Goal: Information Seeking & Learning: Learn about a topic

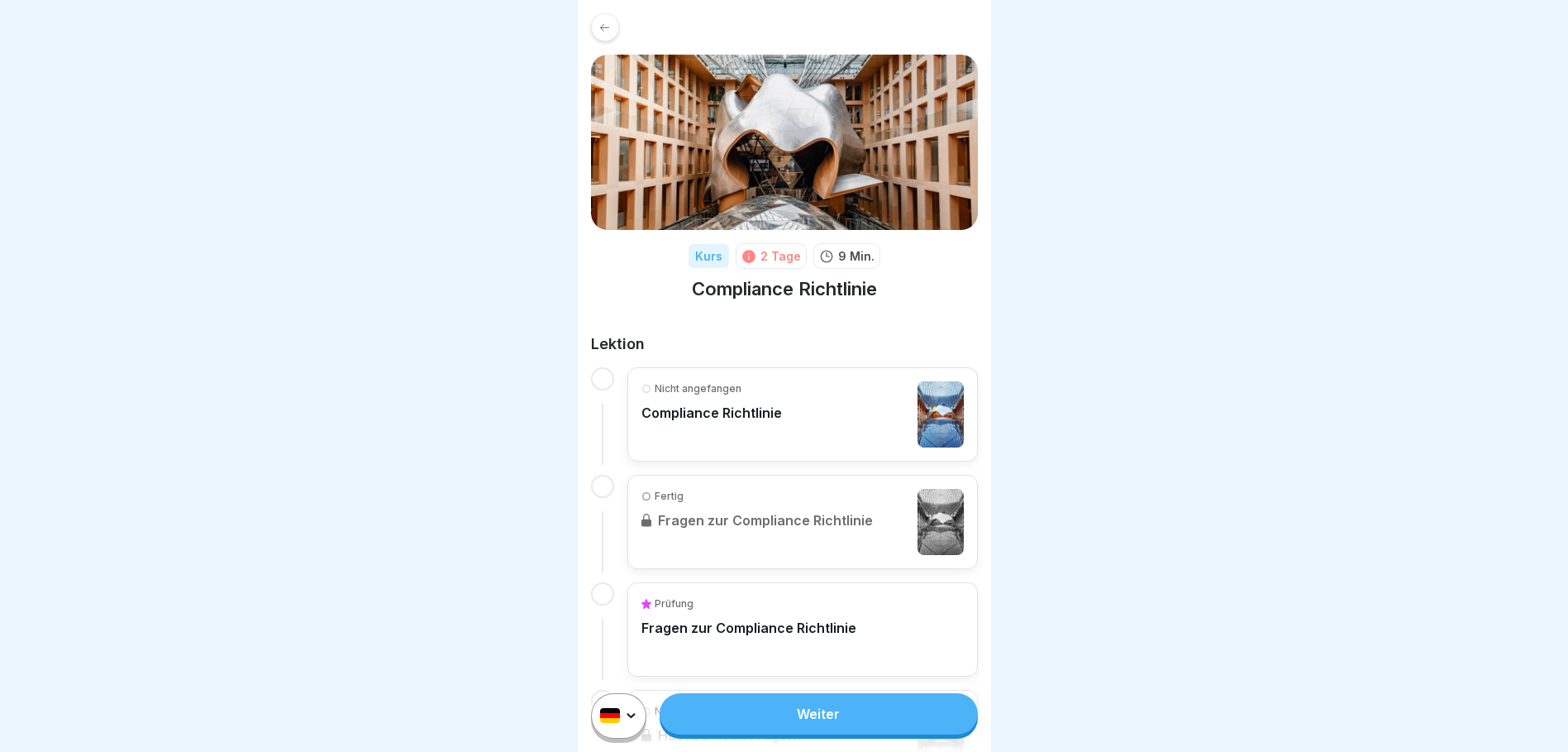
click at [774, 734] on link "Weiter" at bounding box center [818, 713] width 318 height 41
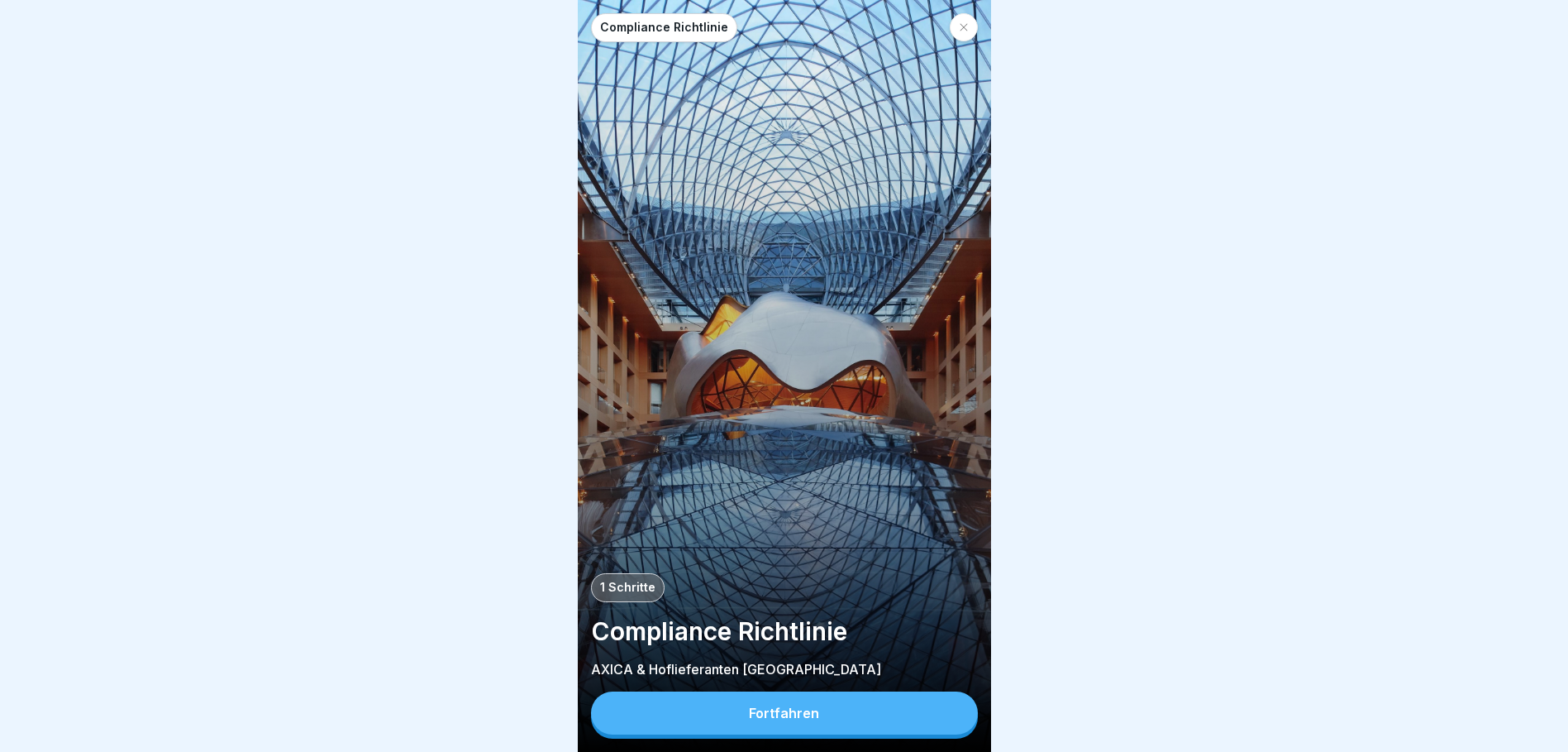
scroll to position [12, 0]
click at [753, 712] on div "Fortfahren" at bounding box center [784, 712] width 70 height 15
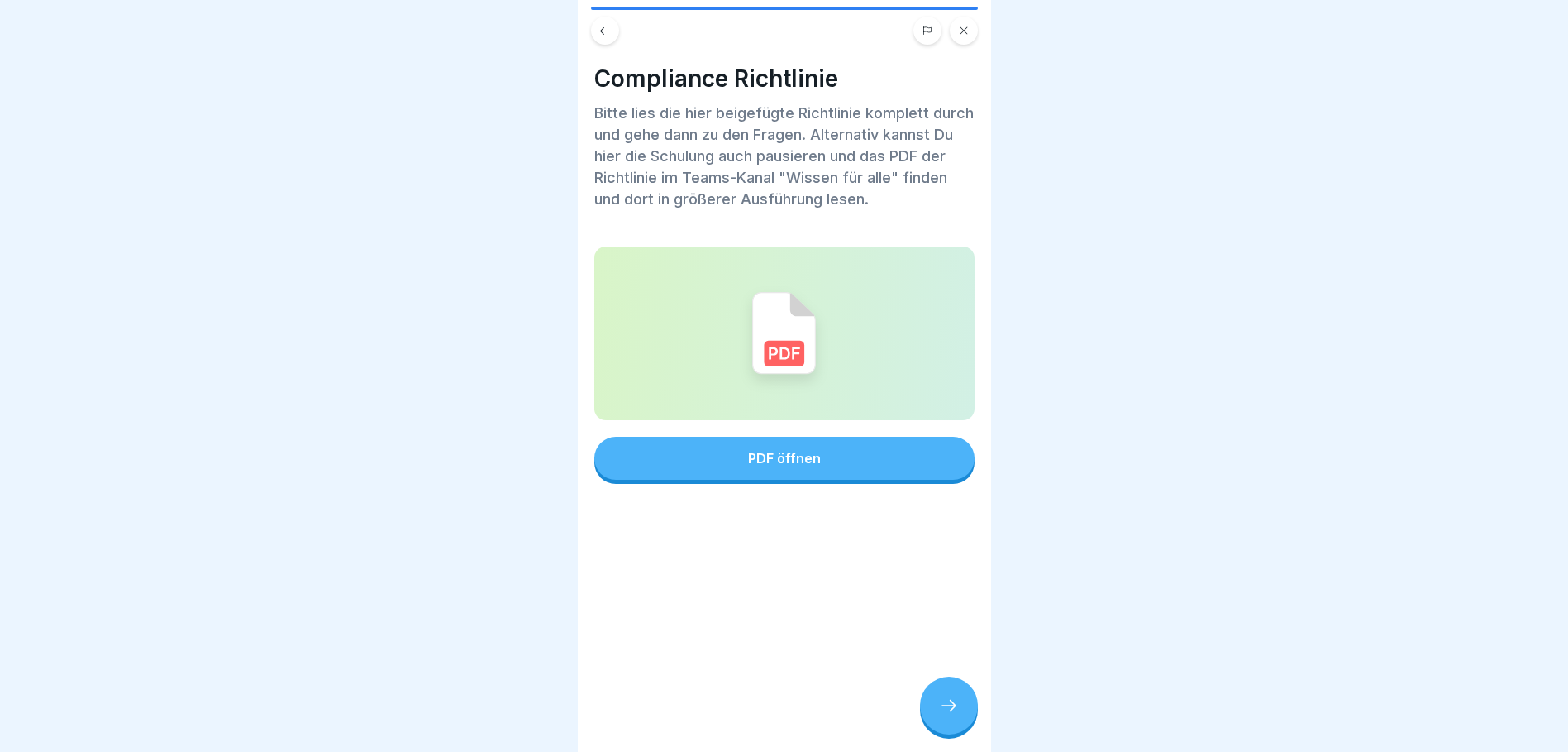
click at [764, 451] on div "PDF öffnen" at bounding box center [784, 458] width 73 height 15
click at [958, 705] on icon at bounding box center [949, 706] width 20 height 20
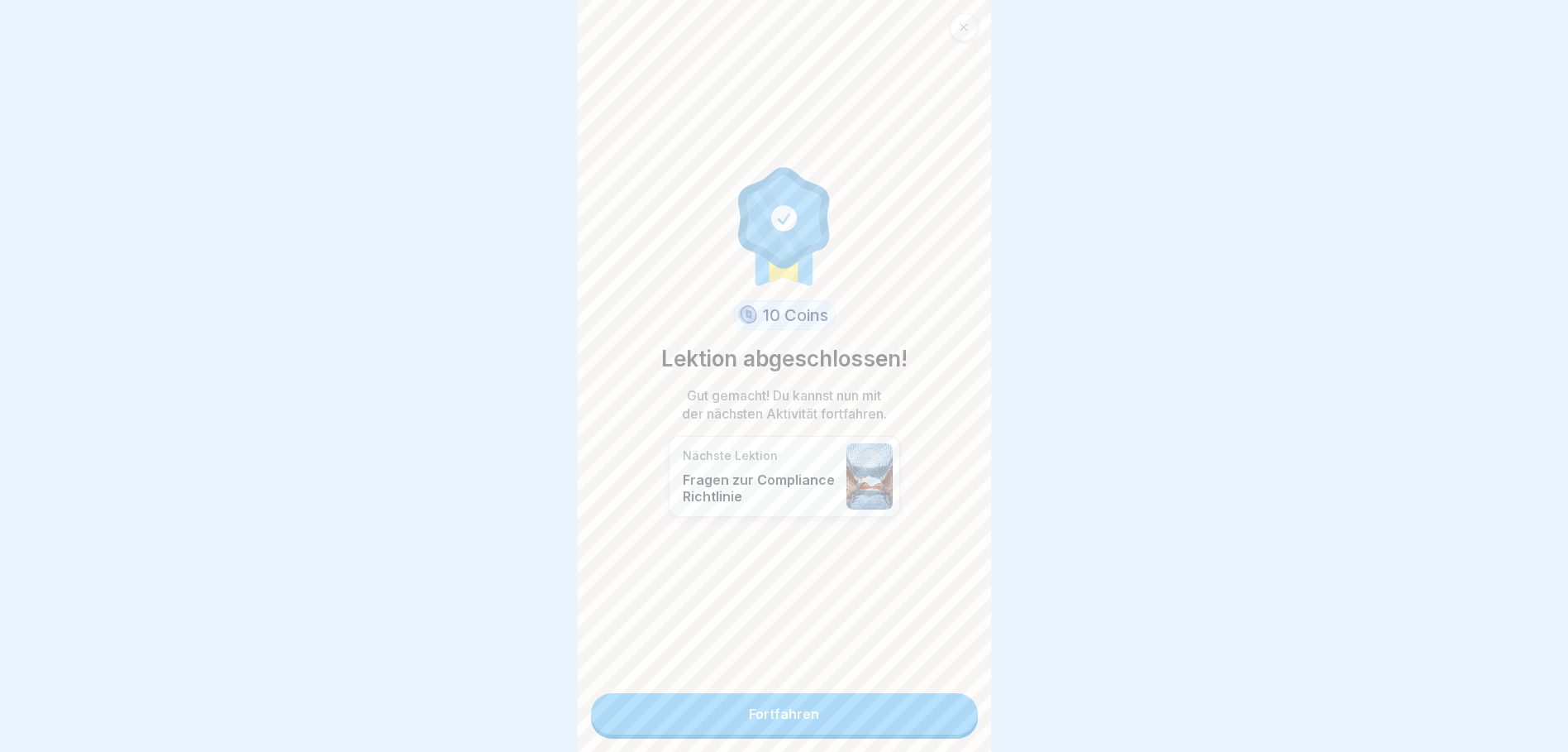
click at [780, 702] on link "Fortfahren" at bounding box center [784, 713] width 387 height 41
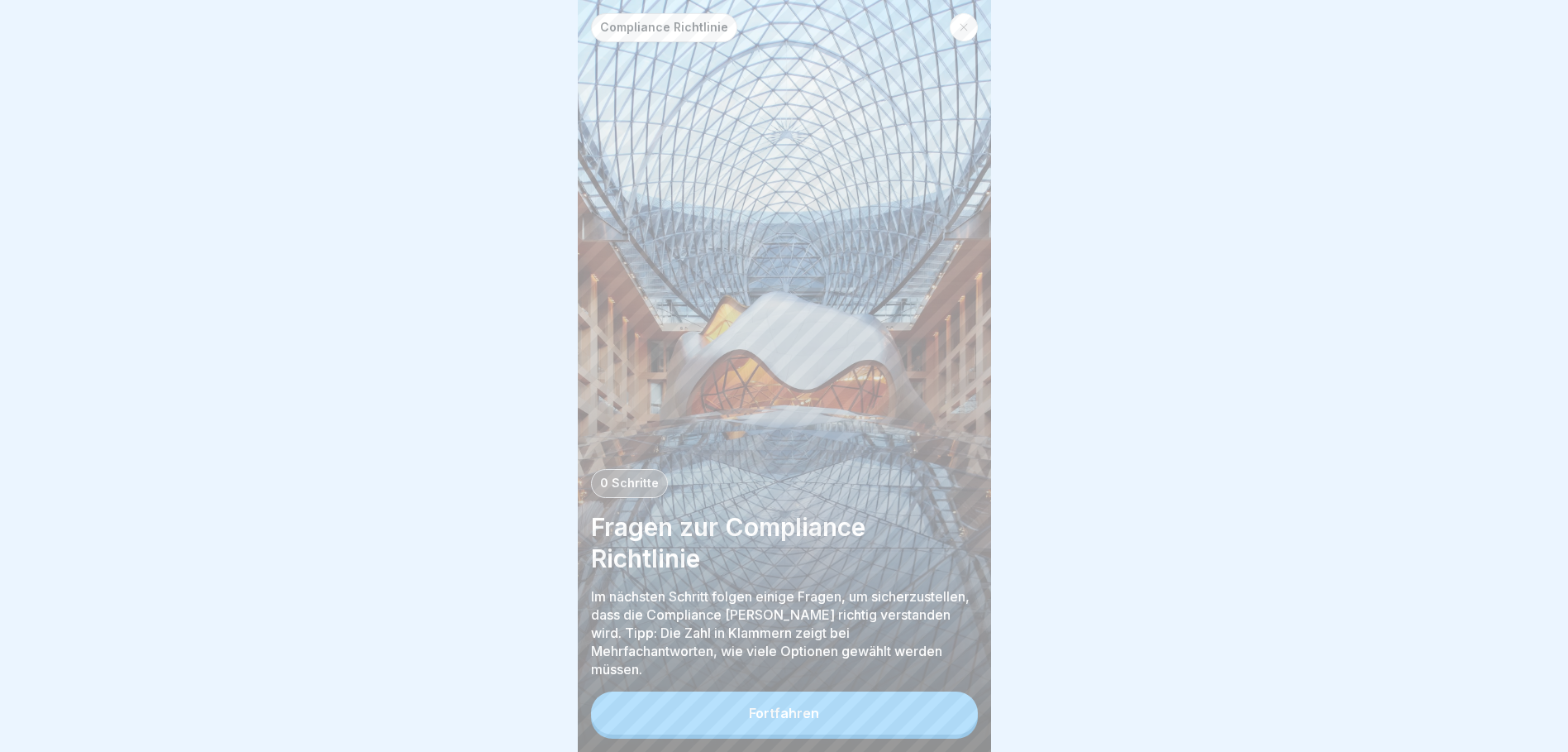
scroll to position [12, 0]
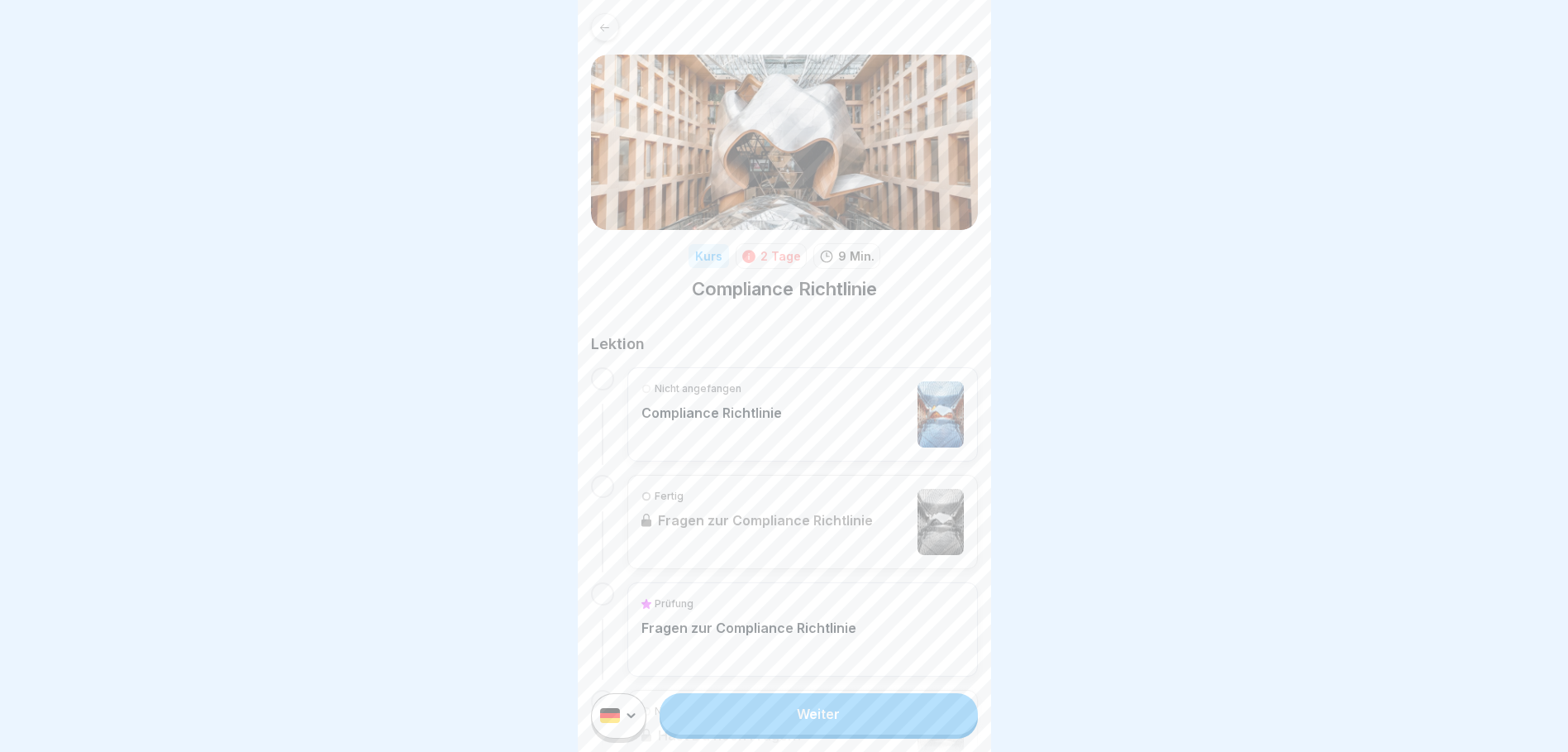
click at [720, 508] on div "Fertig Fragen zur Compliance Richtlinie" at bounding box center [802, 522] width 351 height 94
click at [595, 380] on div at bounding box center [602, 378] width 23 height 23
click at [741, 432] on div "Nicht angefangen Compliance Richtlinie" at bounding box center [712, 414] width 141 height 66
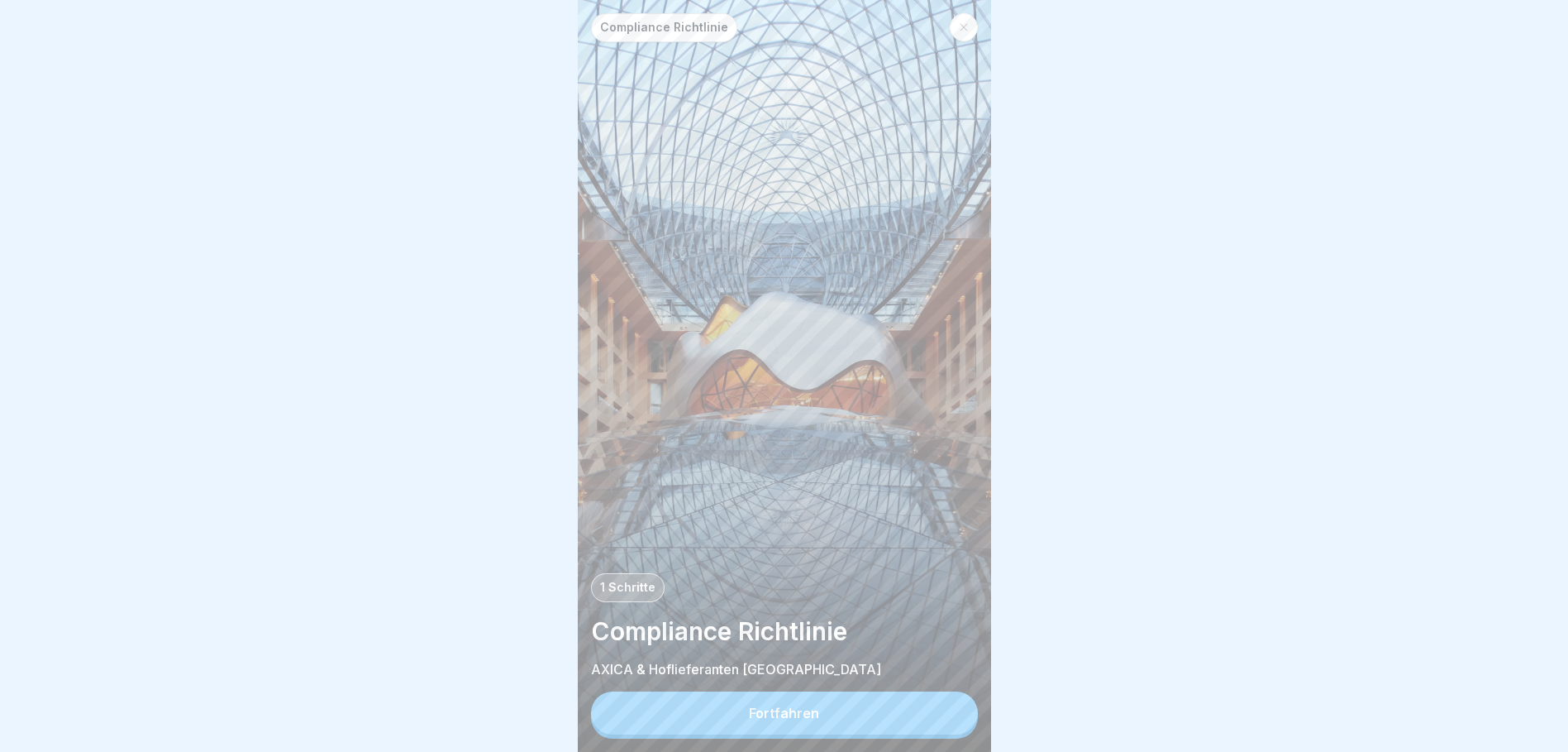
scroll to position [12, 0]
click at [773, 719] on div "Fortfahren" at bounding box center [784, 712] width 70 height 15
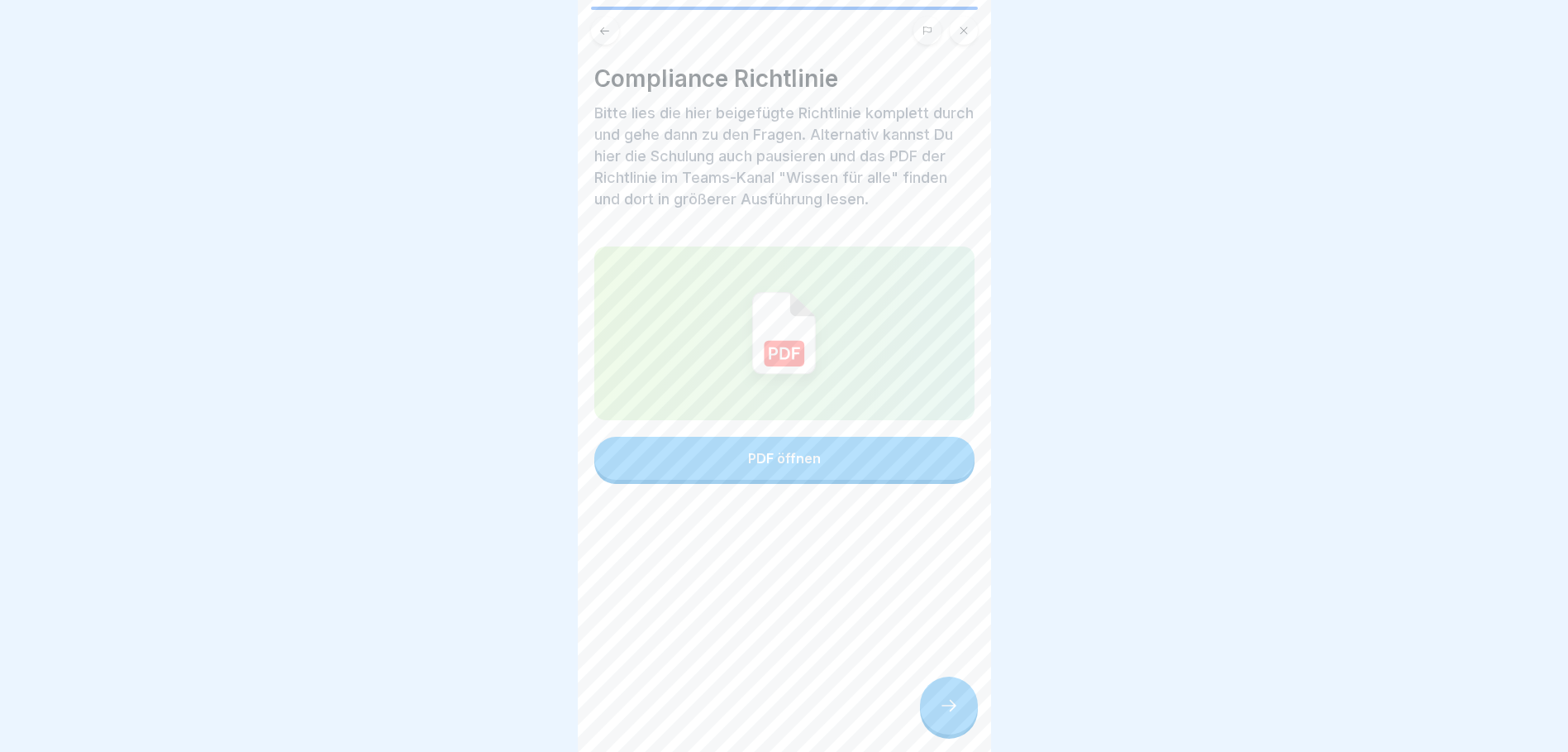
click at [954, 689] on div at bounding box center [949, 706] width 58 height 58
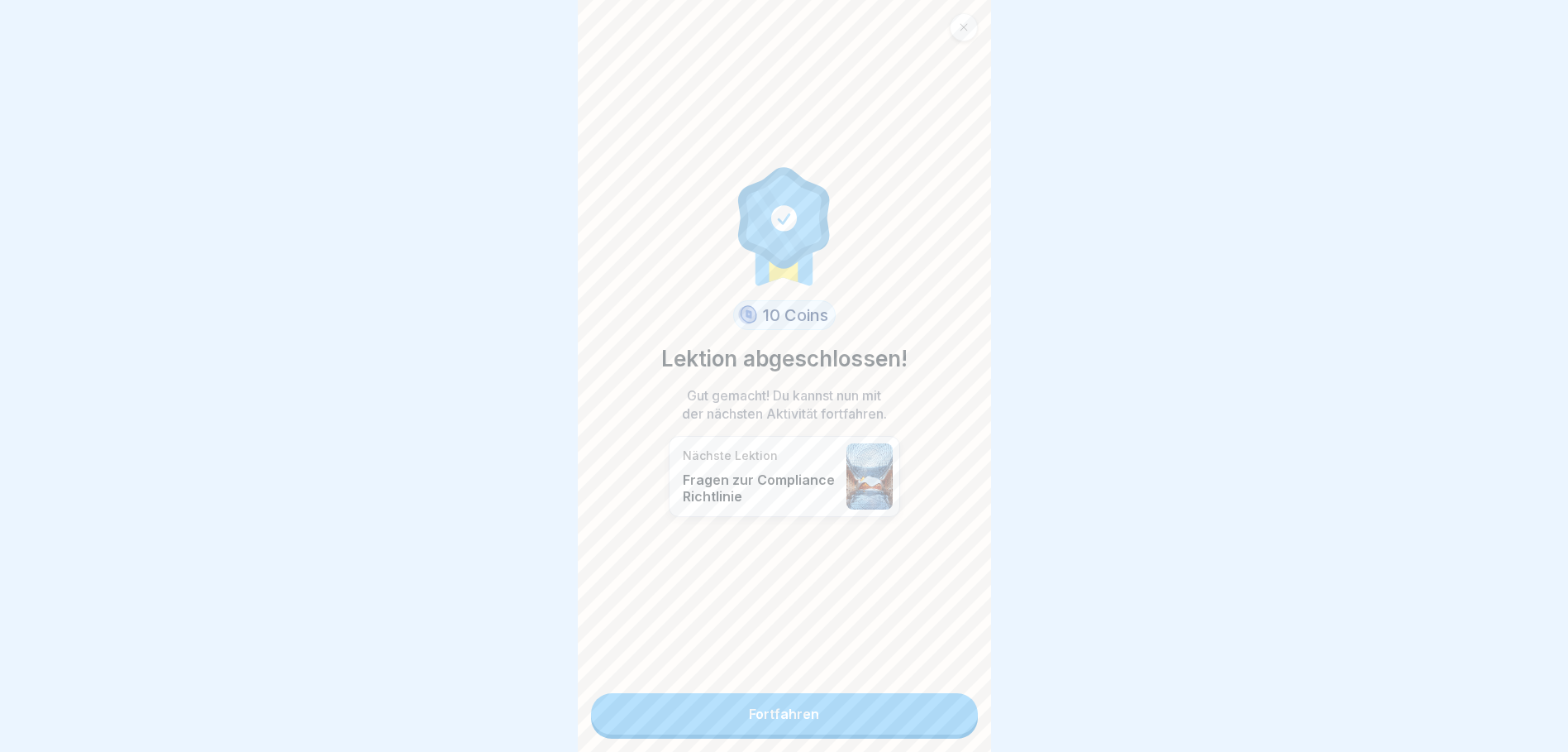
click at [761, 471] on p "Fragen zur Compliance Richtlinie" at bounding box center [760, 487] width 155 height 33
click at [831, 453] on div "Nächste Lektion Fragen zur Compliance Richtlinie" at bounding box center [784, 476] width 232 height 81
click at [746, 471] on p "Fragen zur Compliance Richtlinie" at bounding box center [760, 487] width 155 height 33
click at [736, 476] on p "Fragen zur Compliance Richtlinie" at bounding box center [760, 487] width 155 height 33
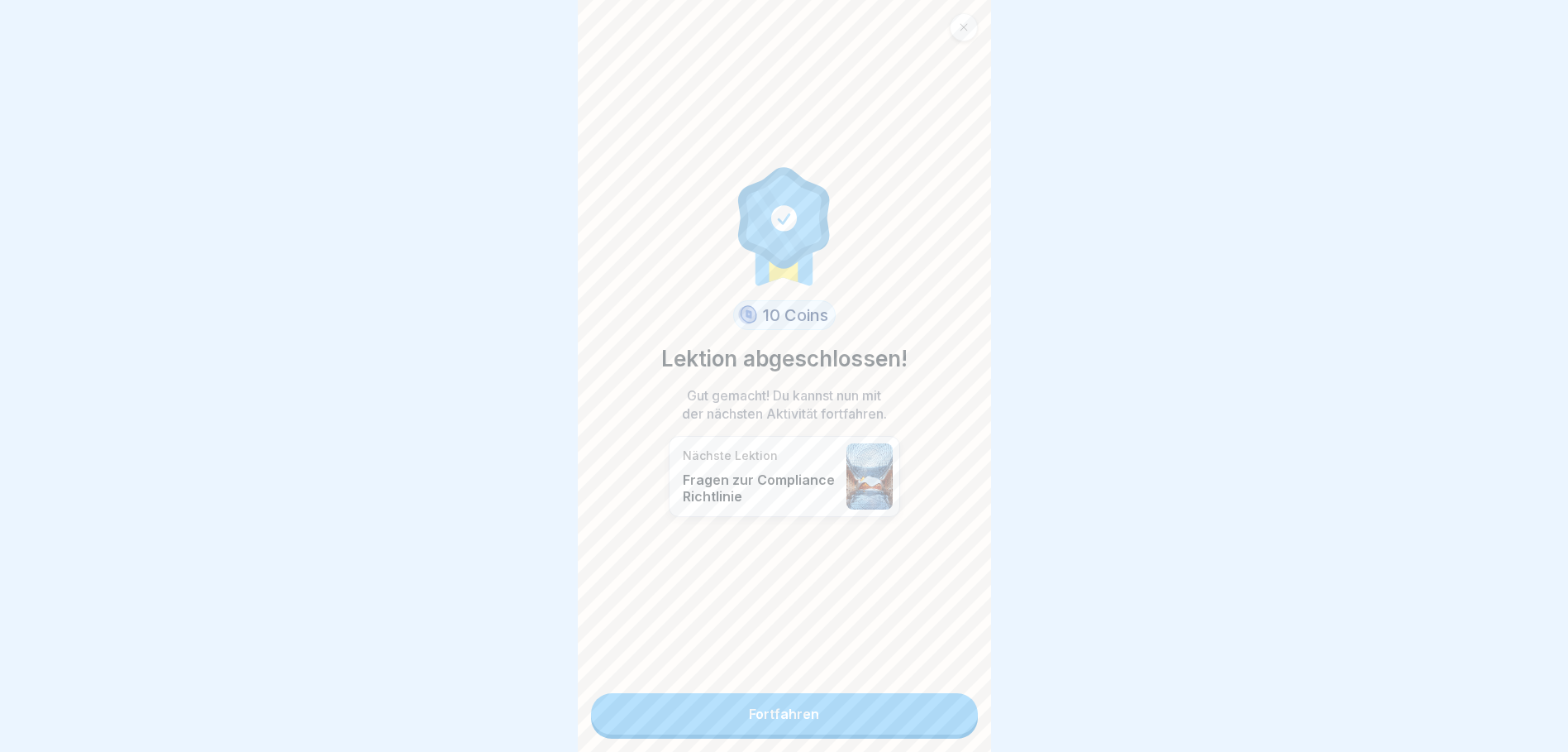
click at [859, 699] on link "Fortfahren" at bounding box center [784, 713] width 387 height 41
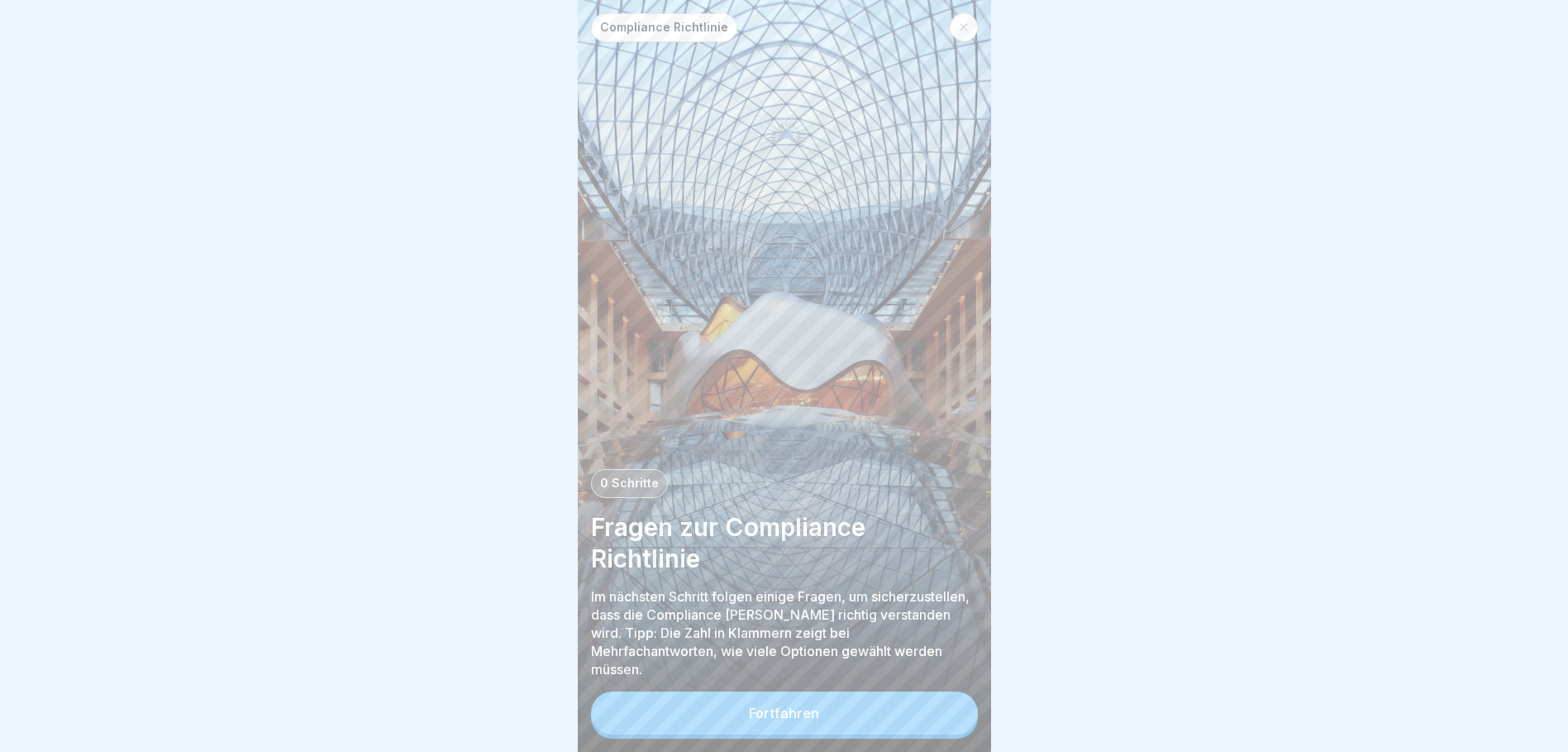
click at [822, 726] on button "Fortfahren" at bounding box center [784, 712] width 387 height 43
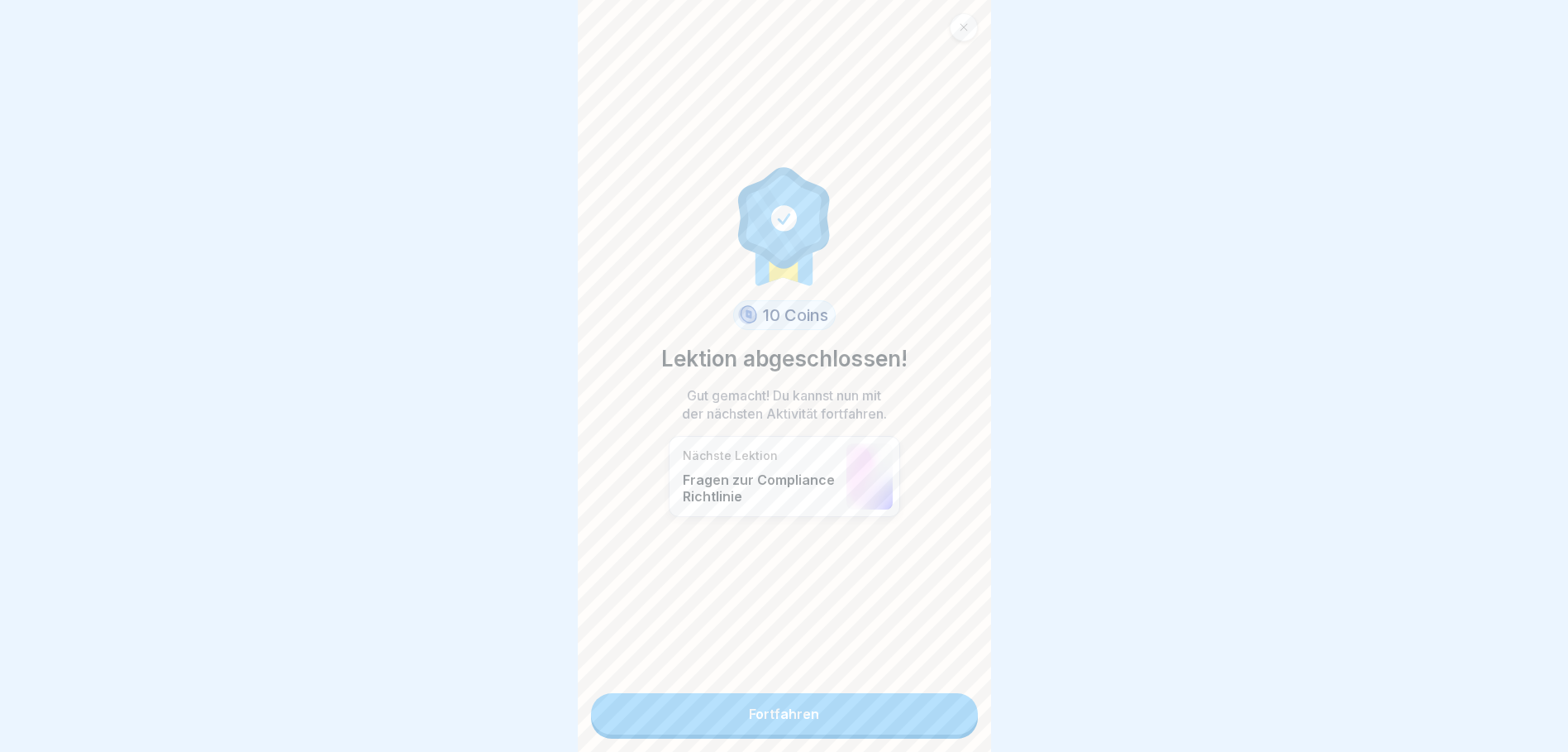
click at [779, 713] on link "Fortfahren" at bounding box center [784, 713] width 387 height 41
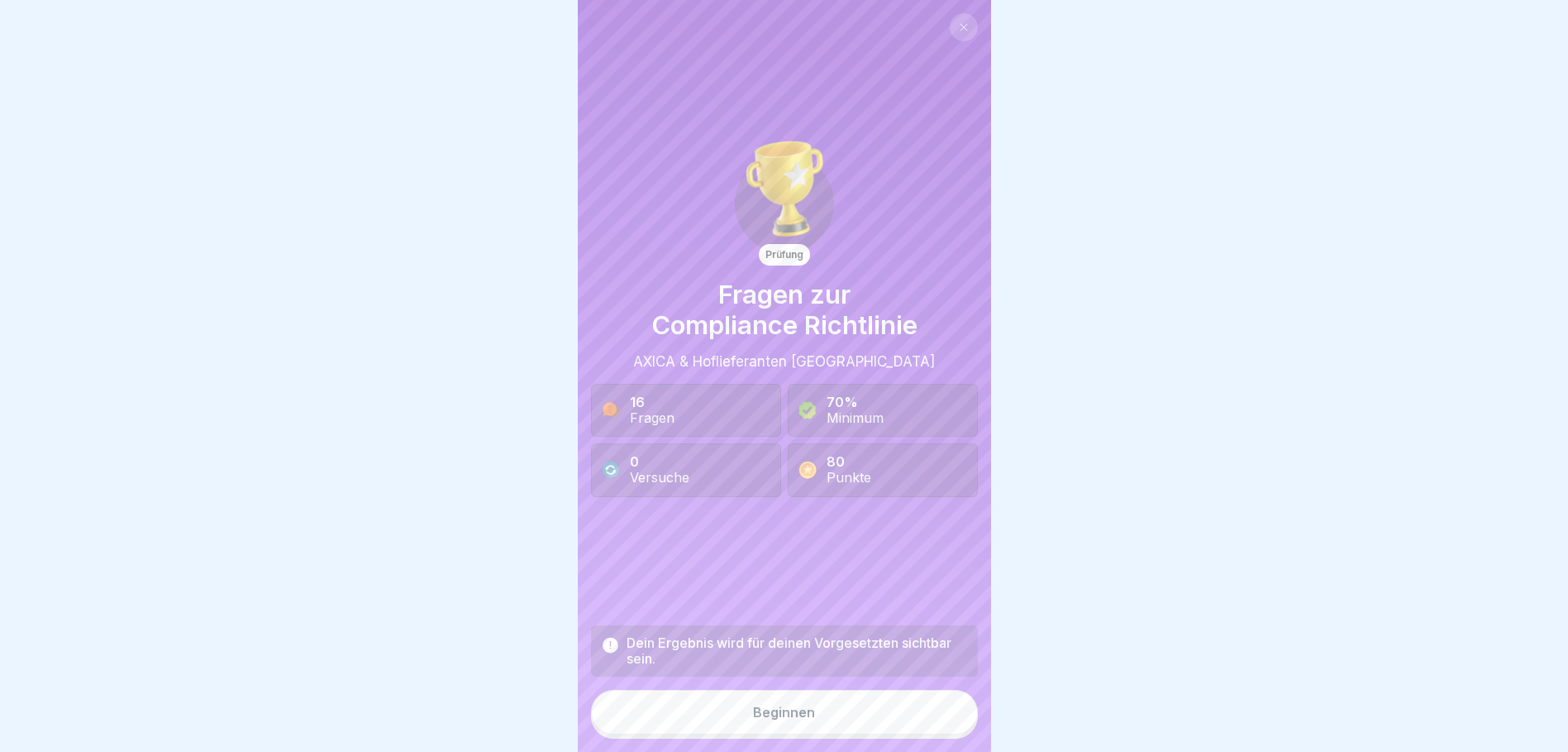
scroll to position [12, 0]
click at [765, 710] on div "Beginnen" at bounding box center [784, 712] width 62 height 15
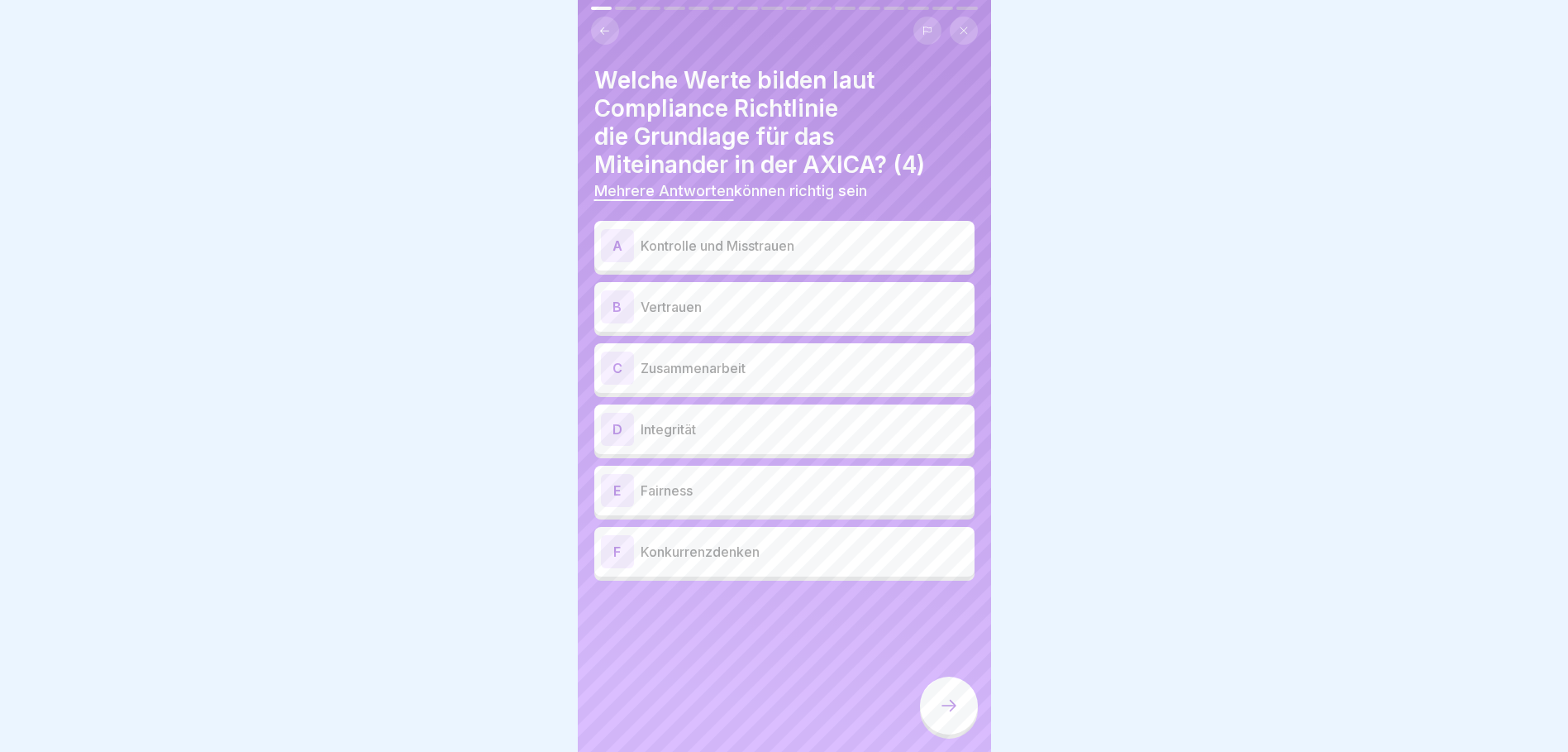
click at [1138, 325] on div at bounding box center [784, 376] width 1568 height 752
click at [703, 297] on p "Vertrauen" at bounding box center [804, 307] width 328 height 20
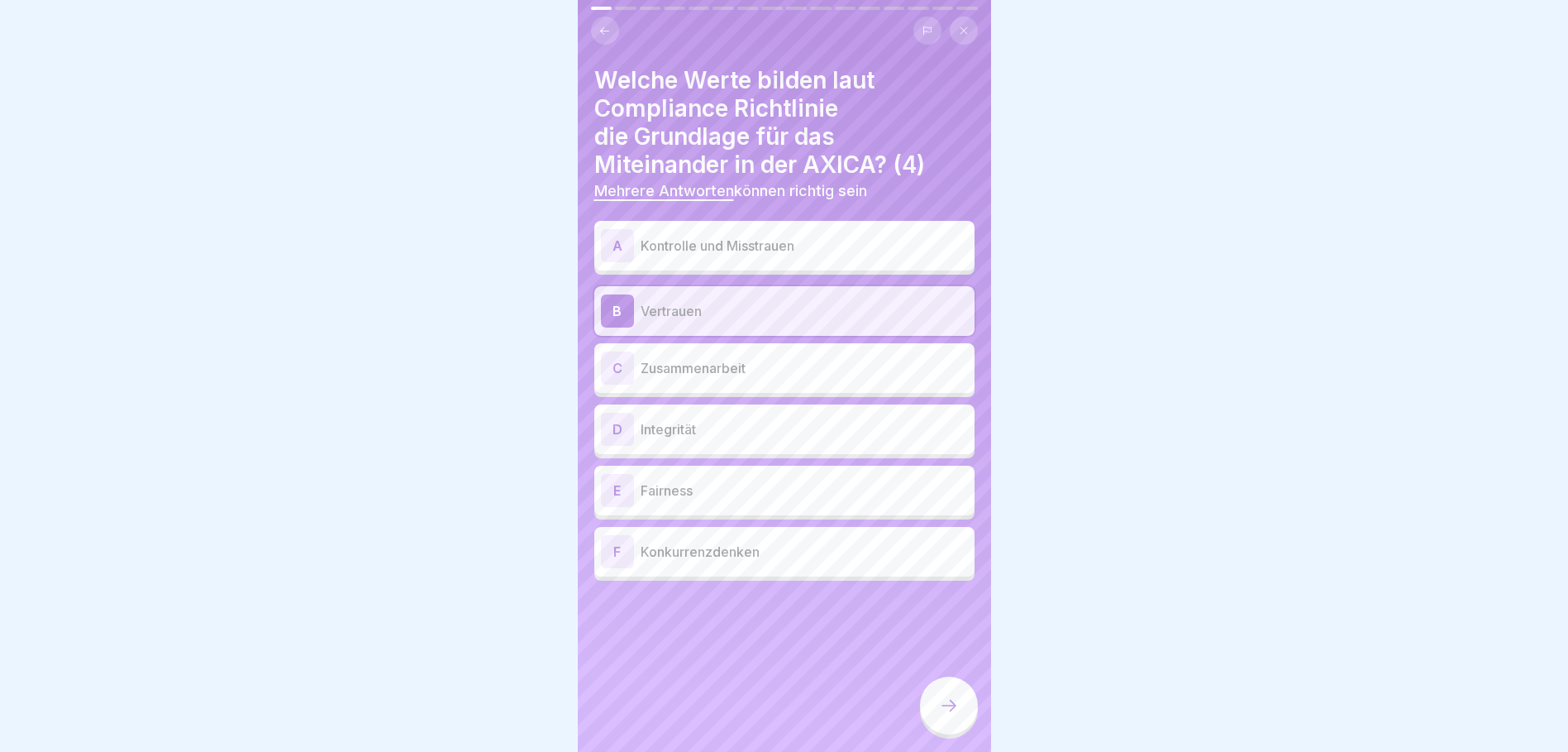
click at [702, 358] on p "Zusammenarbeit" at bounding box center [804, 368] width 328 height 20
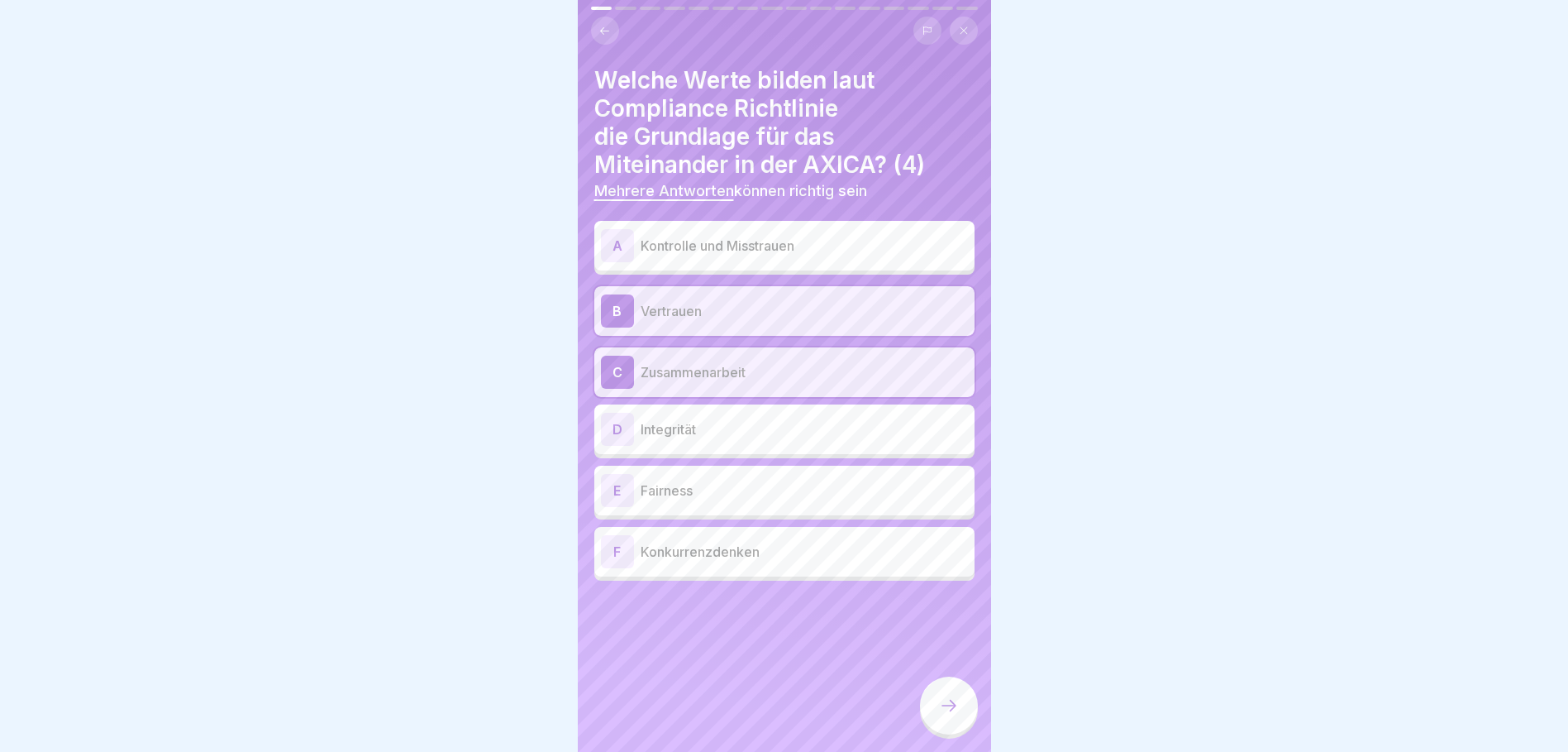
click at [958, 700] on icon at bounding box center [949, 706] width 20 height 20
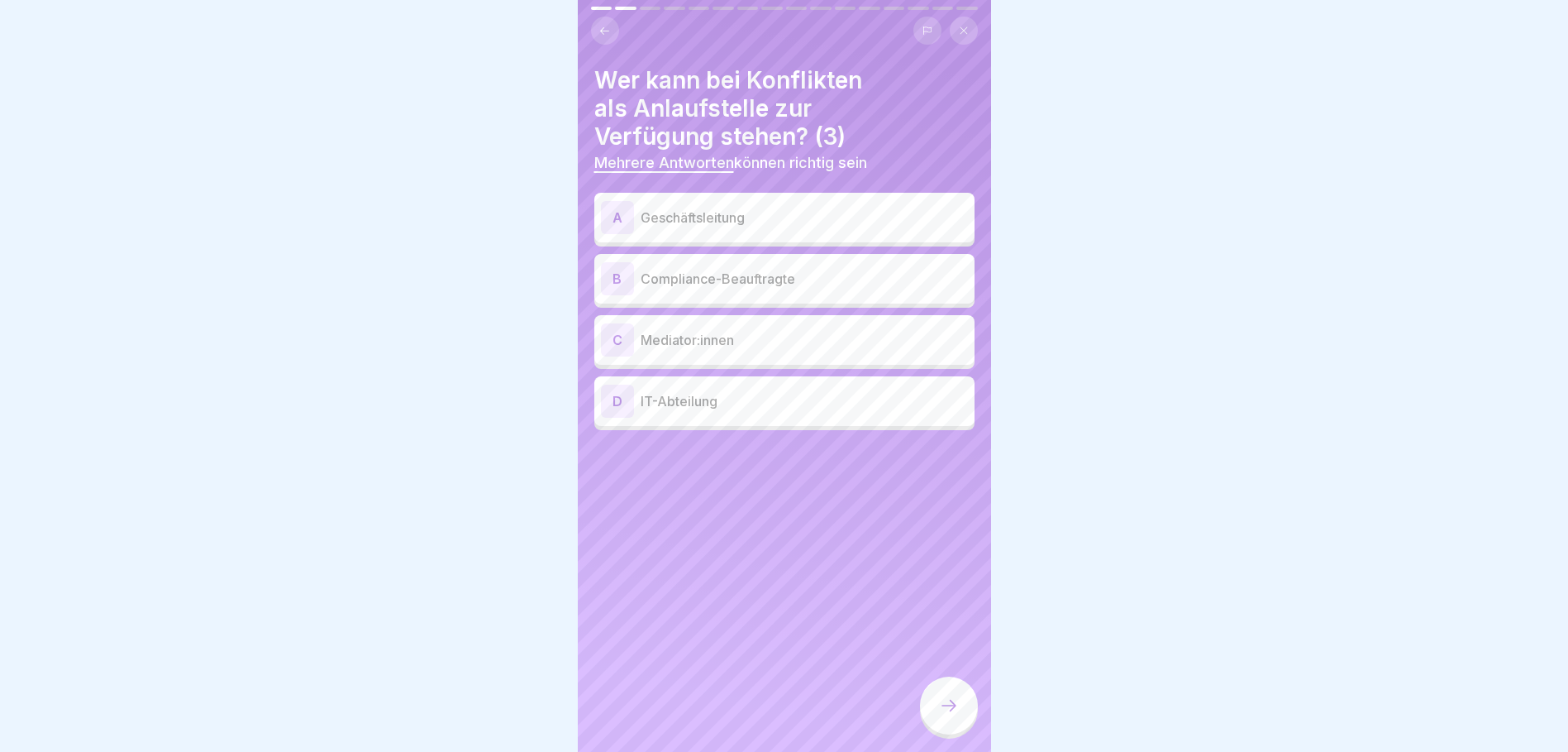
click at [599, 25] on icon at bounding box center [605, 31] width 12 height 12
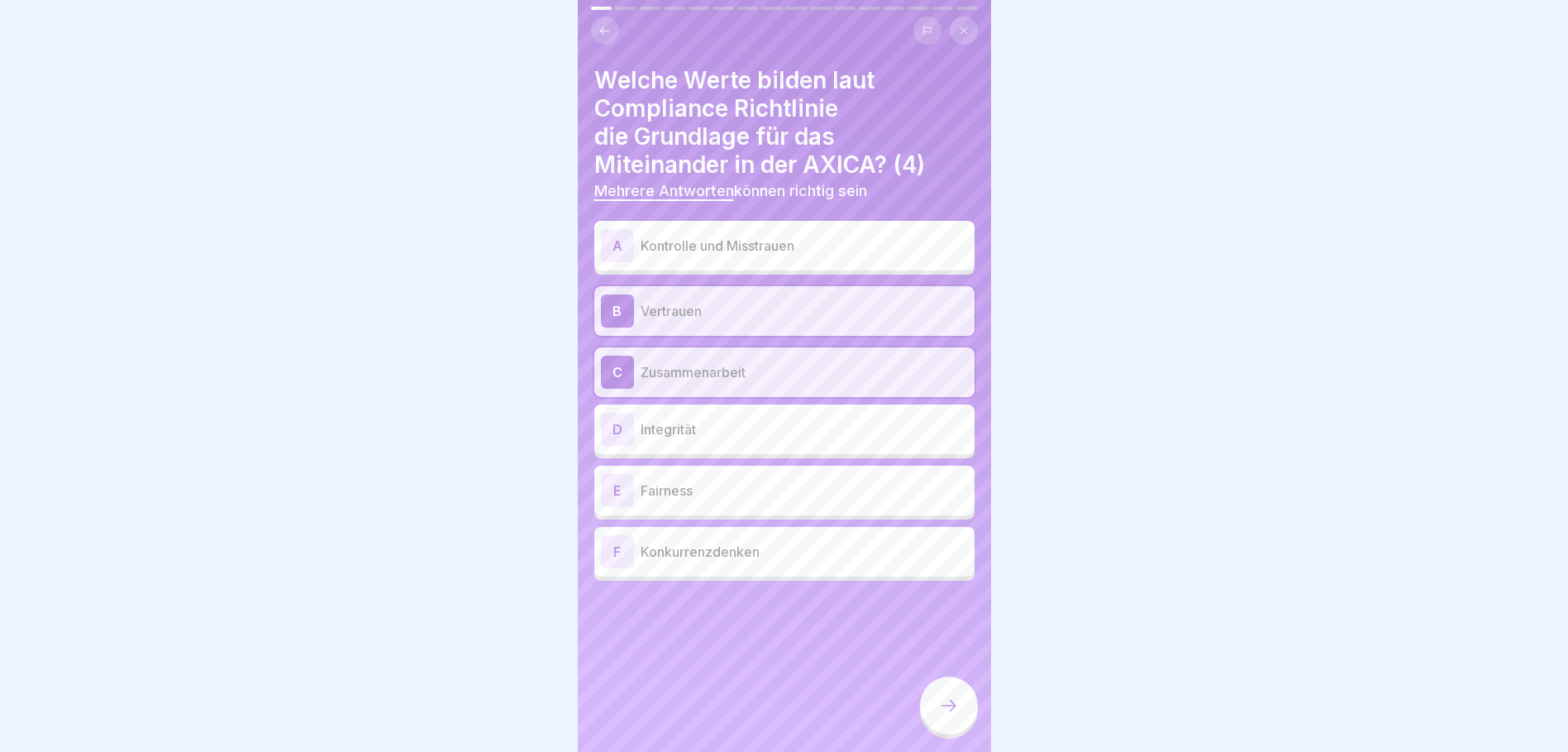
click at [720, 428] on div "D Integrität" at bounding box center [784, 429] width 367 height 33
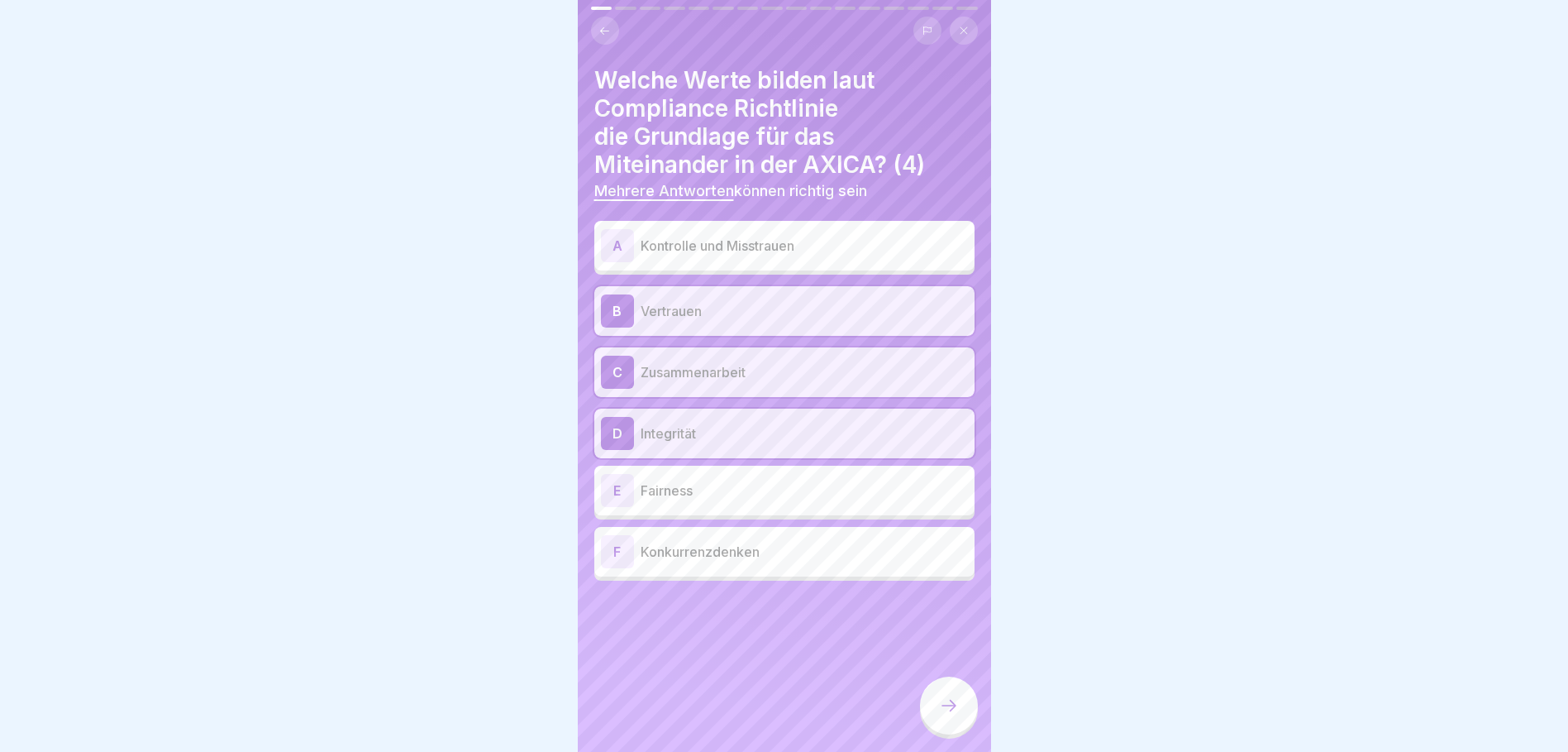
click at [698, 481] on p "Fairness" at bounding box center [804, 491] width 328 height 20
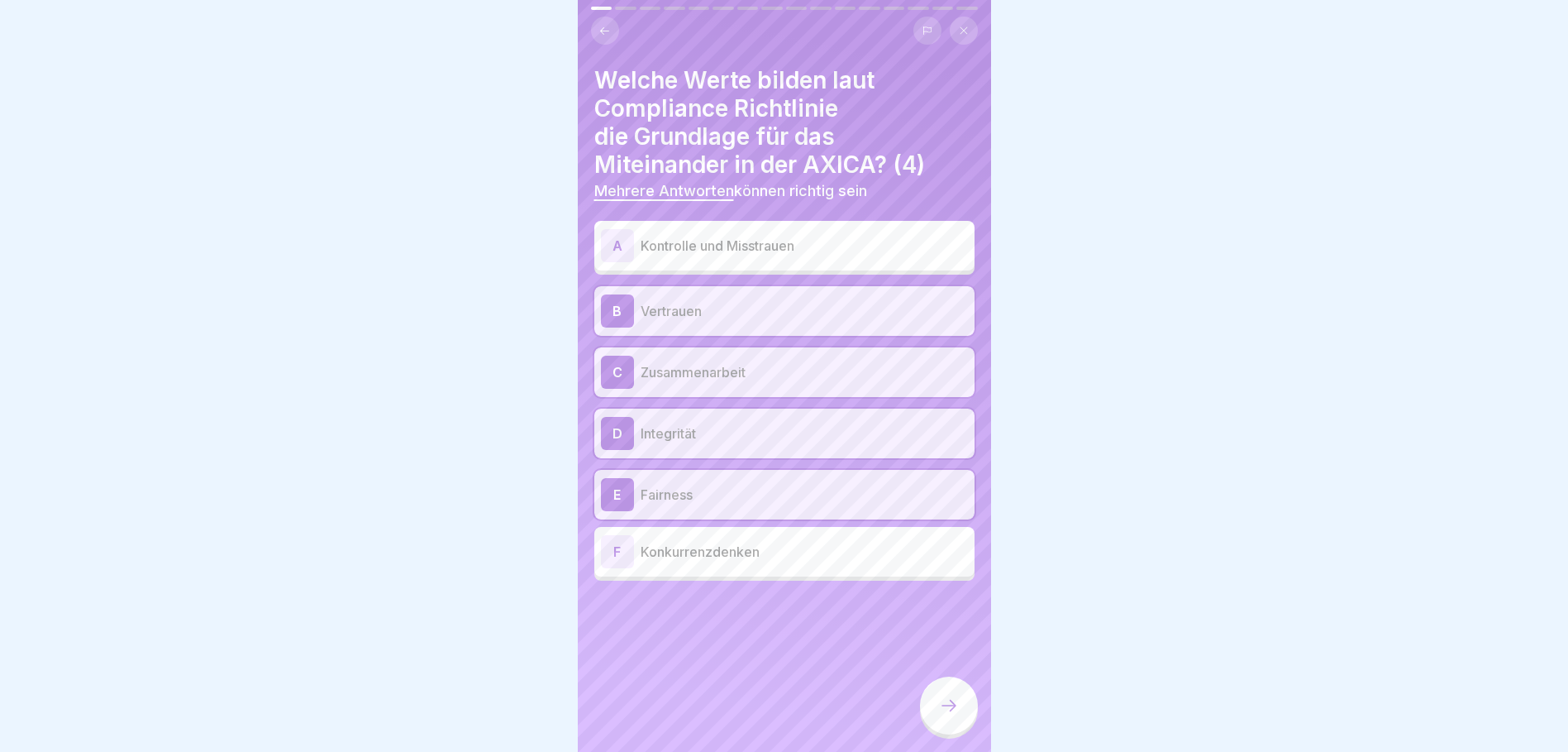
click at [940, 705] on icon at bounding box center [949, 706] width 20 height 20
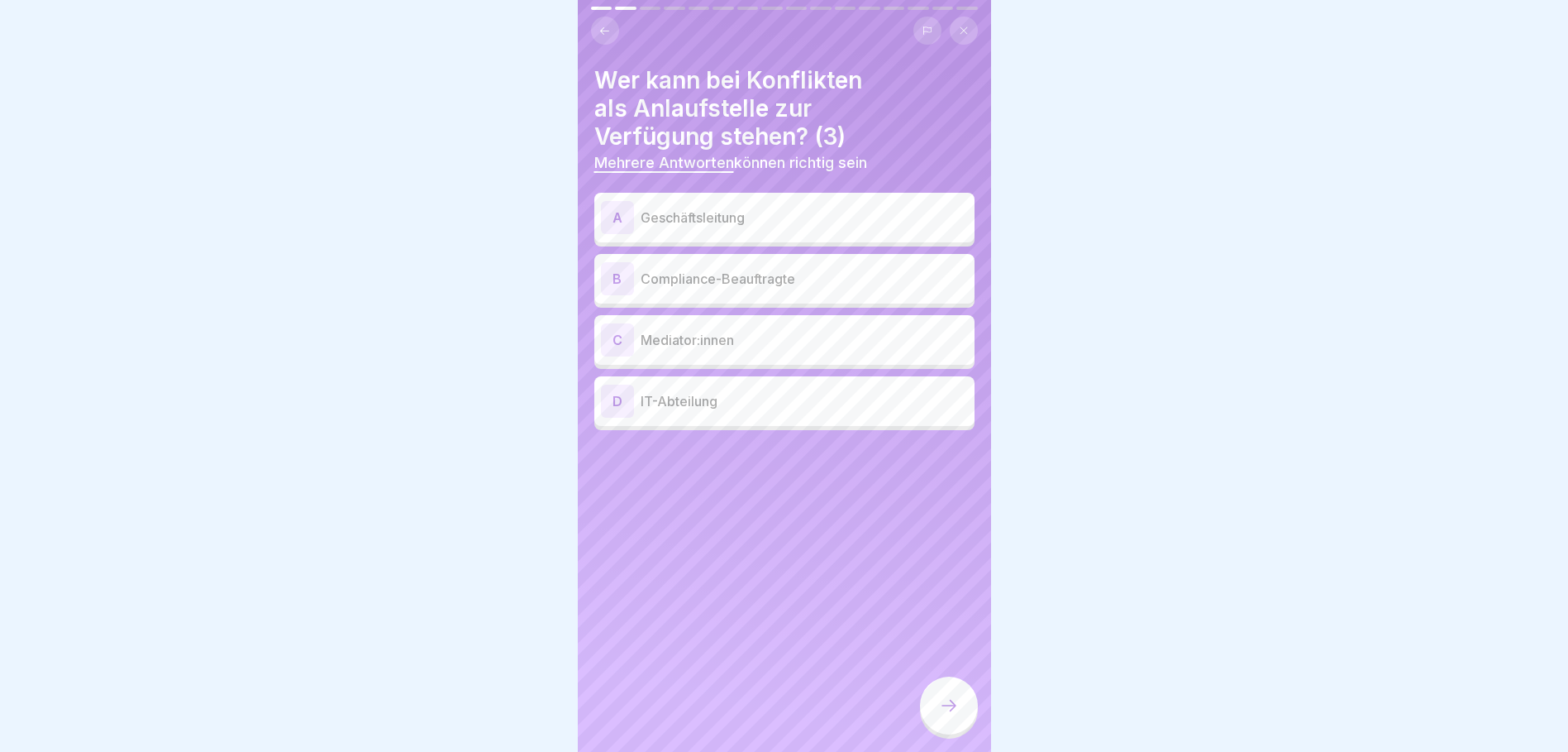
click at [740, 208] on p "Geschäftsleitung" at bounding box center [804, 218] width 328 height 20
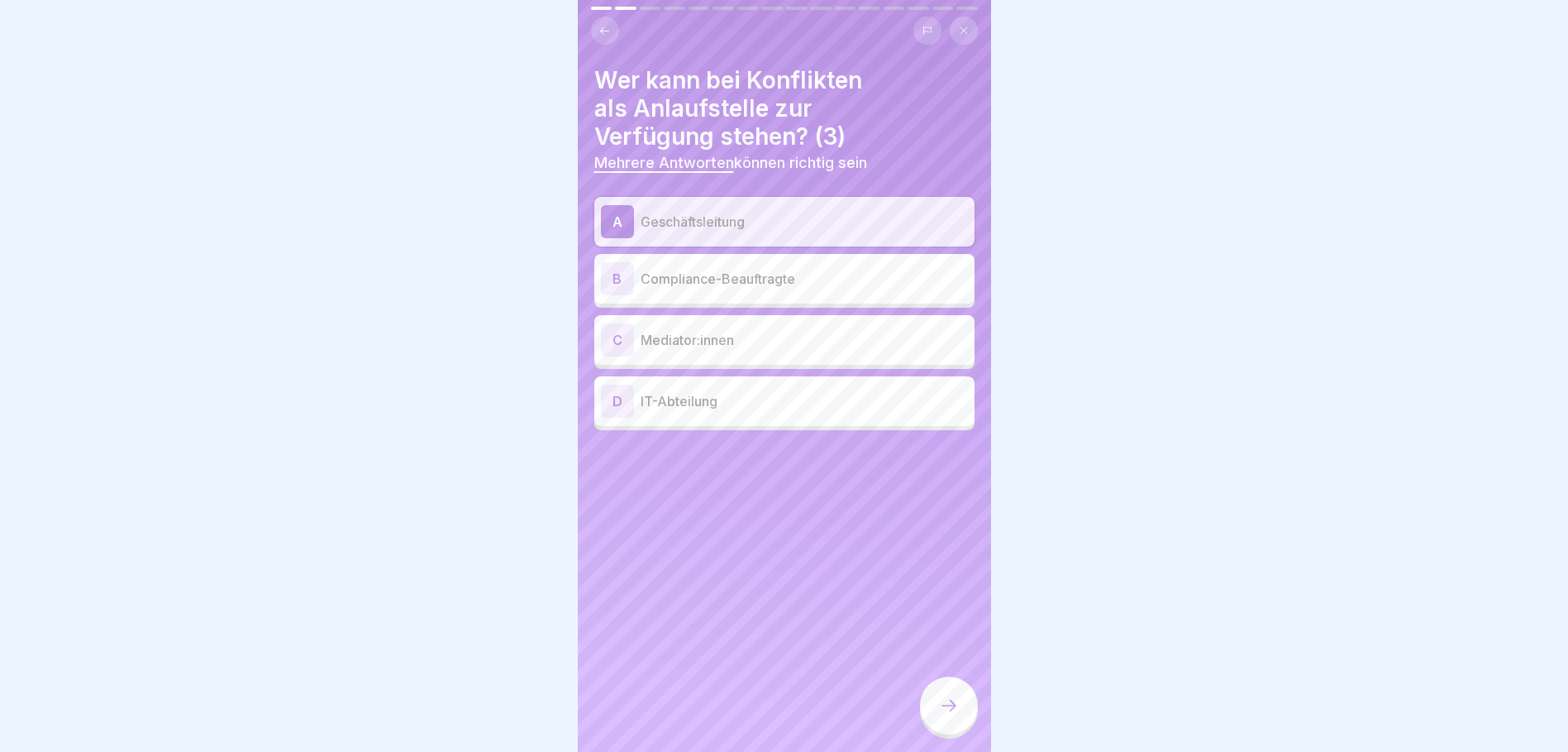
click at [729, 330] on p "Mediator:innen" at bounding box center [804, 340] width 328 height 20
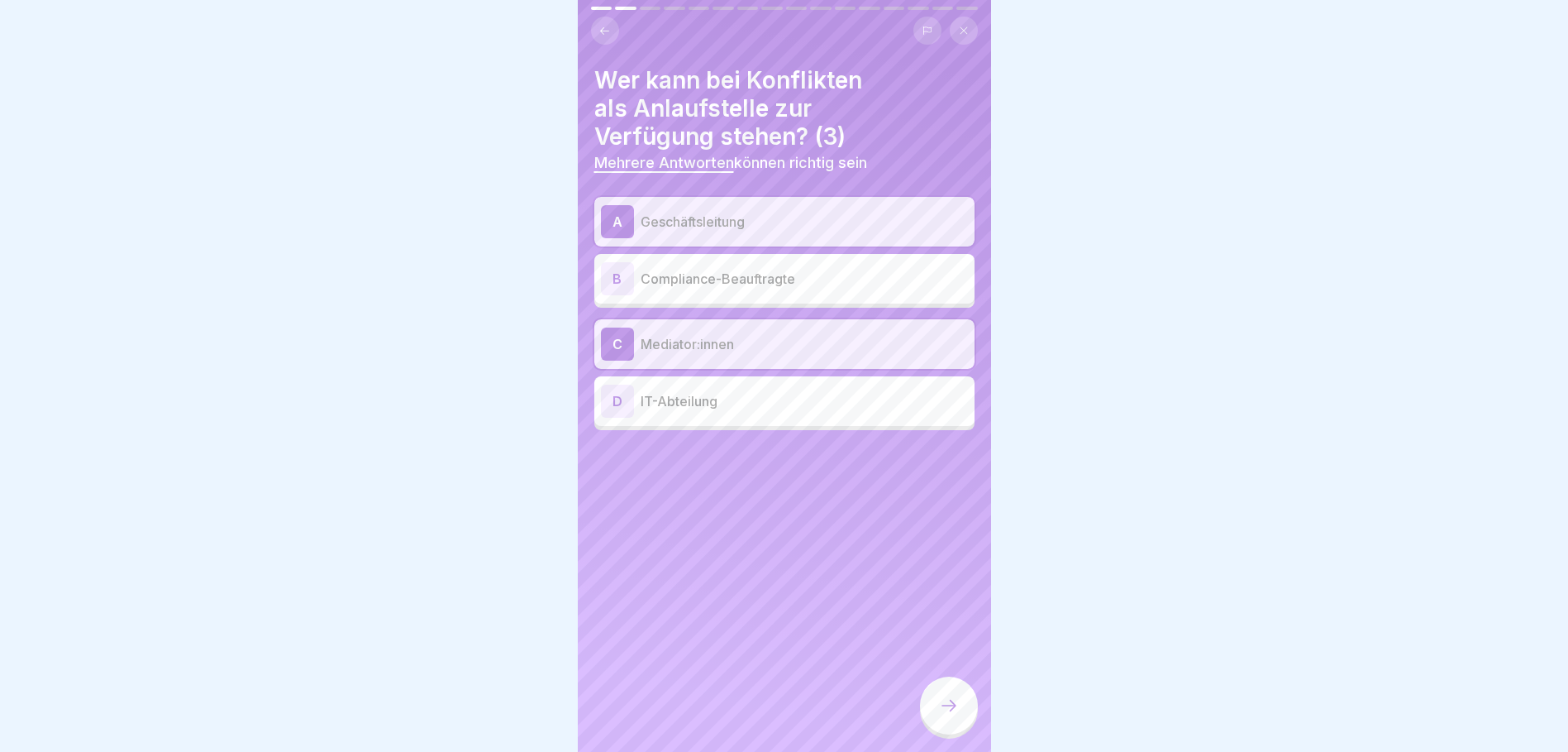
click at [964, 701] on div at bounding box center [949, 706] width 58 height 58
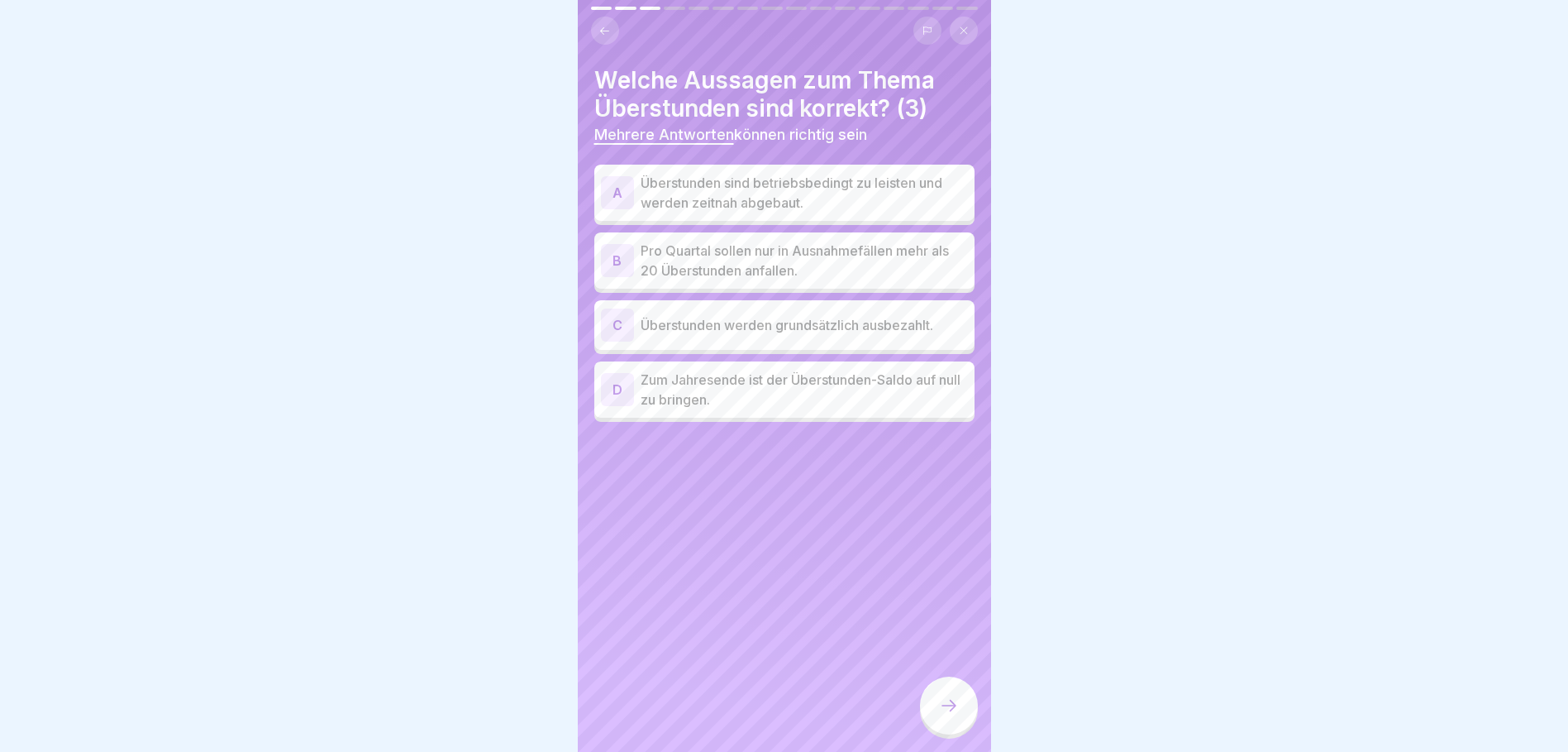
click at [695, 375] on p "Zum Jahresende ist der Überstunden-Saldo auf null zu bringen." at bounding box center [804, 390] width 328 height 40
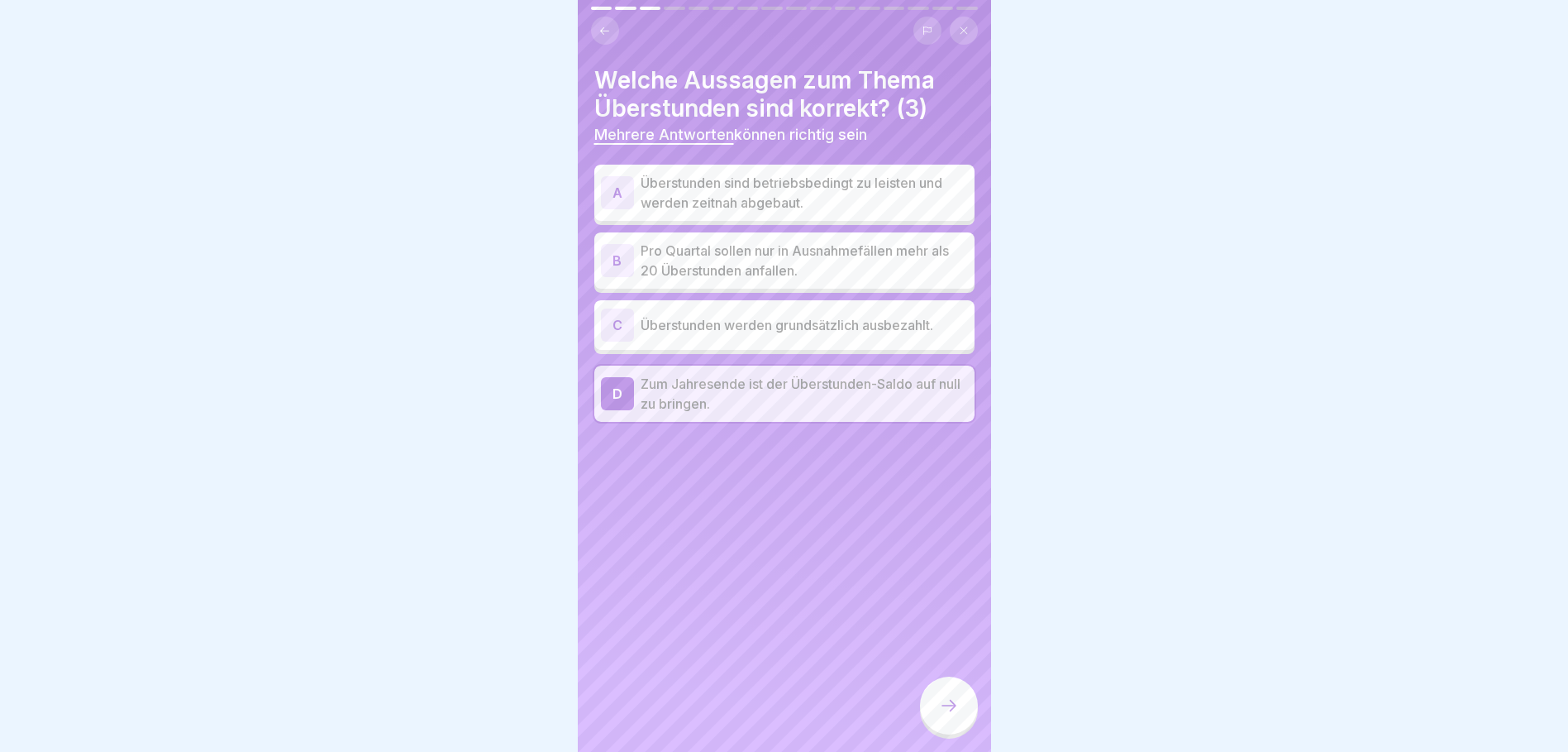
click at [691, 246] on p "Pro Quartal sollen nur in Ausnahmefällen mehr als 20 Überstunden anfallen." at bounding box center [804, 261] width 328 height 40
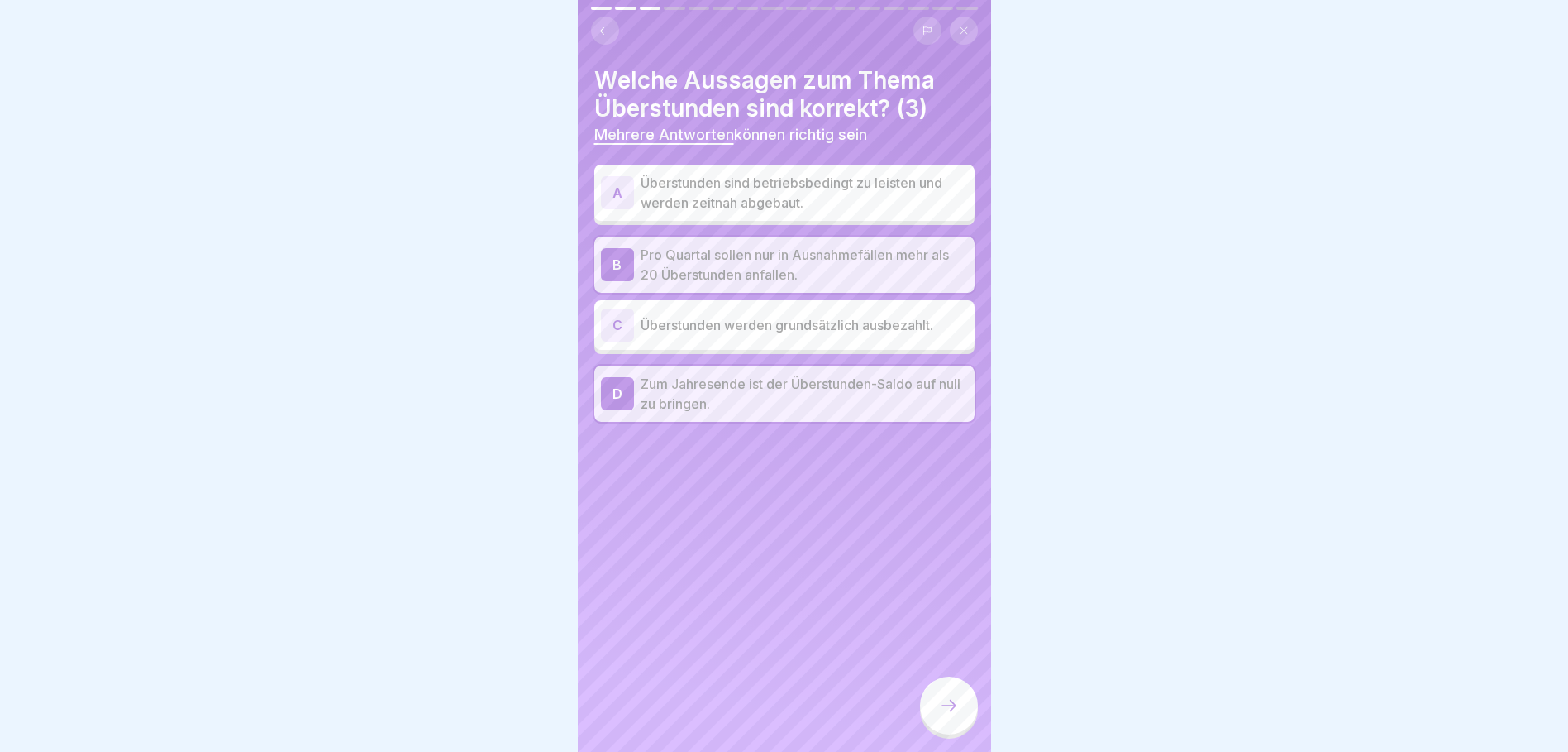
click at [952, 706] on icon at bounding box center [949, 706] width 20 height 20
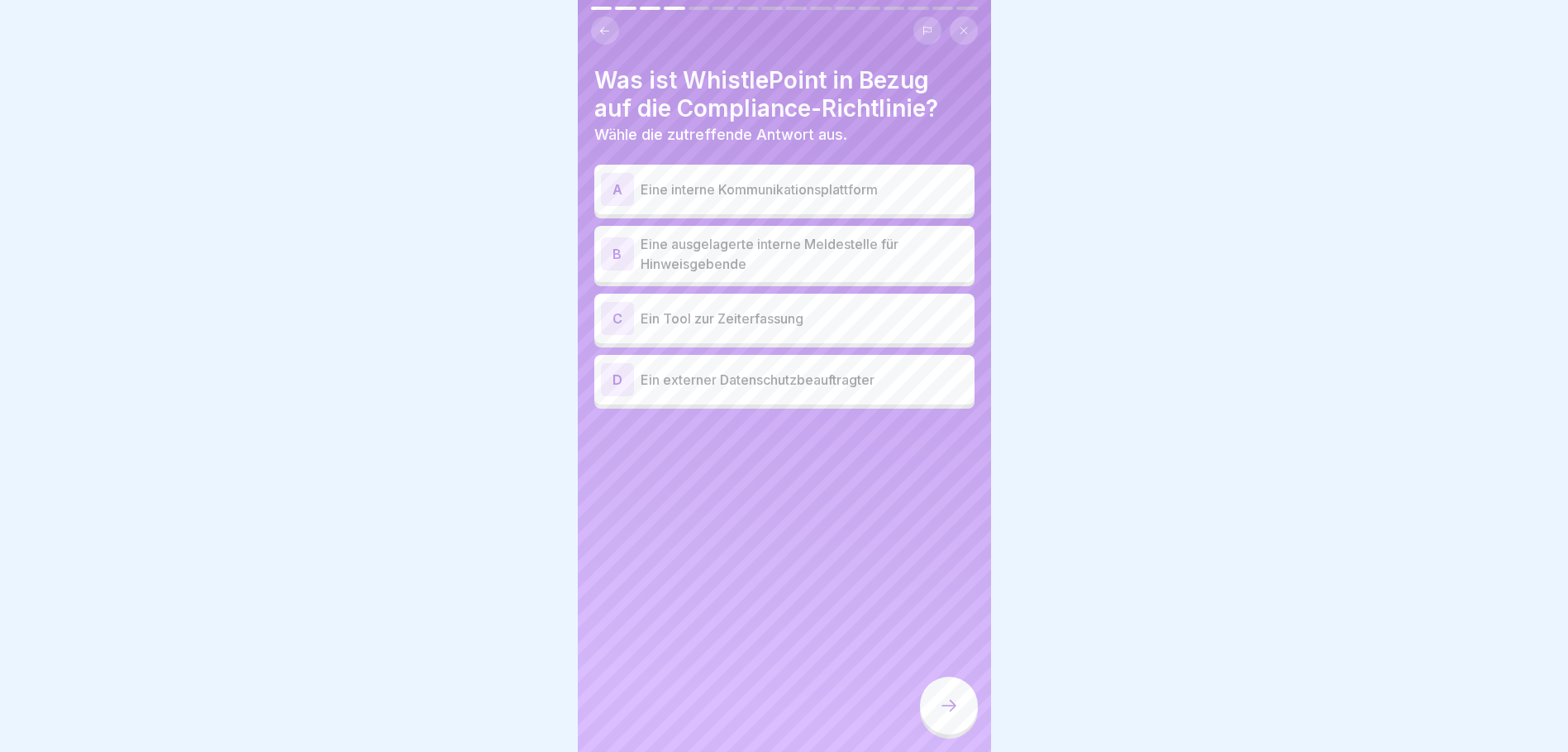
click at [696, 370] on p "Ein externer Datenschutzbeauftragter" at bounding box center [804, 380] width 328 height 20
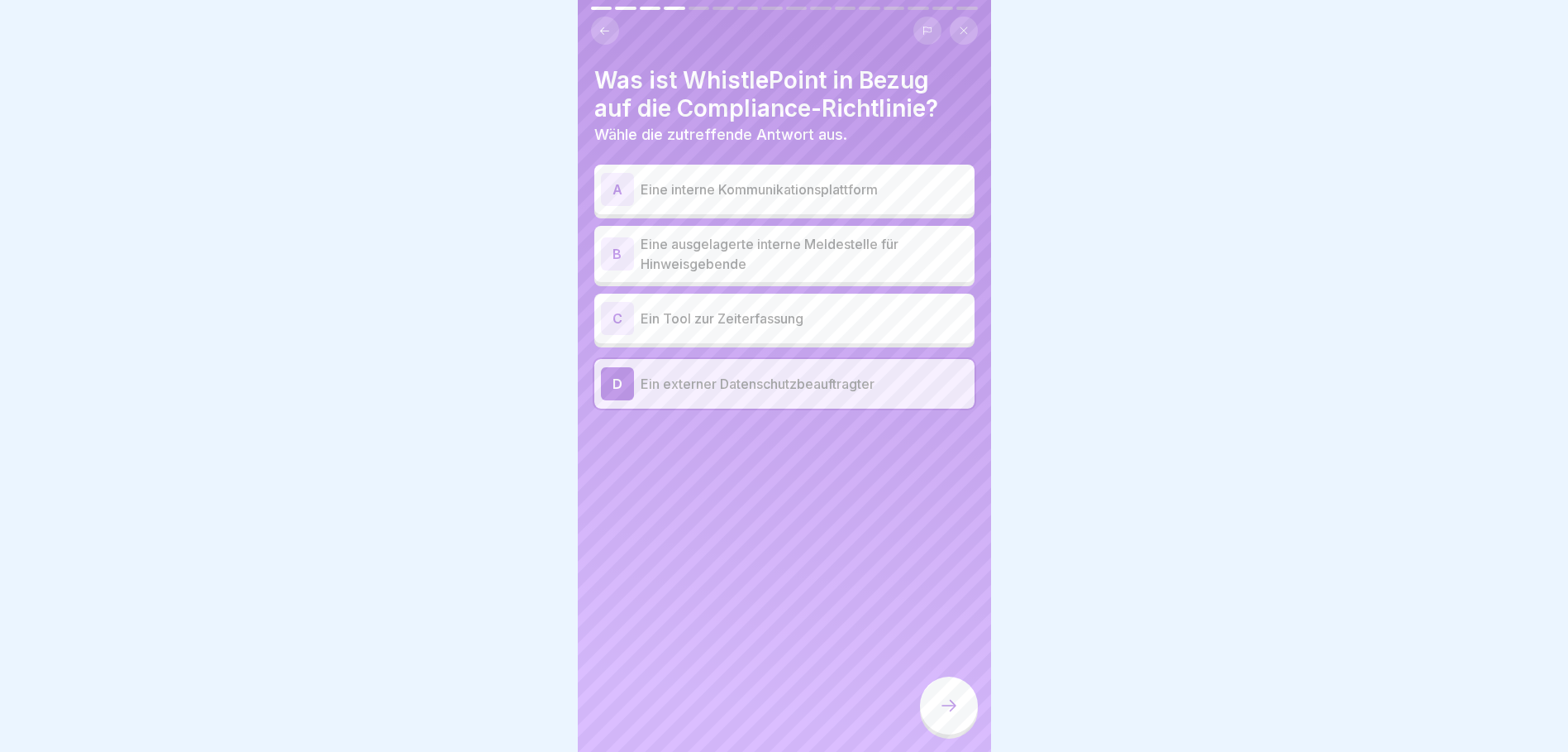
click at [950, 711] on icon at bounding box center [949, 706] width 20 height 20
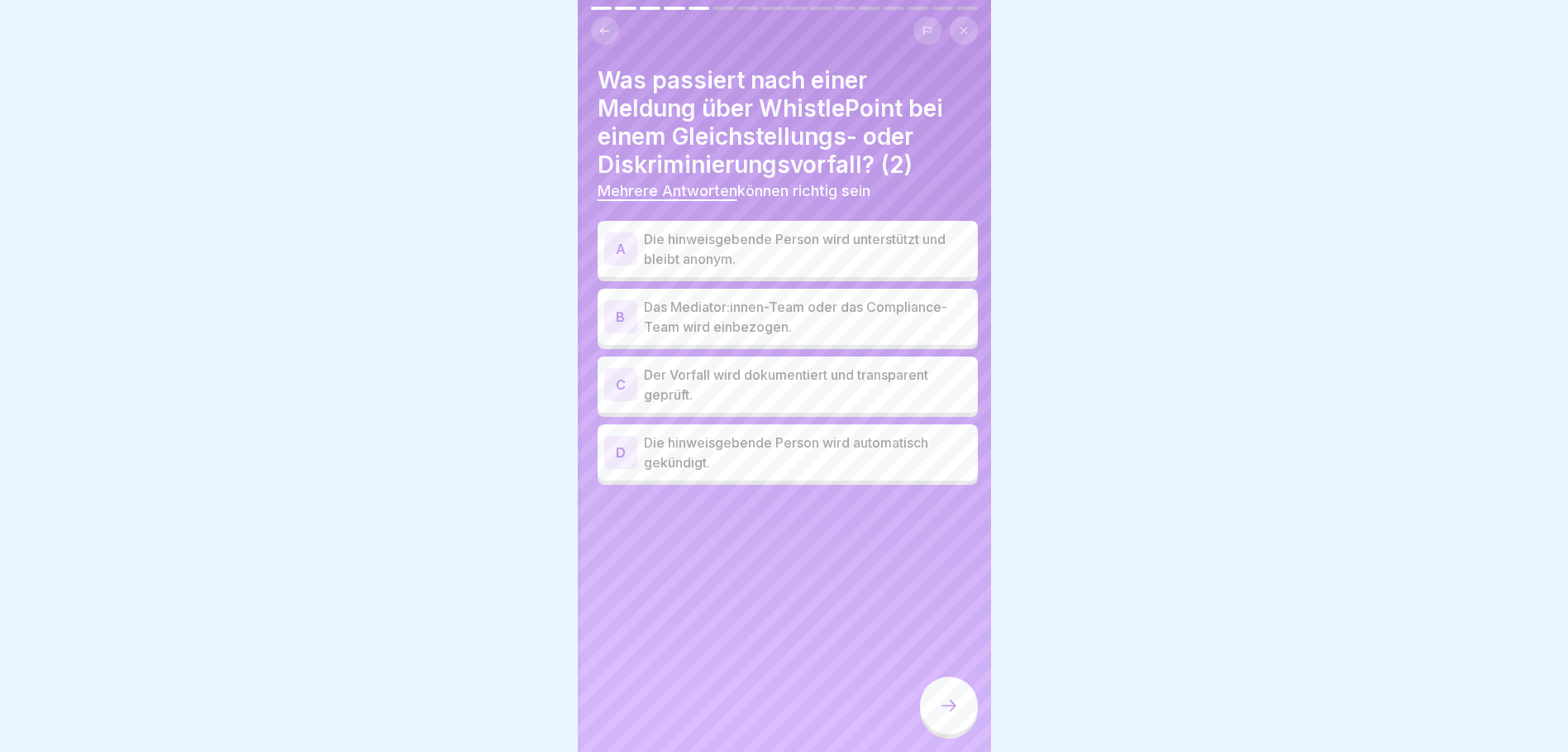
click at [763, 91] on h4 "Was passiert nach einer Meldung über WhistlePoint bei einem Gleichstellungs- od…" at bounding box center [787, 122] width 380 height 112
click at [689, 233] on p "Die hinweisgebende Person wird unterstützt und bleibt anonym." at bounding box center [804, 249] width 328 height 40
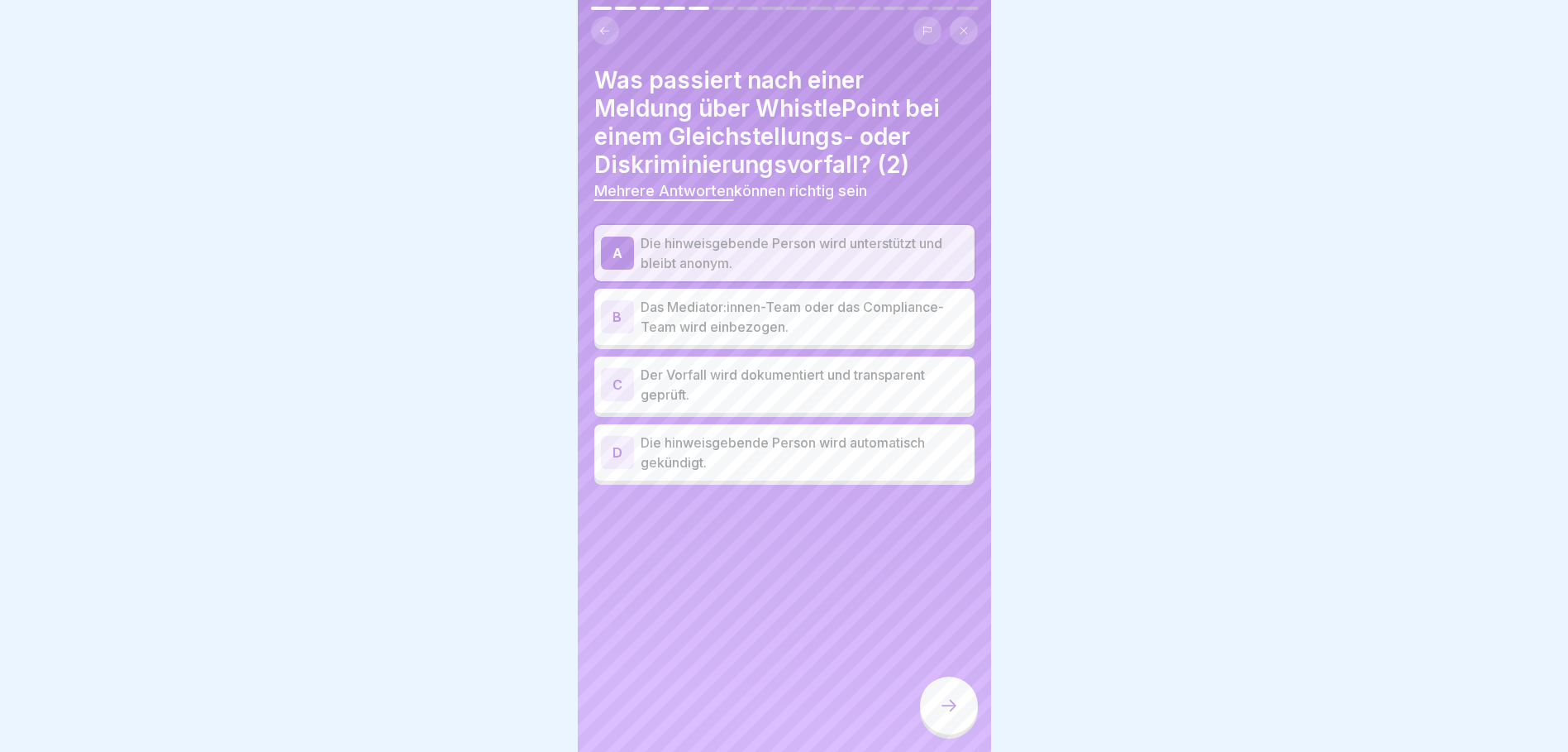
click at [716, 376] on p "Der Vorfall wird dokumentiert und transparent geprüft." at bounding box center [804, 385] width 328 height 40
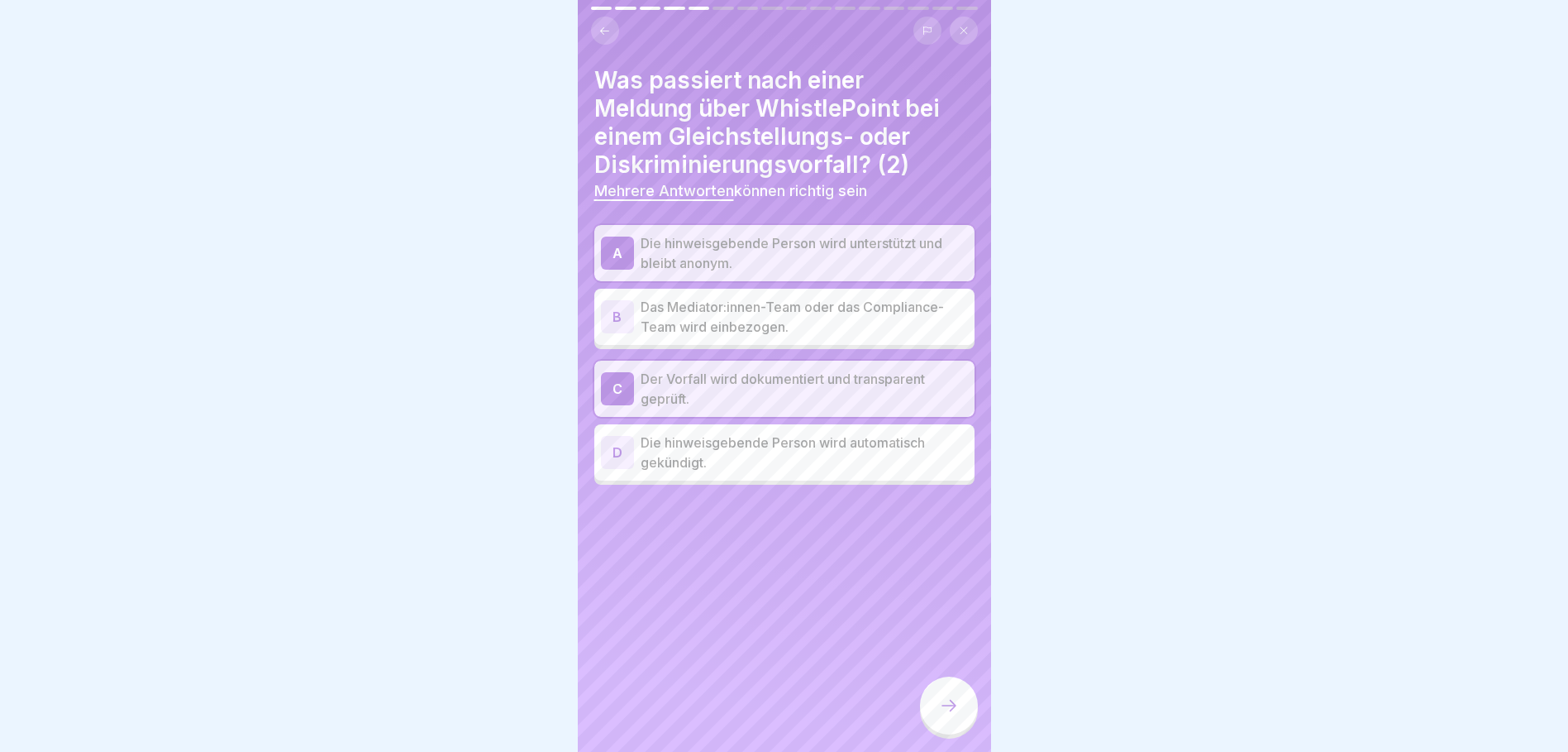
click at [607, 25] on icon at bounding box center [605, 31] width 12 height 12
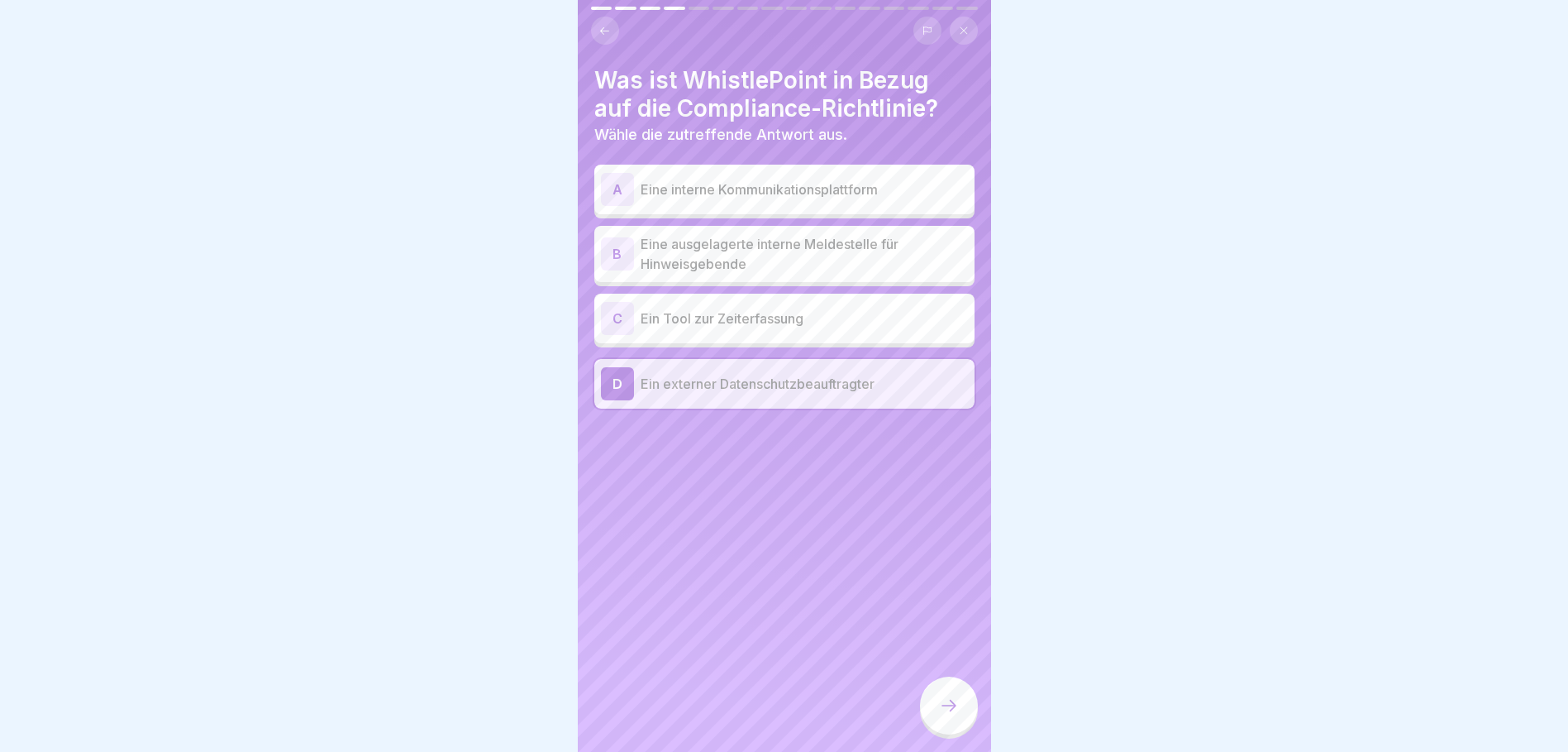
click at [607, 25] on icon at bounding box center [605, 31] width 12 height 12
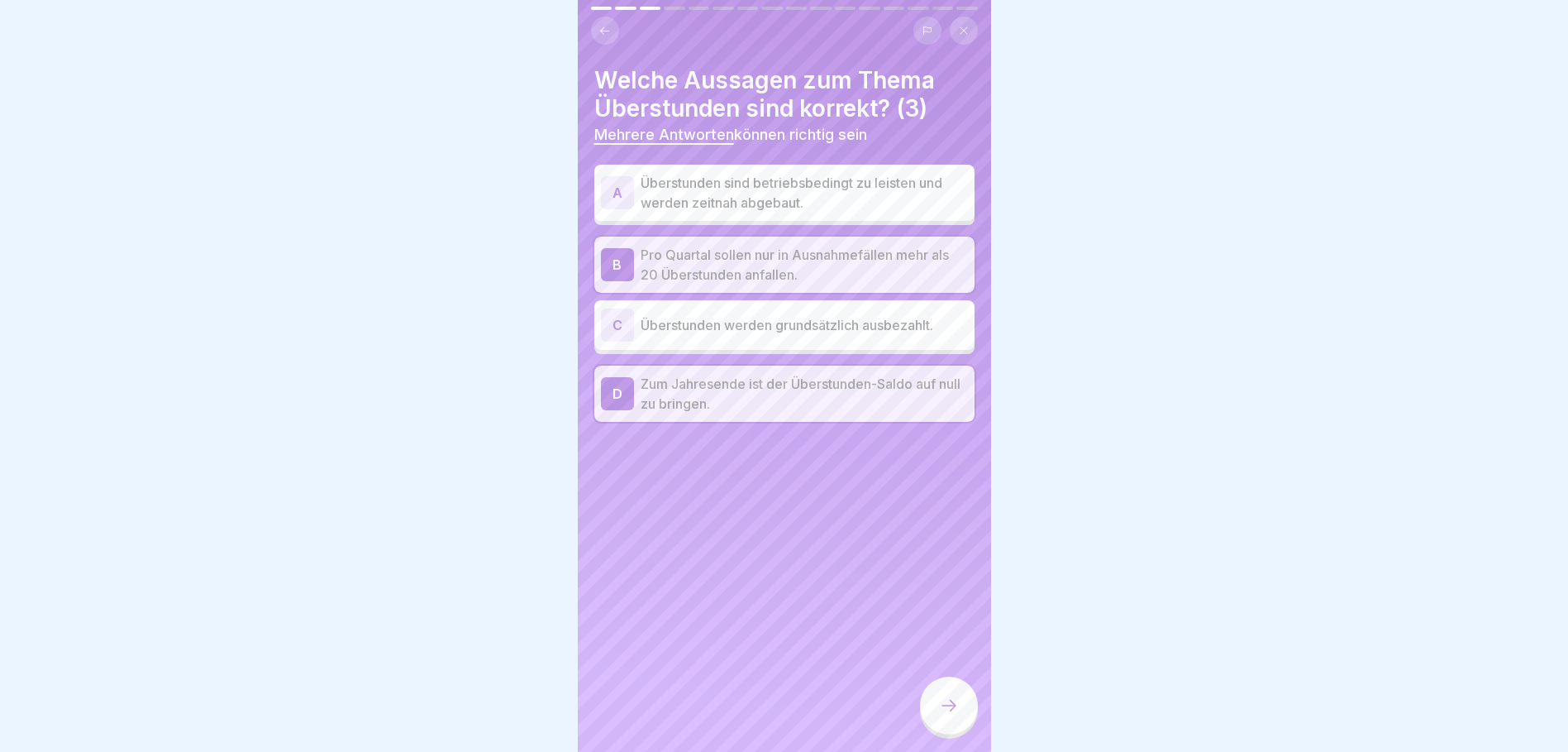
click at [607, 25] on icon at bounding box center [605, 31] width 12 height 12
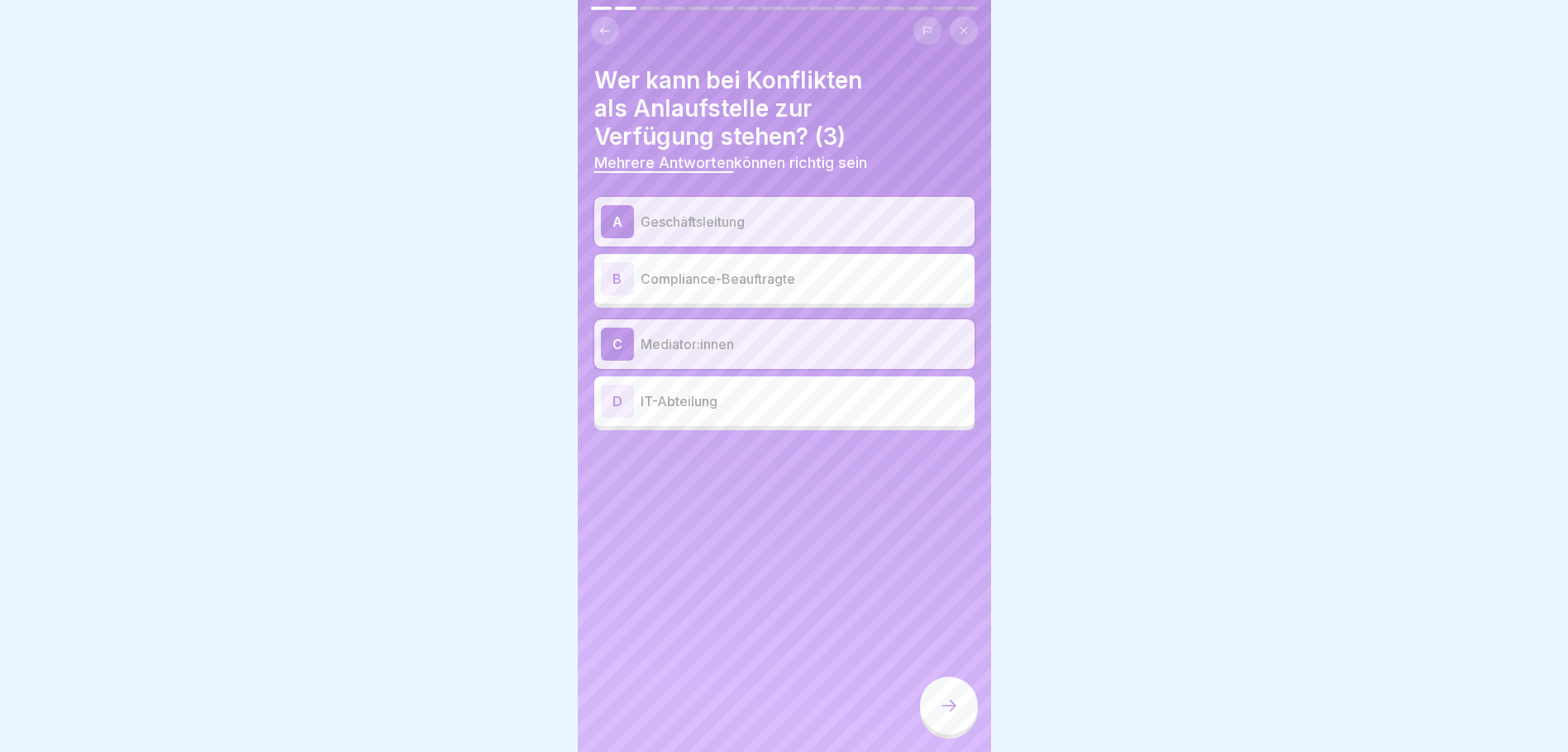
click at [685, 269] on p "Compliance-Beauftragte" at bounding box center [804, 279] width 328 height 20
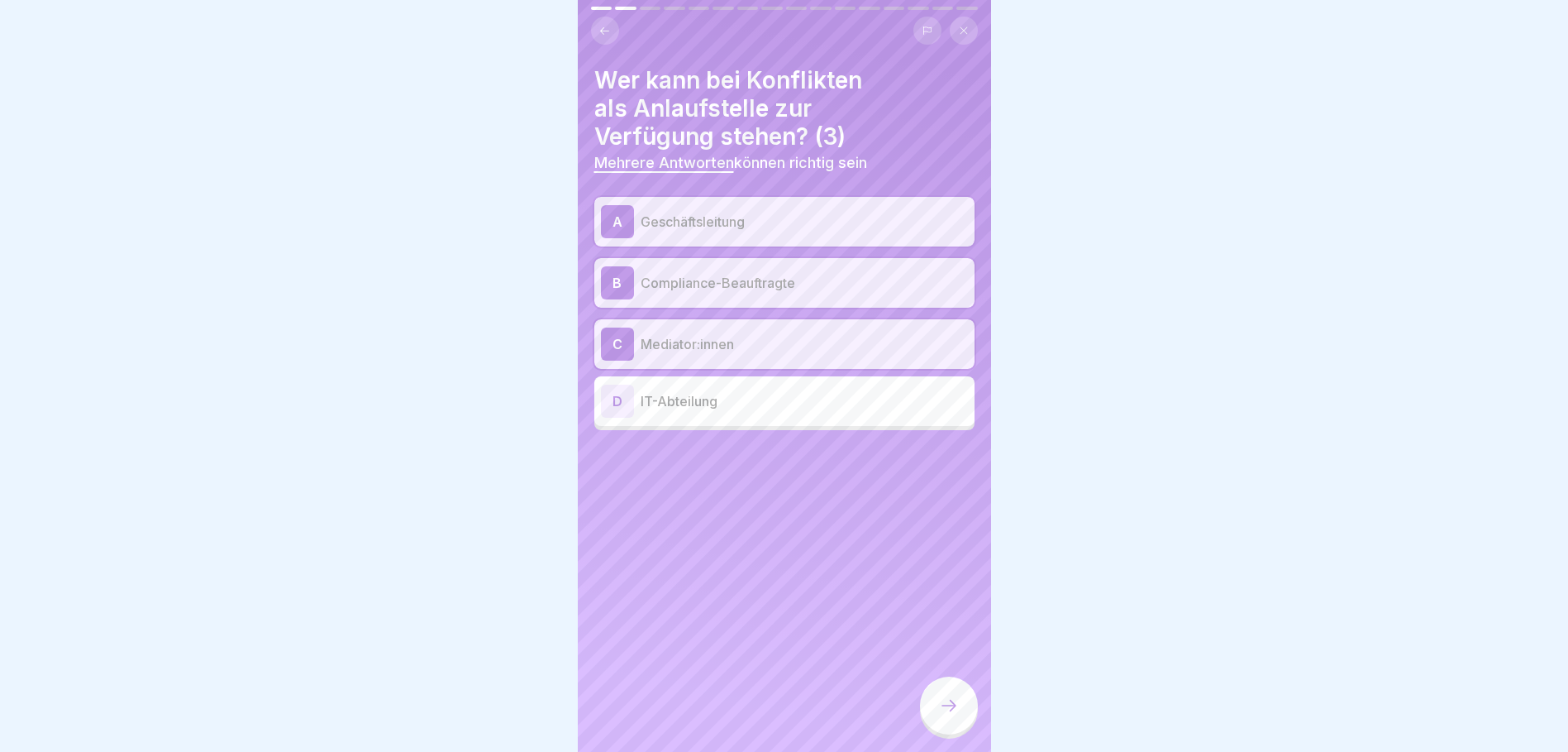
click at [949, 708] on icon at bounding box center [949, 706] width 20 height 20
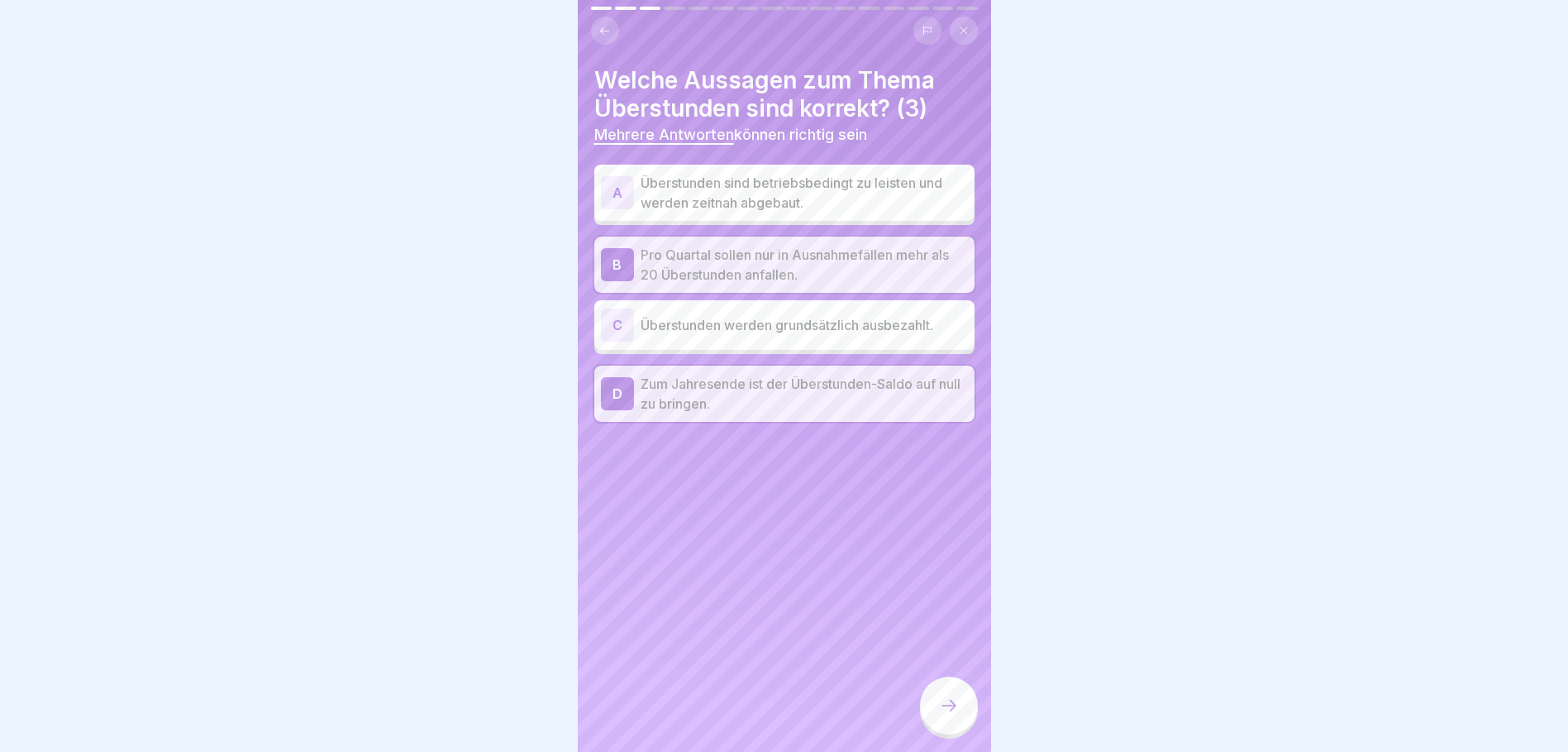
click at [946, 701] on icon at bounding box center [949, 706] width 20 height 20
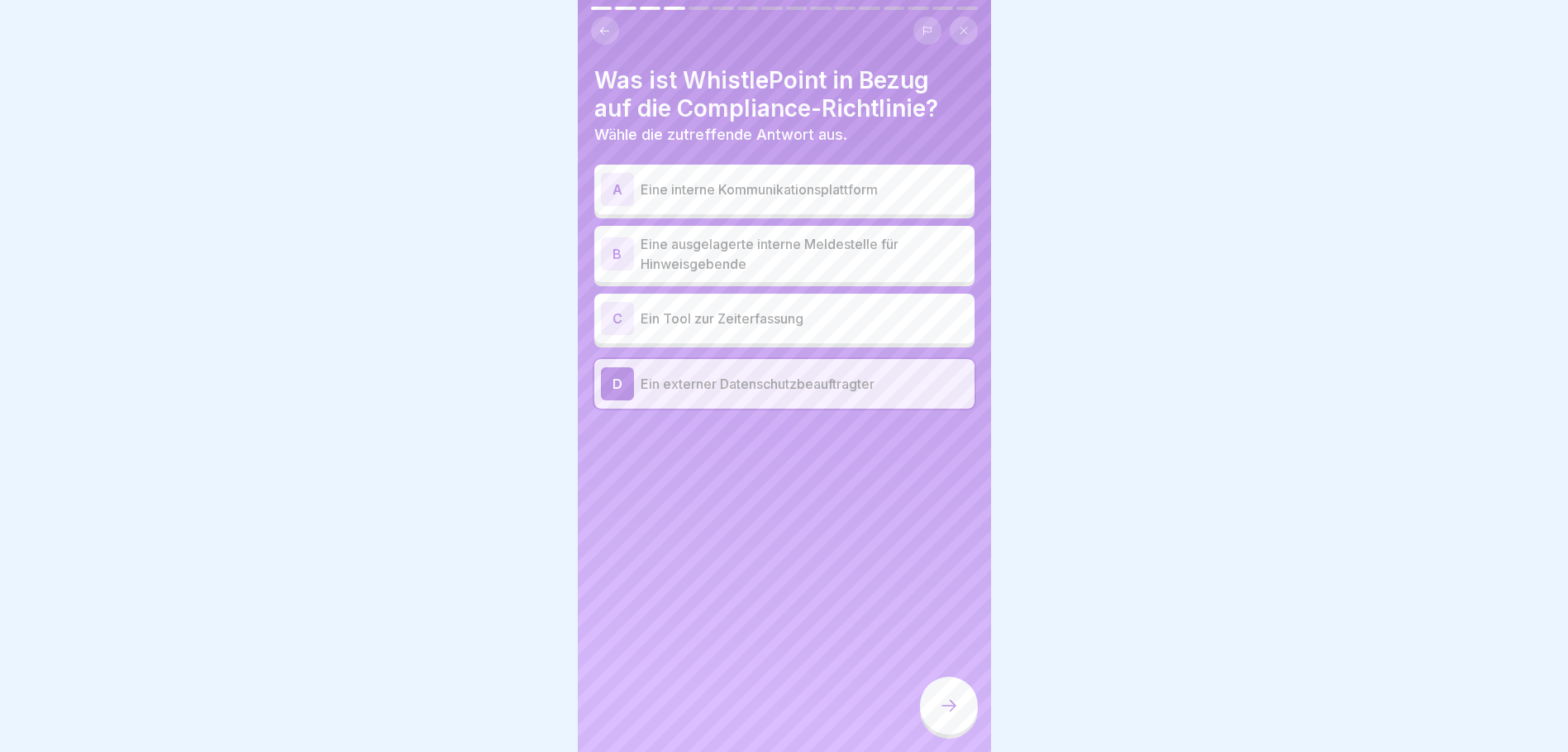
click at [625, 237] on div "B" at bounding box center [617, 253] width 33 height 33
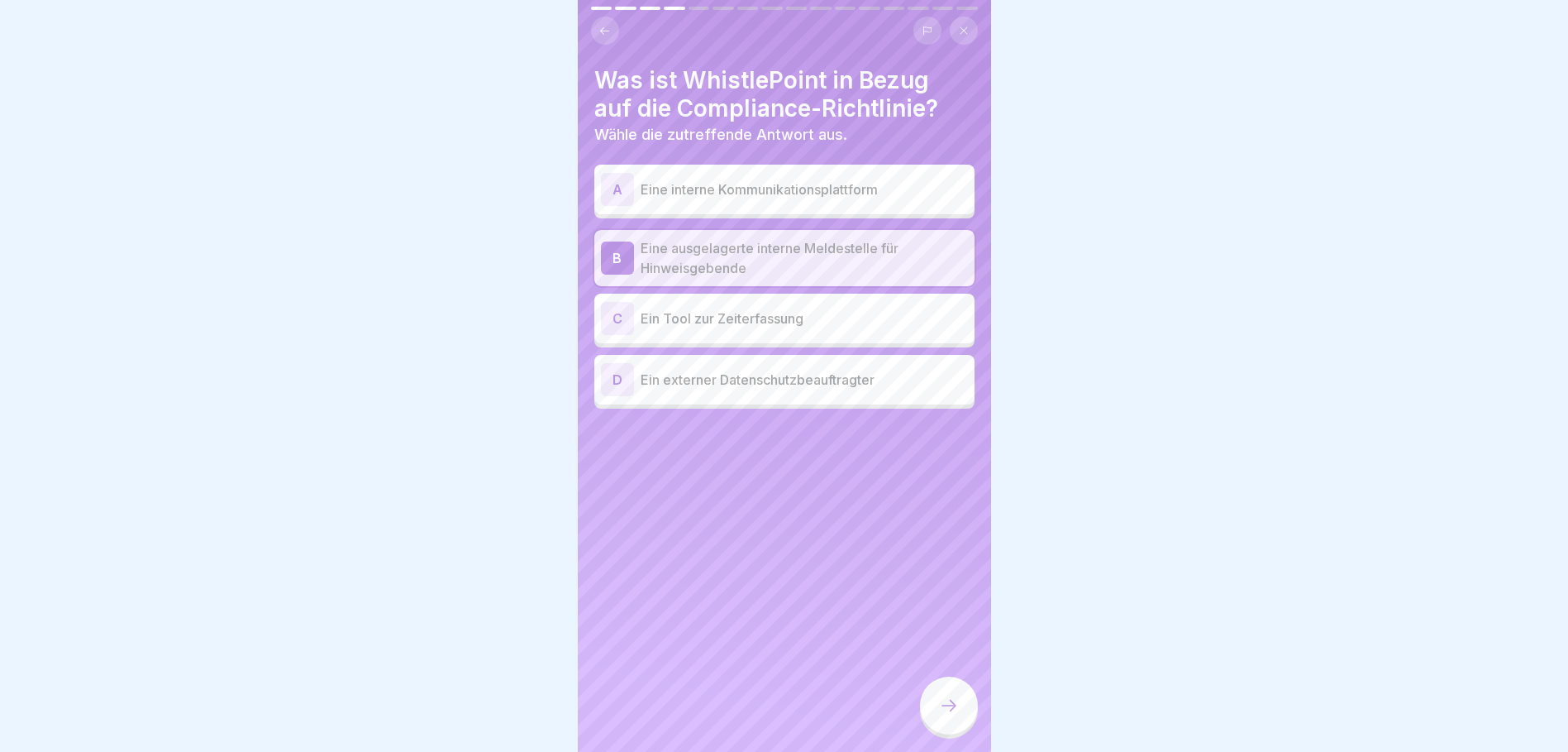
click at [947, 705] on icon at bounding box center [949, 706] width 20 height 20
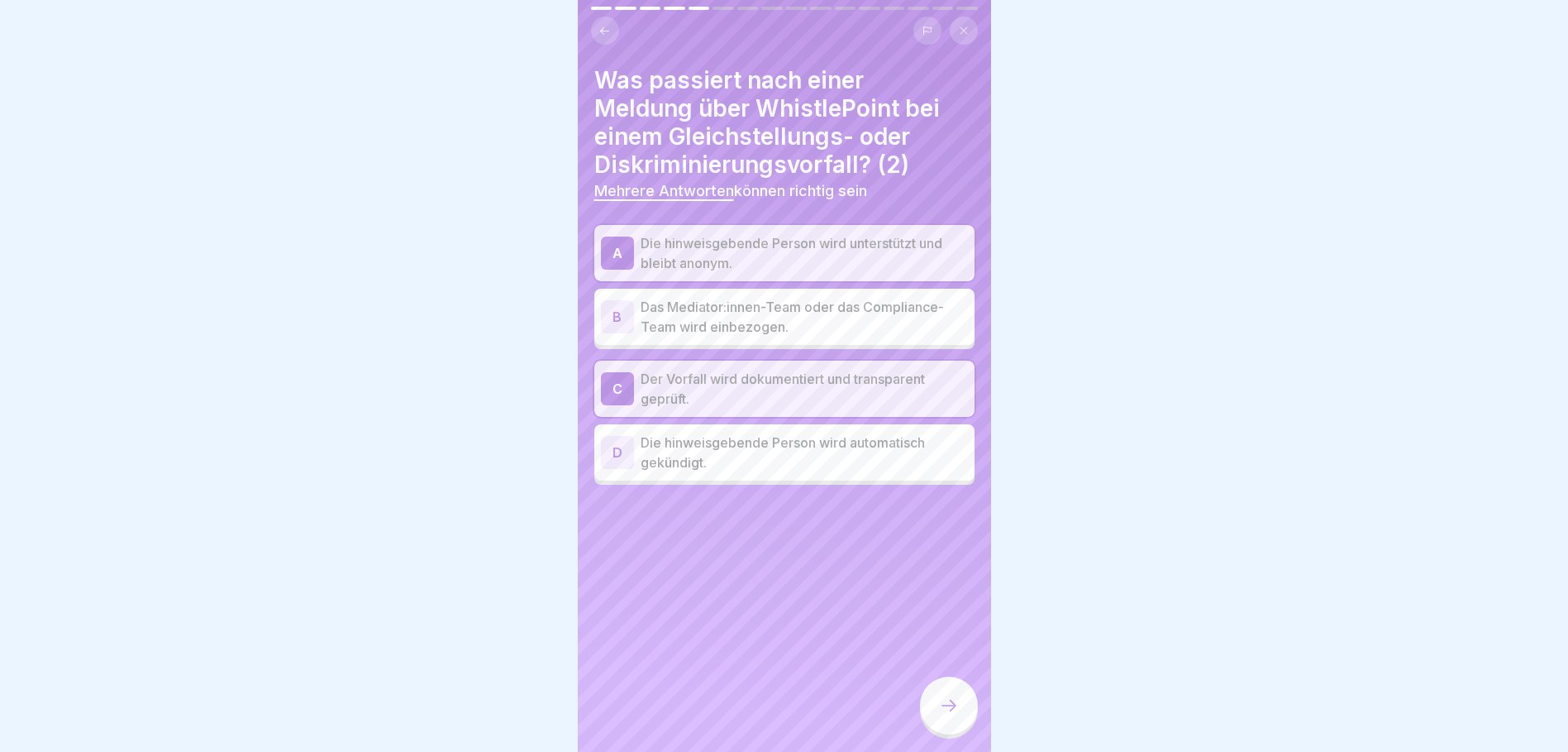
click at [618, 303] on div "B" at bounding box center [617, 316] width 33 height 33
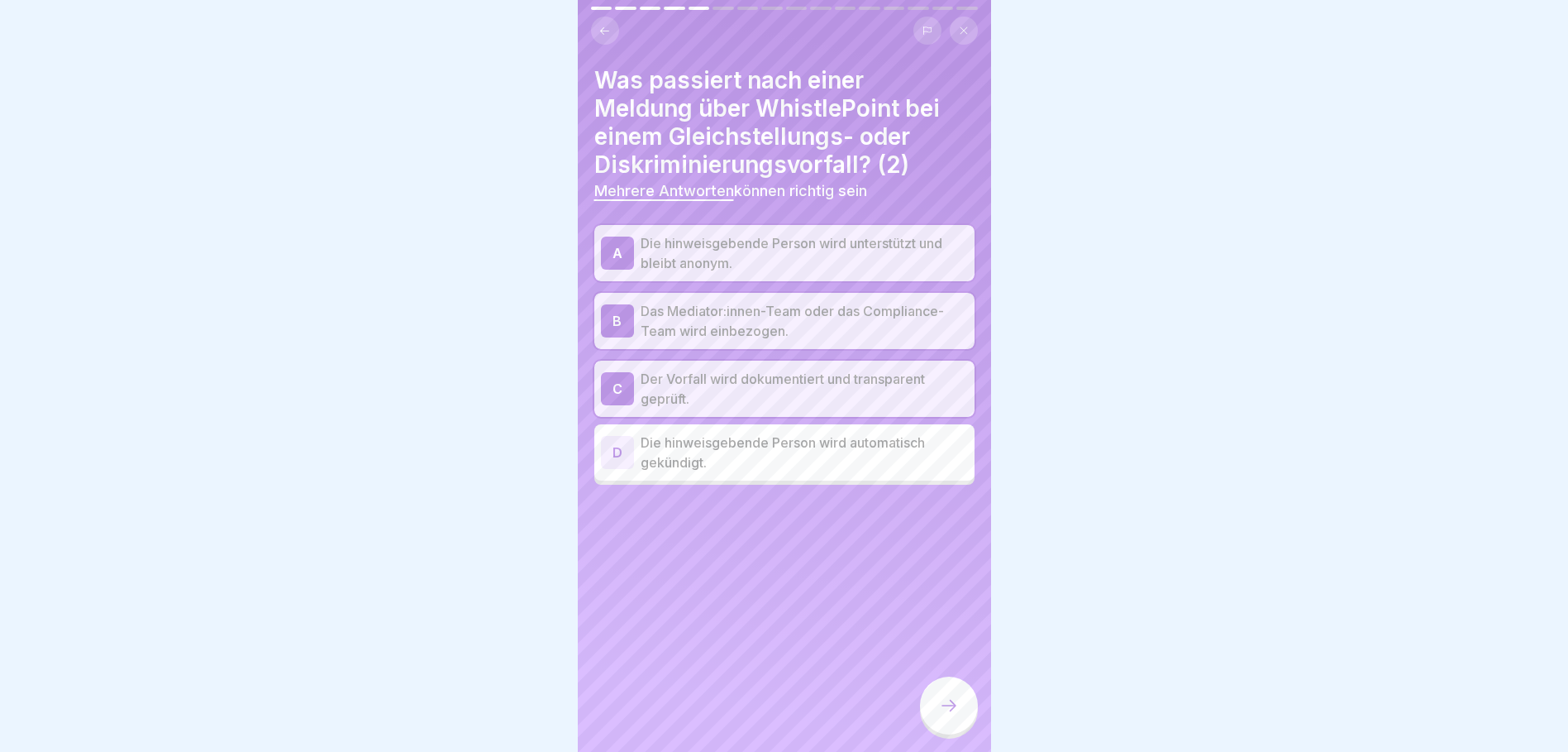
drag, startPoint x: 959, startPoint y: 697, endPoint x: 951, endPoint y: 695, distance: 8.2
click at [957, 696] on div at bounding box center [949, 706] width 58 height 58
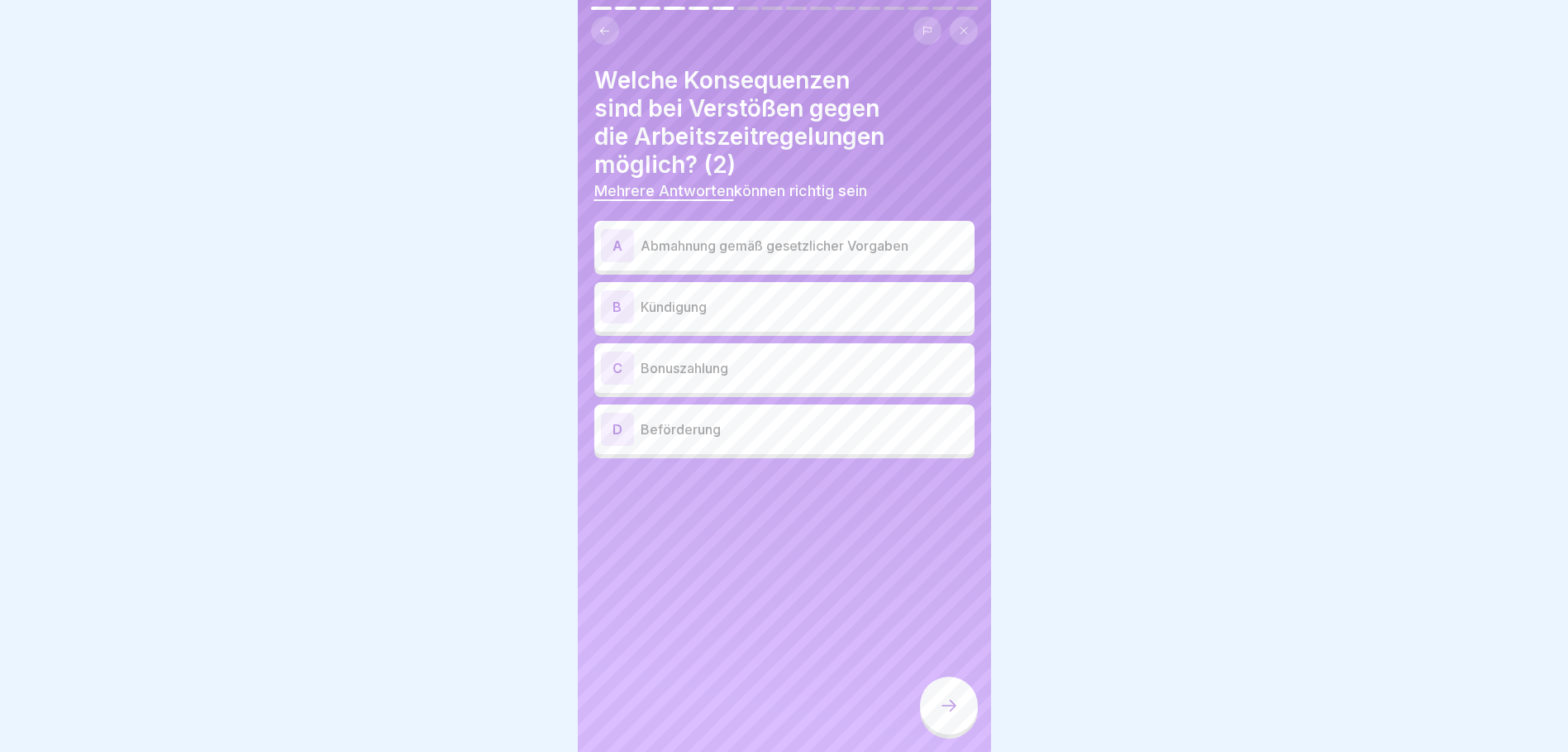
click at [686, 236] on p "Abmahnung gemäß gesetzlicher Vorgaben" at bounding box center [804, 246] width 328 height 20
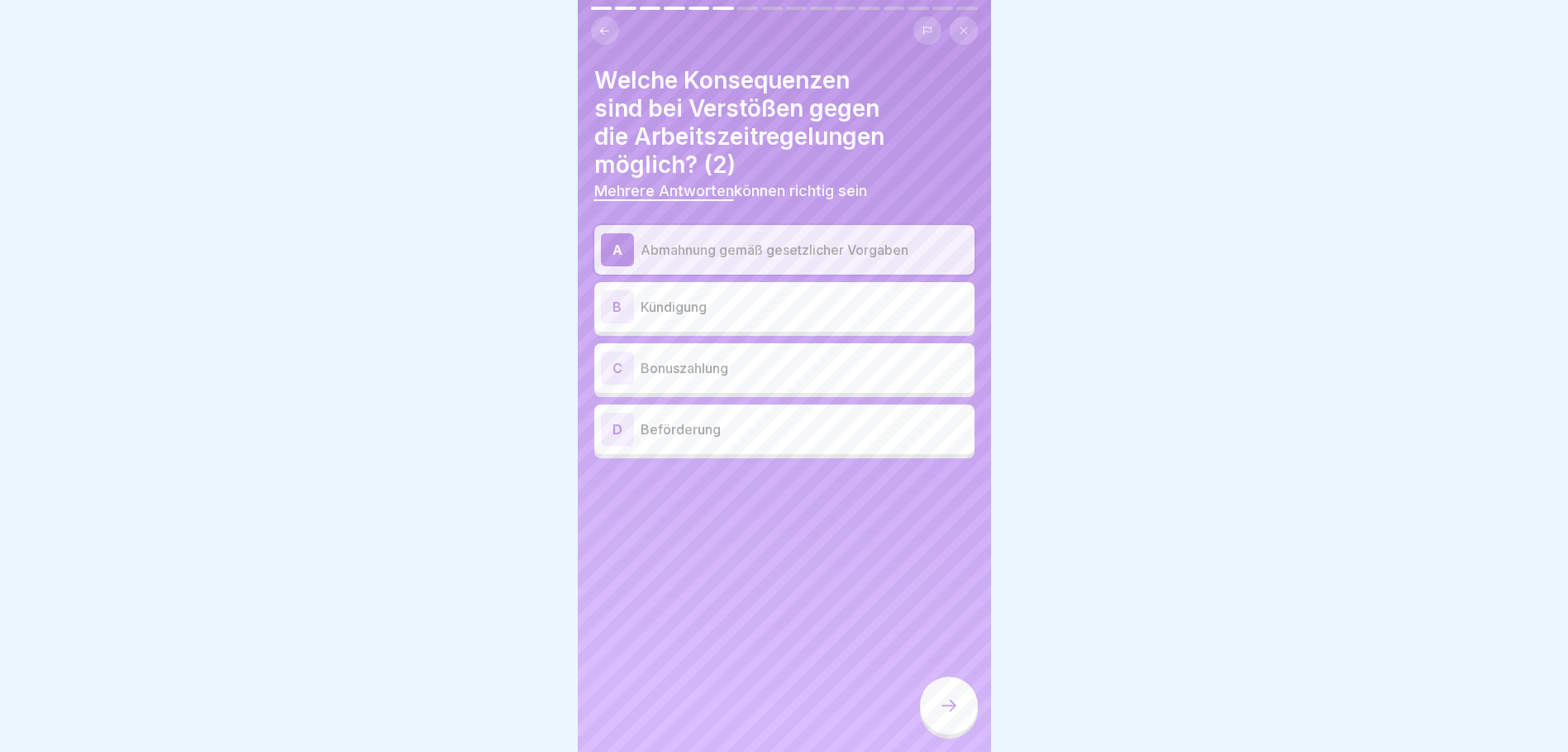
click at [685, 297] on p "Kündigung" at bounding box center [804, 307] width 328 height 20
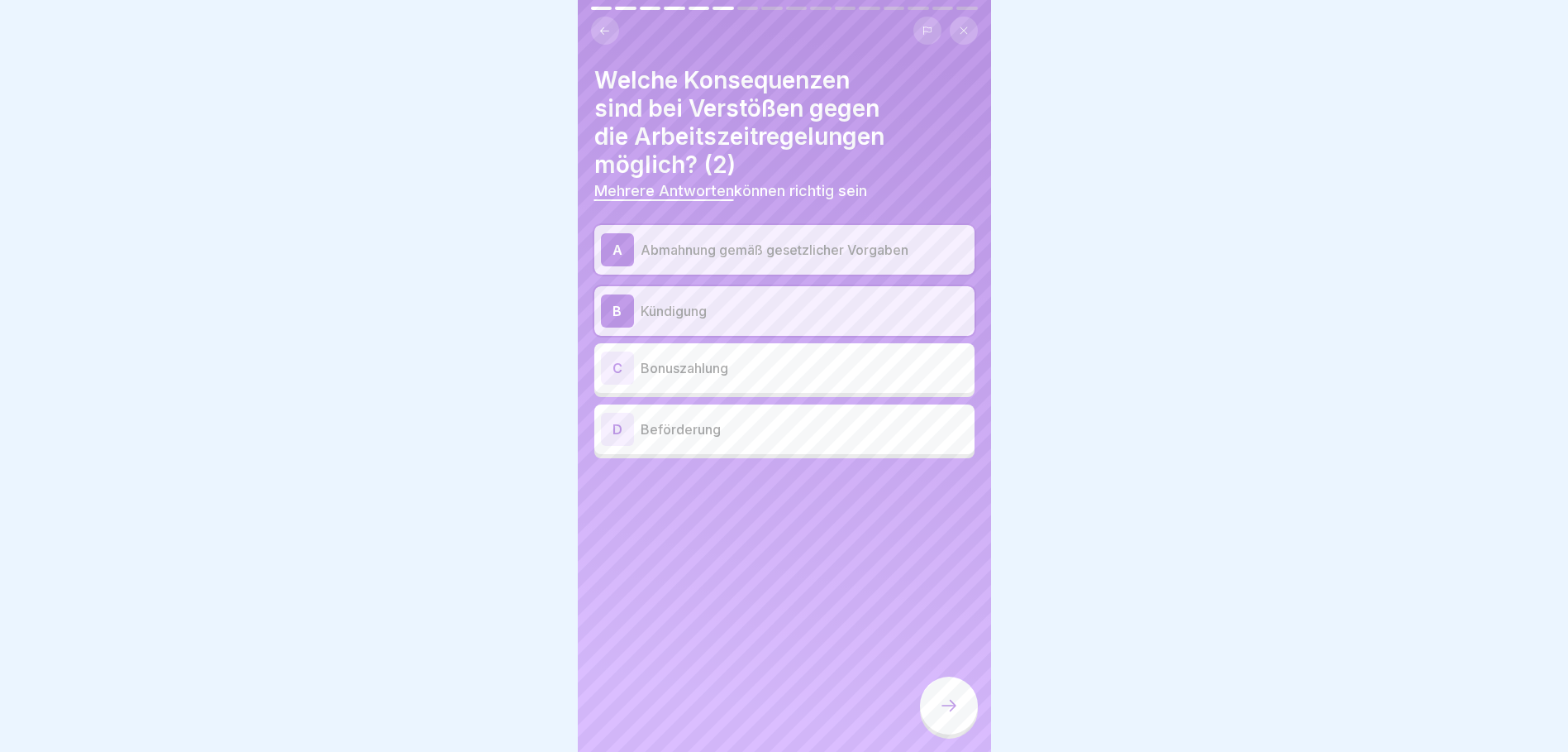
click at [604, 25] on icon at bounding box center [605, 31] width 12 height 12
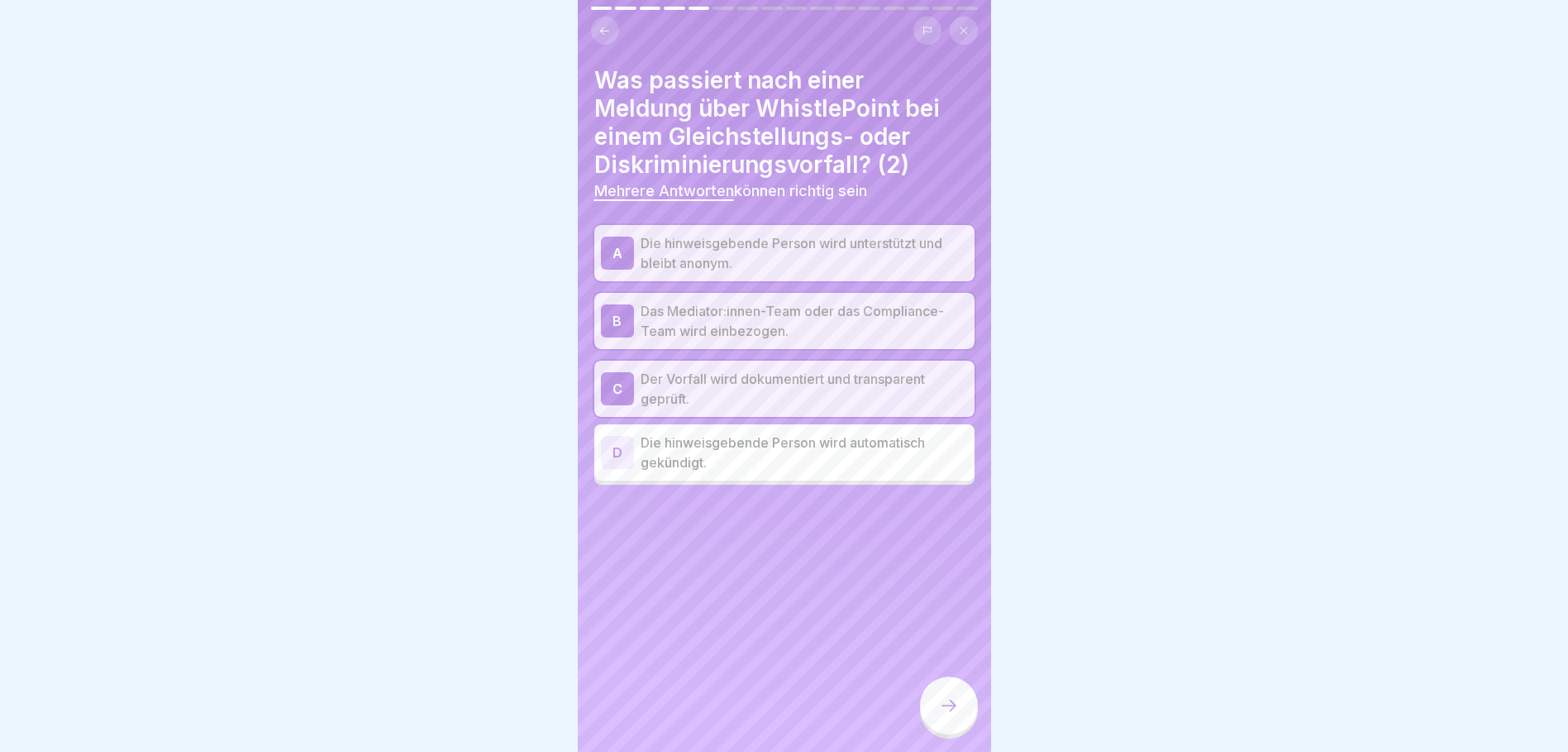
scroll to position [0, 0]
click at [610, 247] on div "A" at bounding box center [617, 253] width 33 height 33
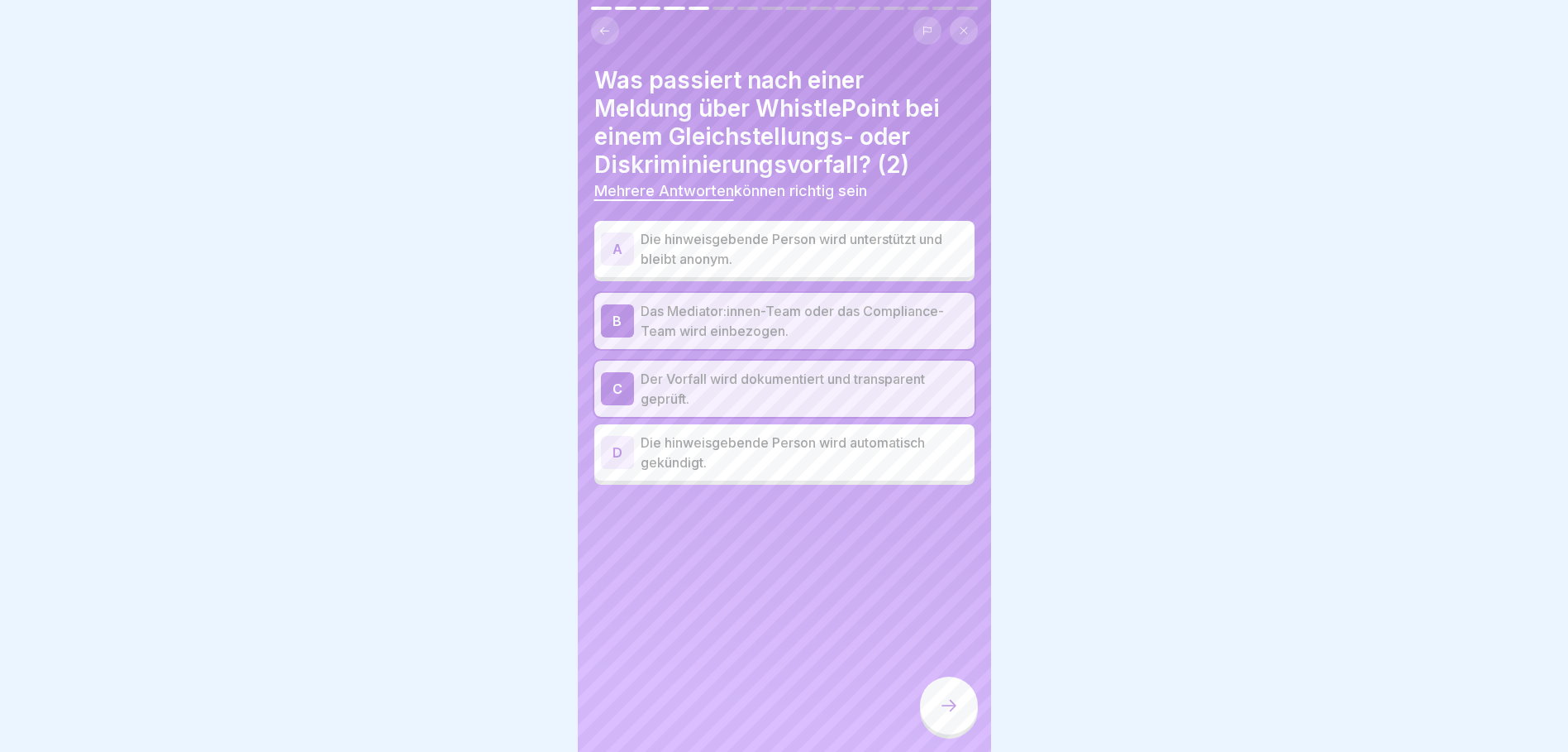
click at [624, 248] on div "A" at bounding box center [617, 248] width 33 height 33
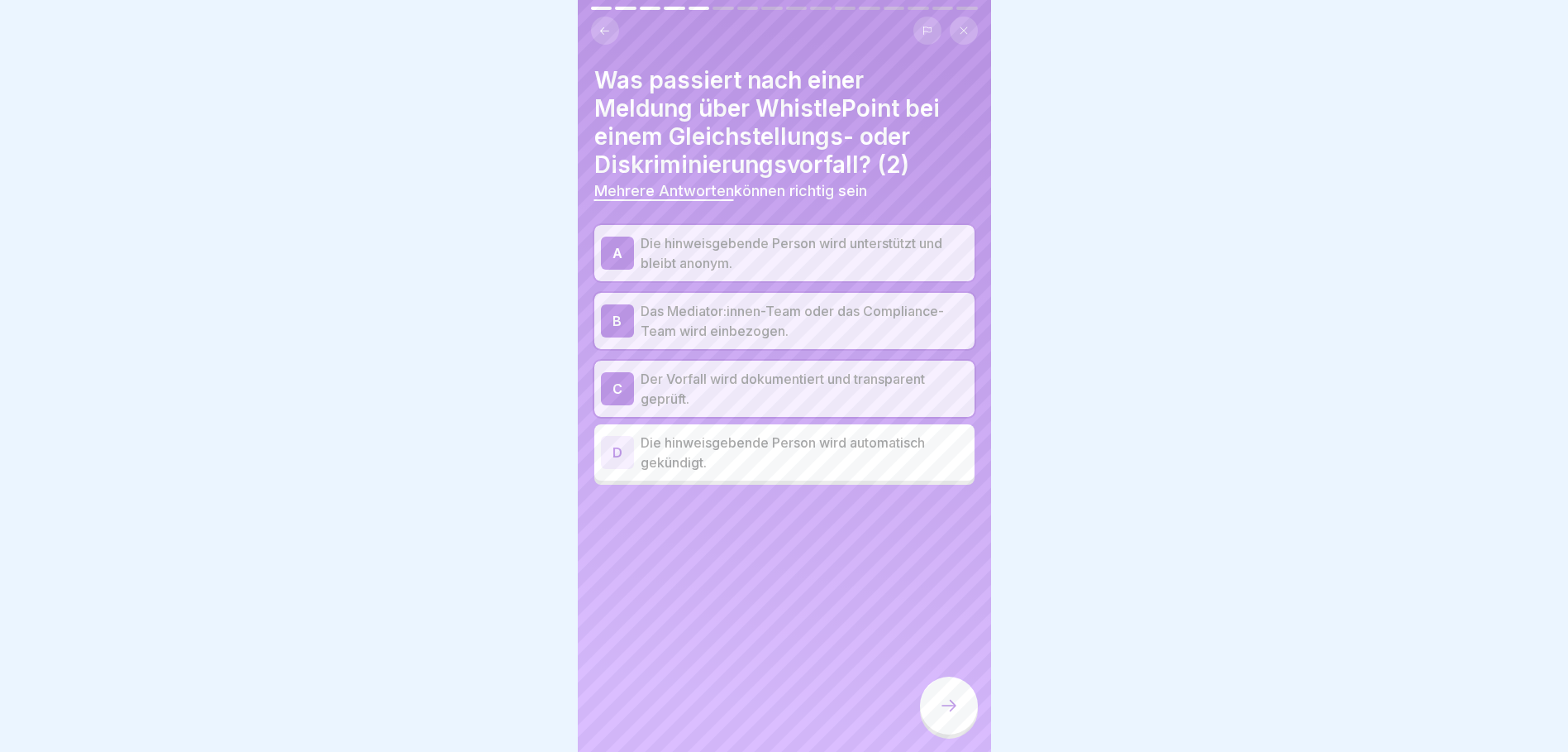
click at [958, 710] on div at bounding box center [949, 706] width 58 height 58
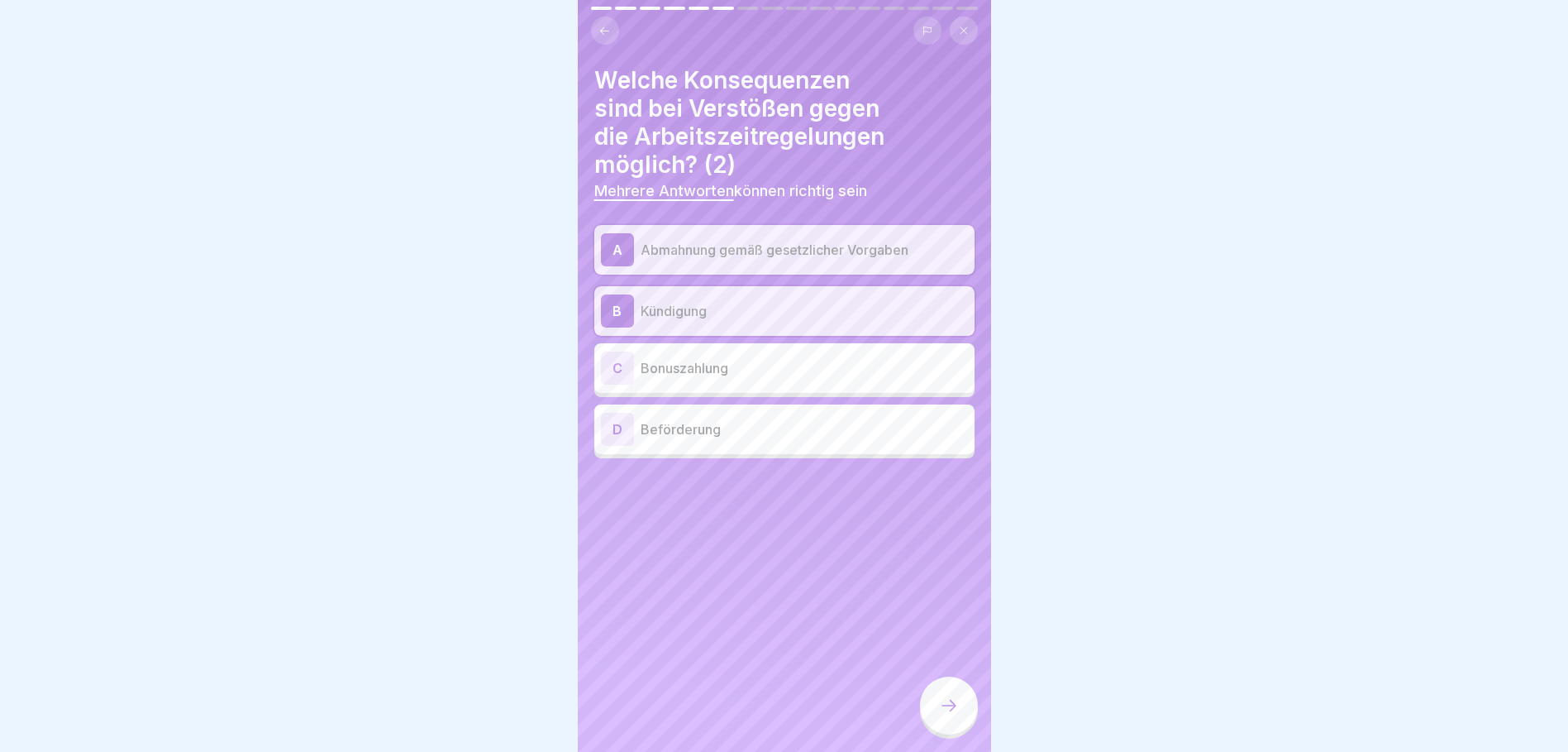
drag, startPoint x: 948, startPoint y: 708, endPoint x: -180, endPoint y: 368, distance: 1178.1
click at [0, 368] on html "Prüfung Fragen zur Compliance Richtlinie AXICA & Hoflieferanten Berlin 16 Frage…" at bounding box center [784, 376] width 1568 height 752
click at [937, 711] on div at bounding box center [949, 706] width 58 height 58
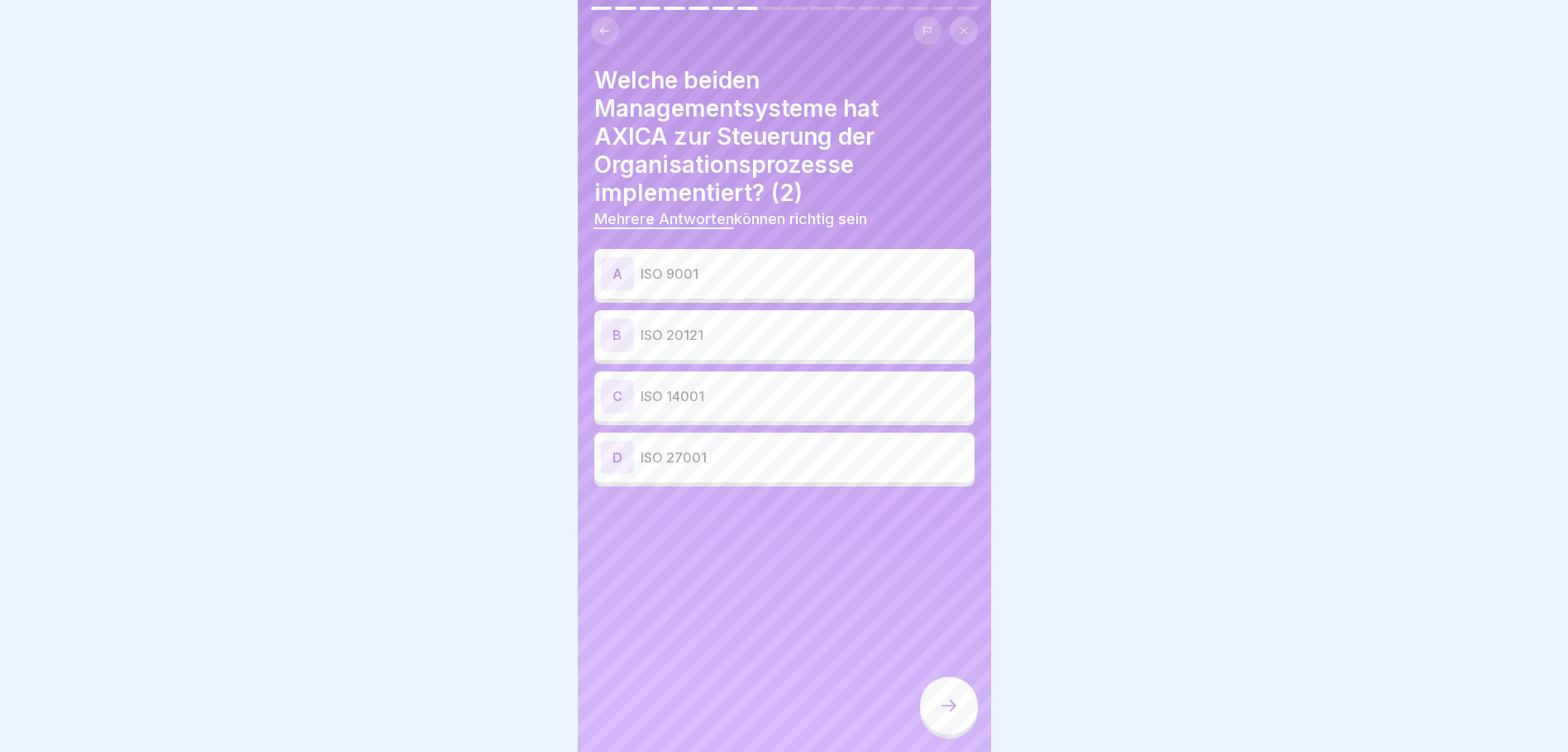
click at [677, 267] on p "ISO 9001" at bounding box center [804, 274] width 328 height 20
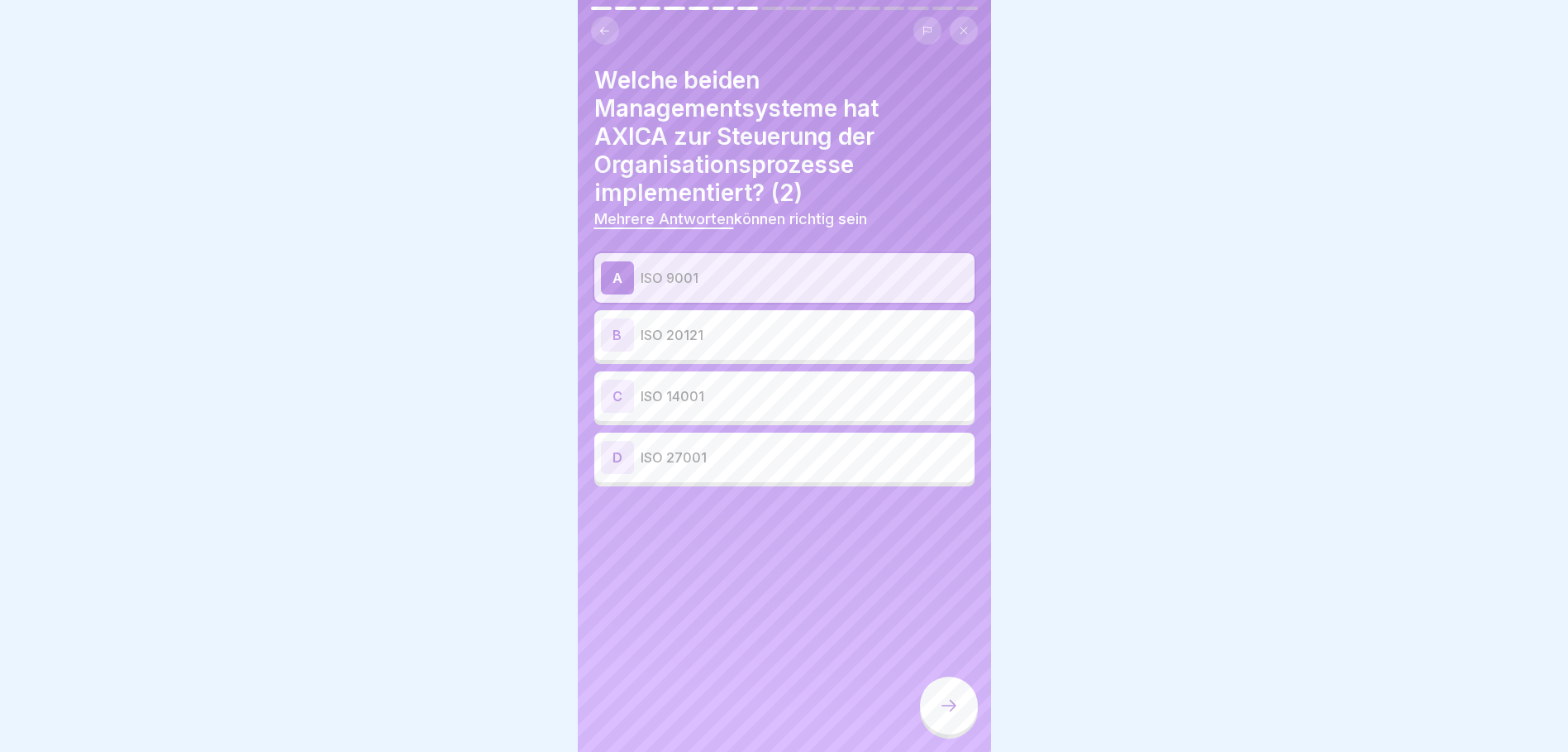
click at [686, 339] on p "ISO 20121" at bounding box center [804, 335] width 328 height 20
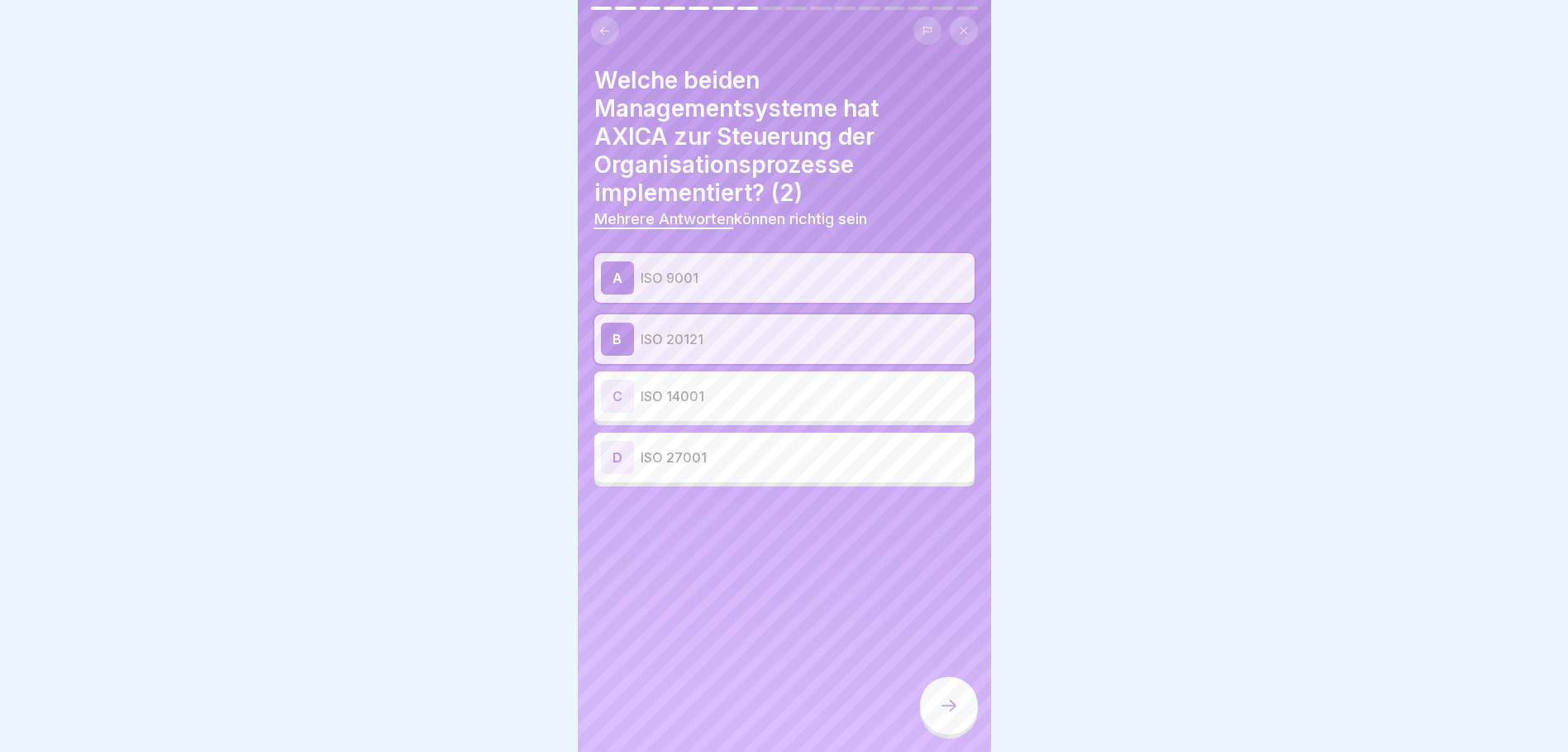
click at [963, 721] on div at bounding box center [949, 706] width 58 height 58
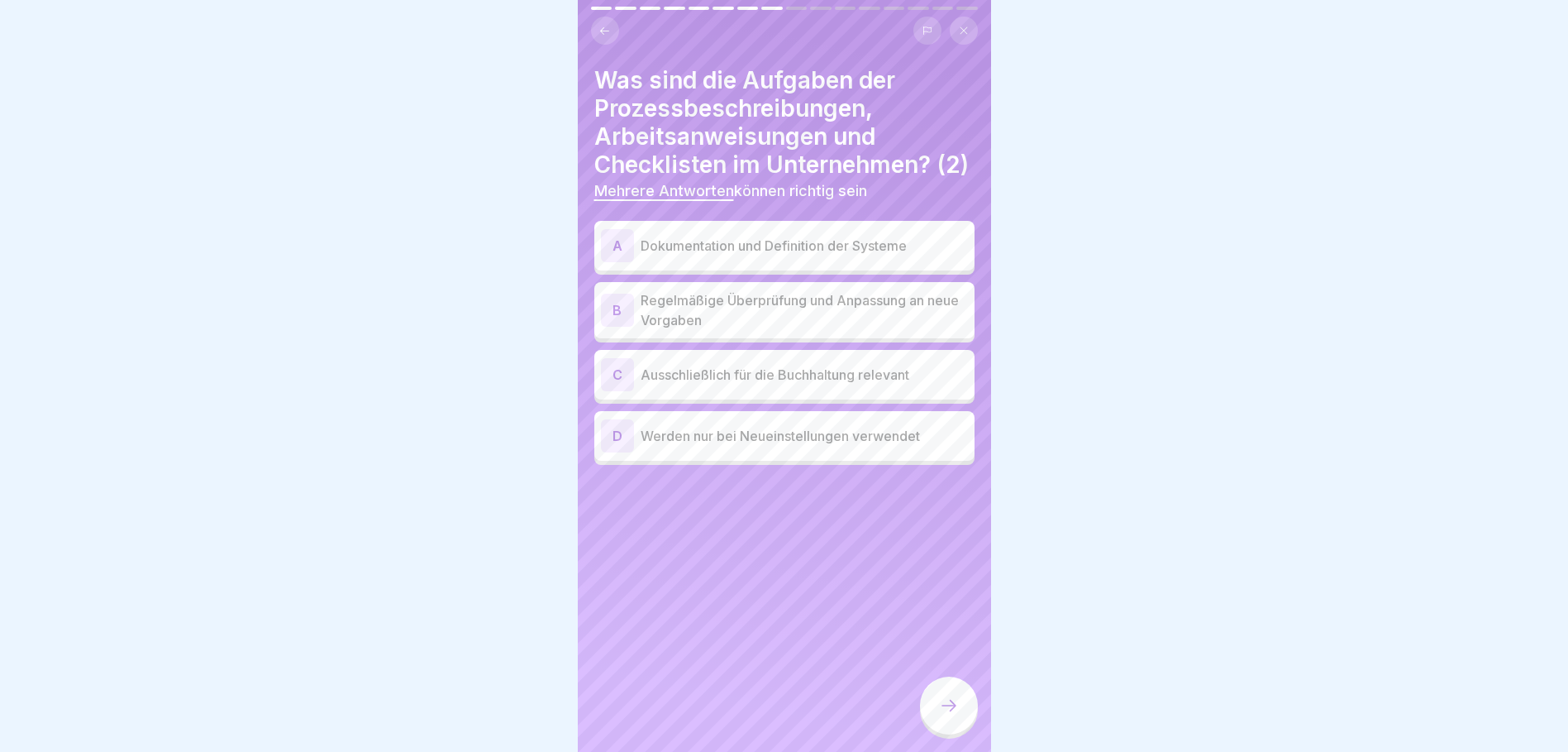
click at [691, 323] on p "Regelmäßige Überprüfung und Anpassung an neue Vorgaben" at bounding box center [804, 310] width 328 height 40
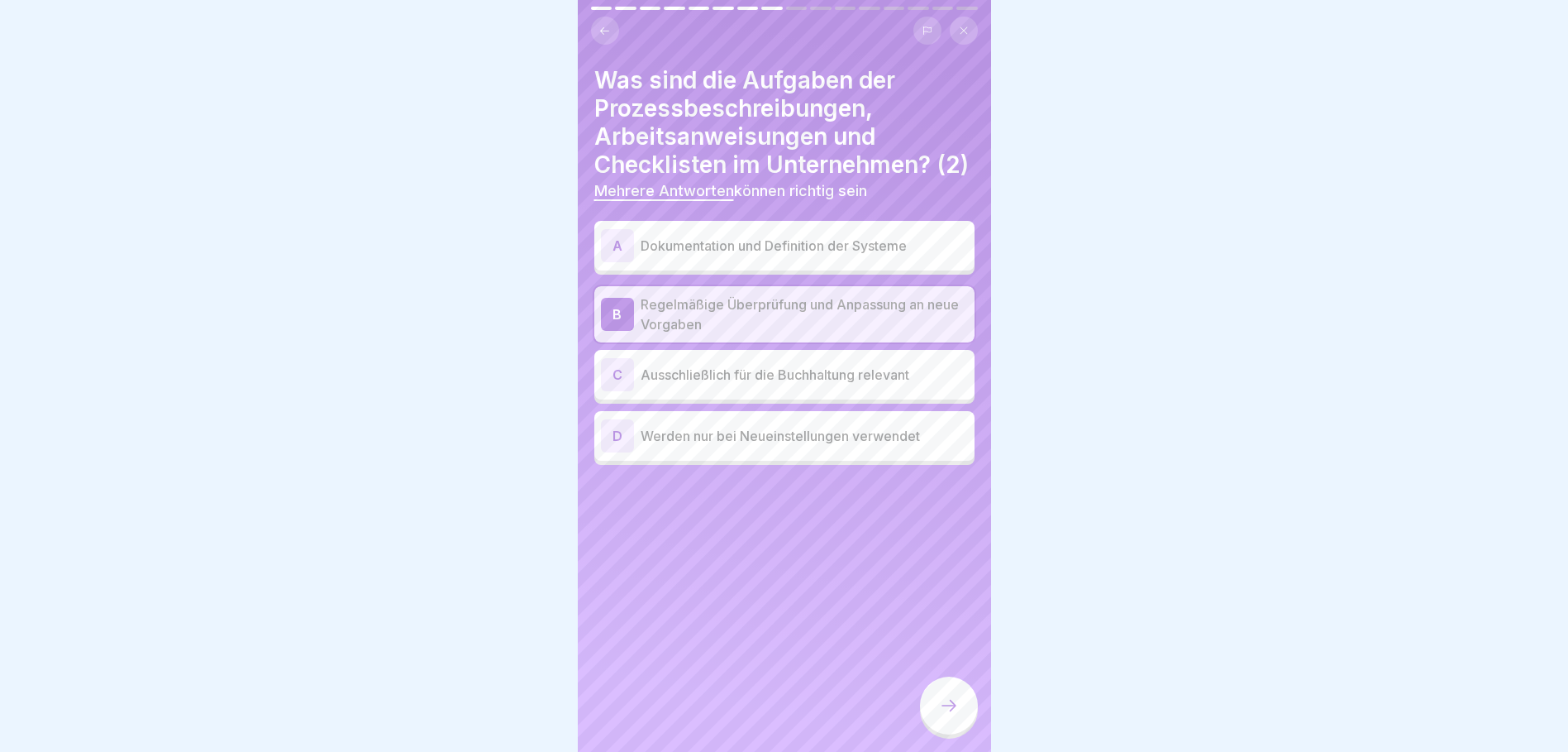
click at [688, 256] on p "Dokumentation und Definition der Systeme" at bounding box center [804, 246] width 328 height 20
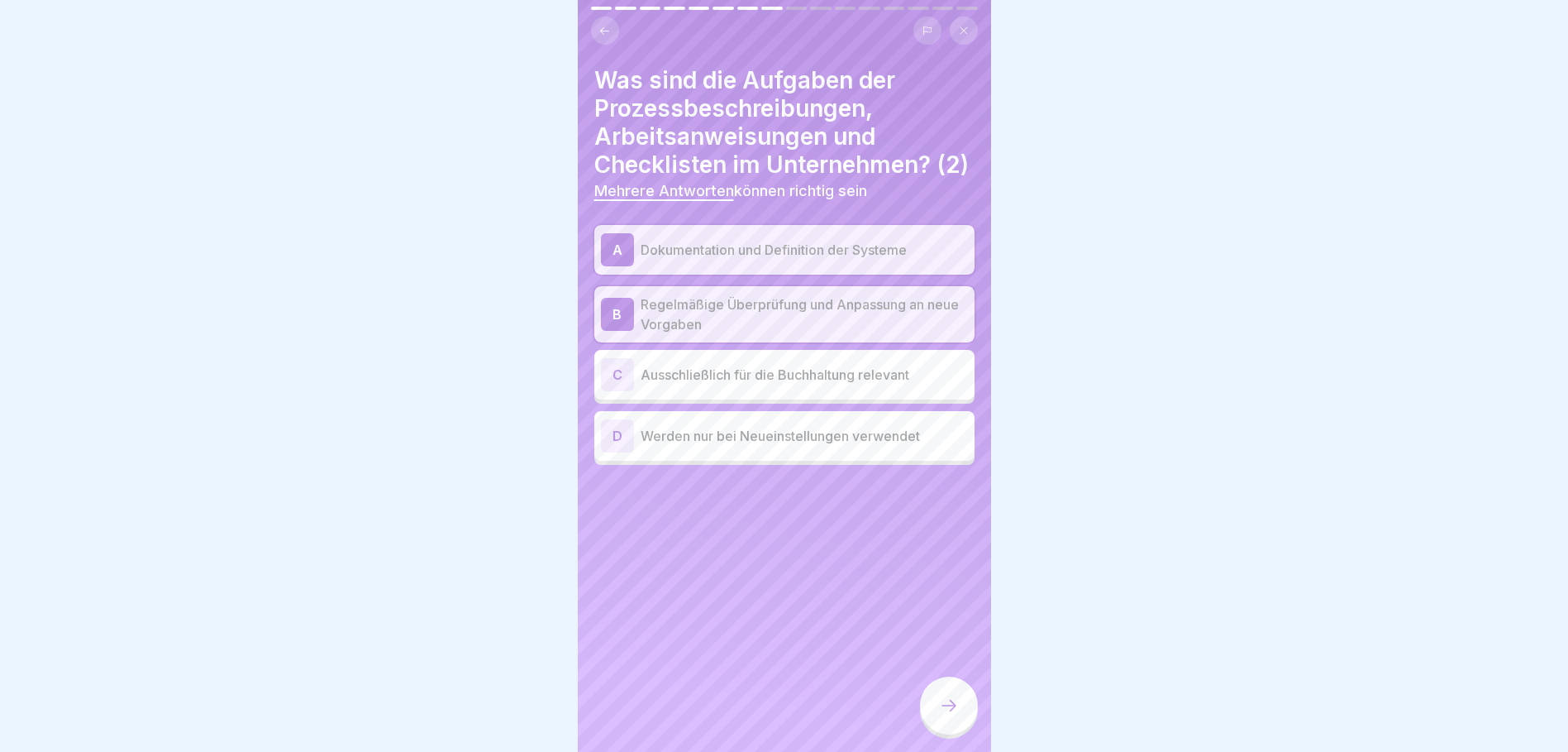
click at [954, 715] on icon at bounding box center [949, 706] width 20 height 20
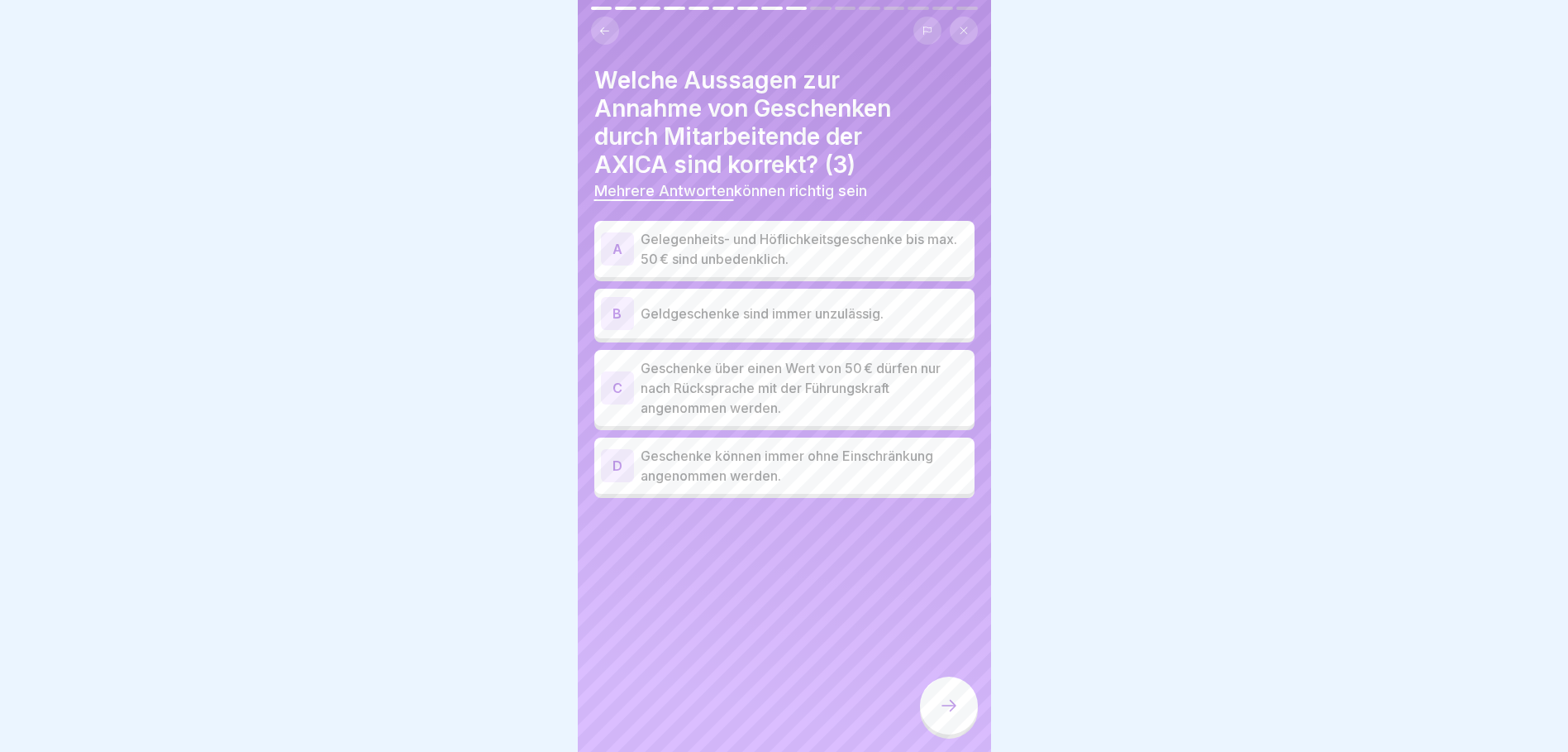
click at [609, 29] on icon at bounding box center [605, 31] width 12 height 12
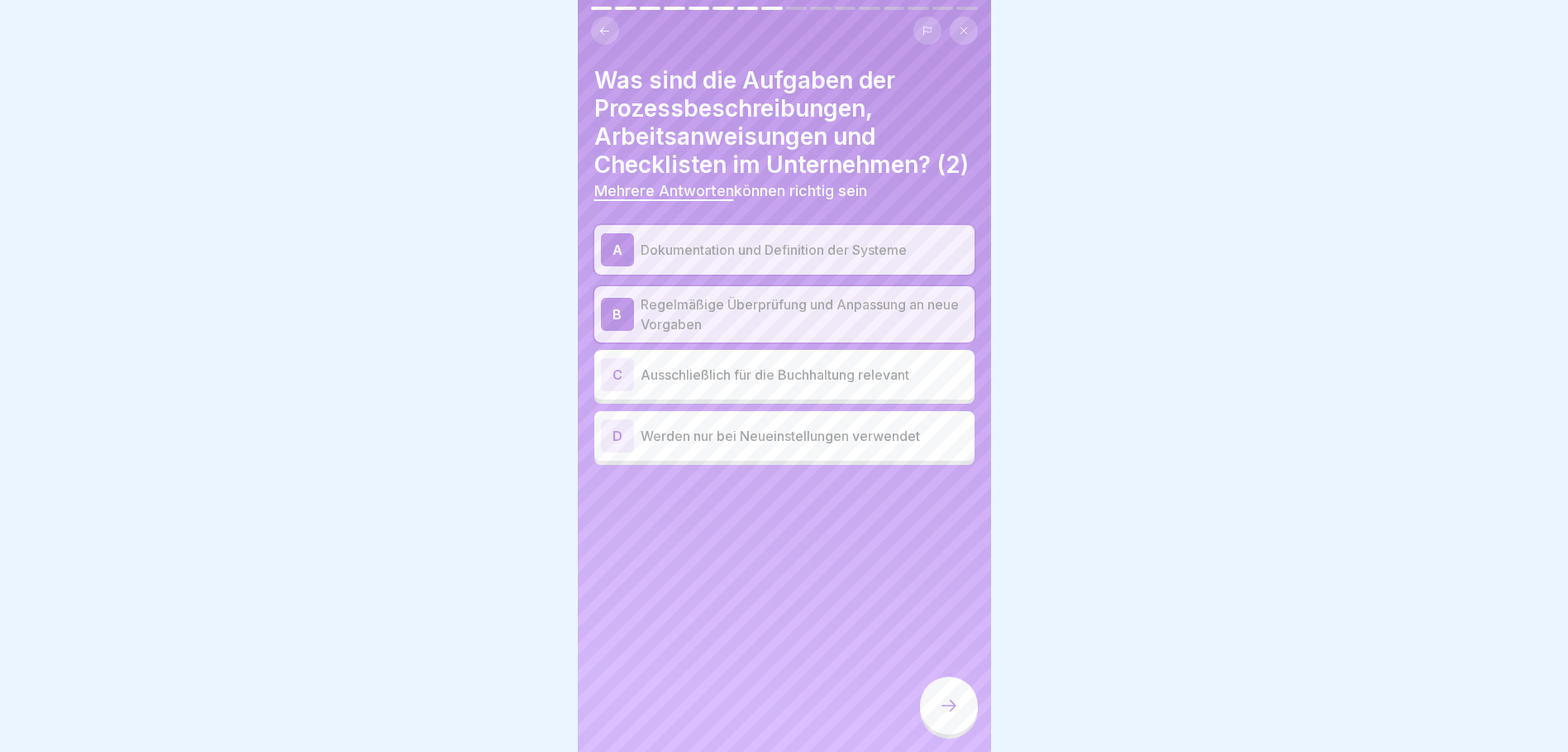
click at [609, 29] on icon at bounding box center [605, 31] width 12 height 12
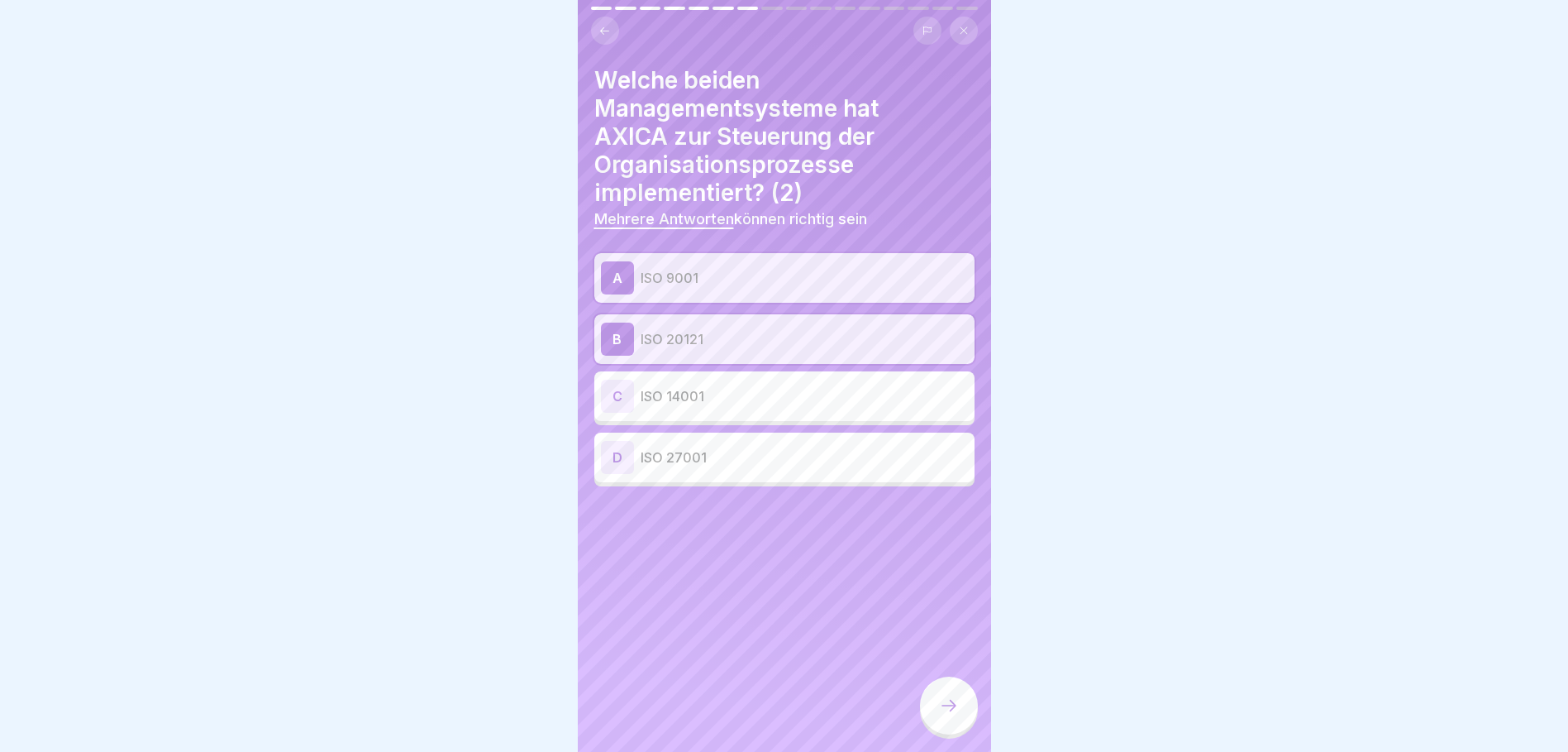
click at [609, 29] on icon at bounding box center [605, 31] width 12 height 12
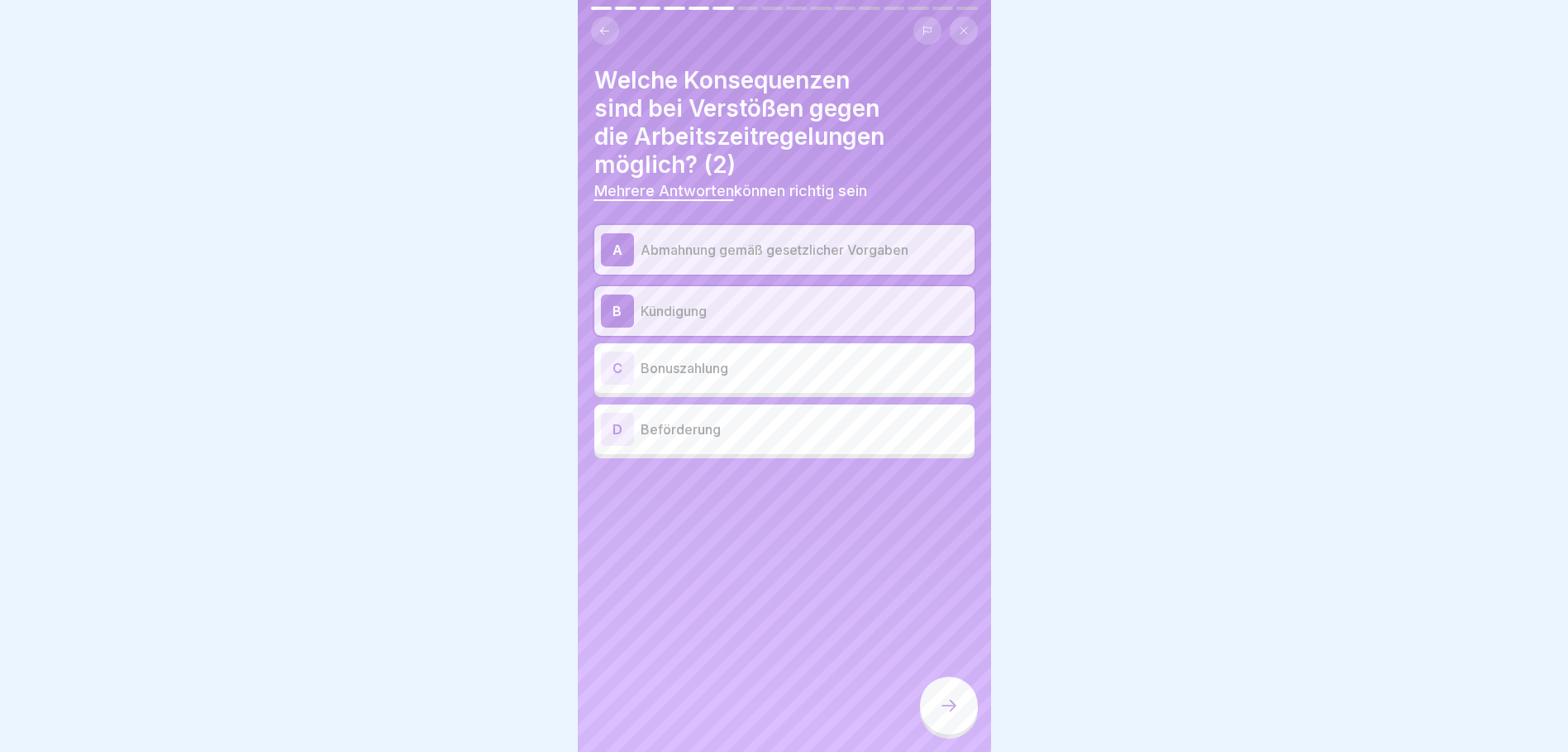
click at [609, 29] on icon at bounding box center [605, 31] width 12 height 12
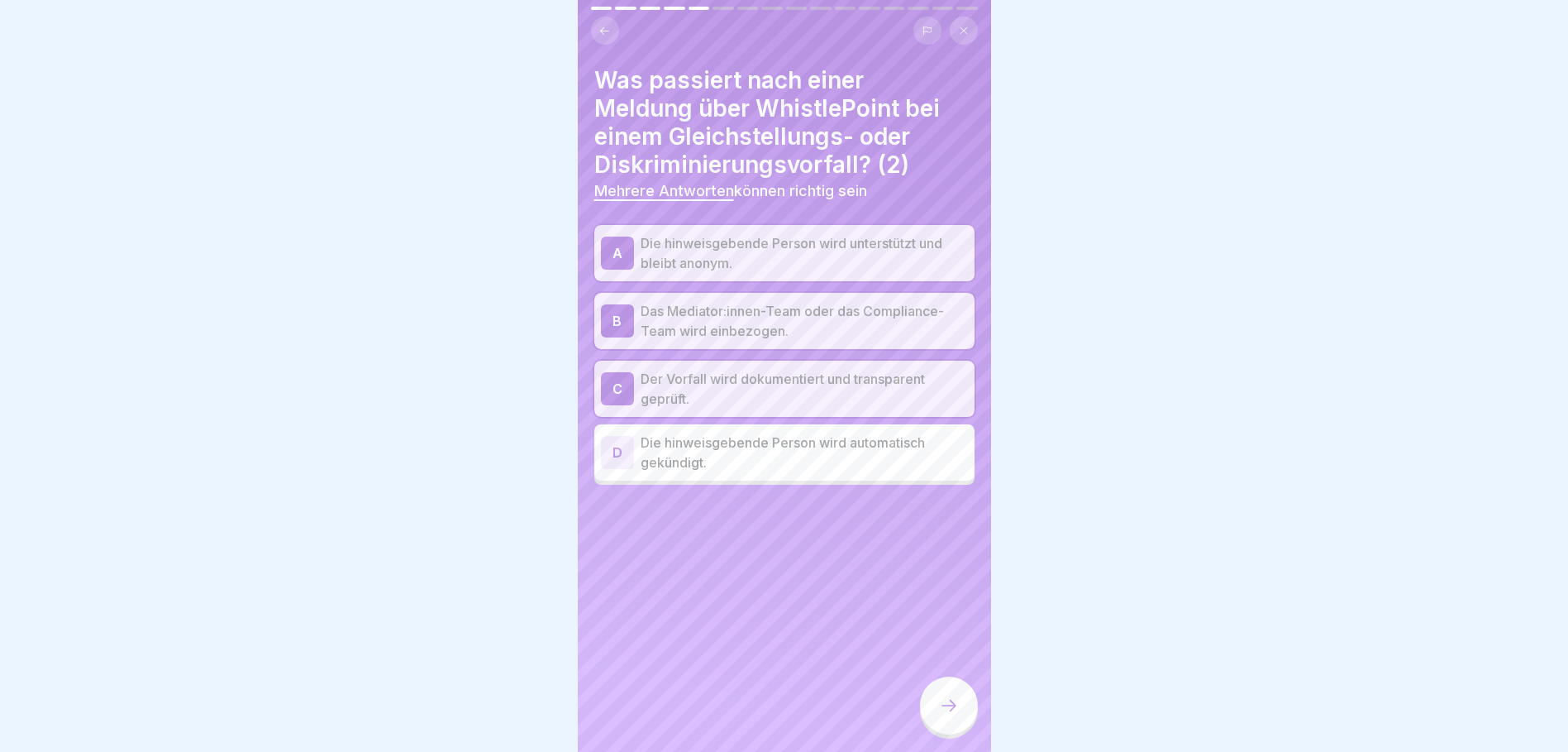
click at [716, 250] on p "Die hinweisgebende Person wird unterstützt und bleibt anonym." at bounding box center [804, 253] width 328 height 40
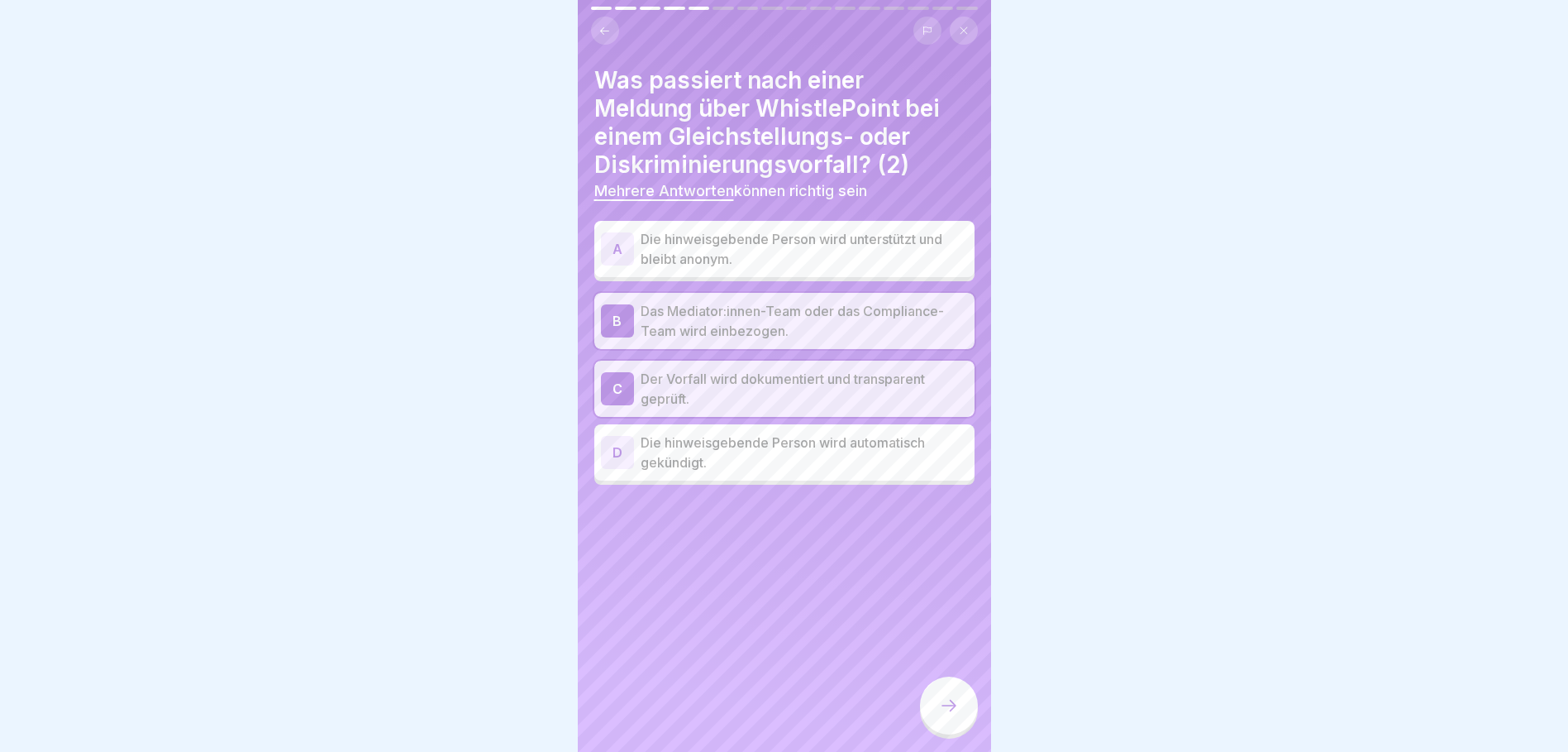
click at [610, 33] on icon at bounding box center [605, 31] width 12 height 12
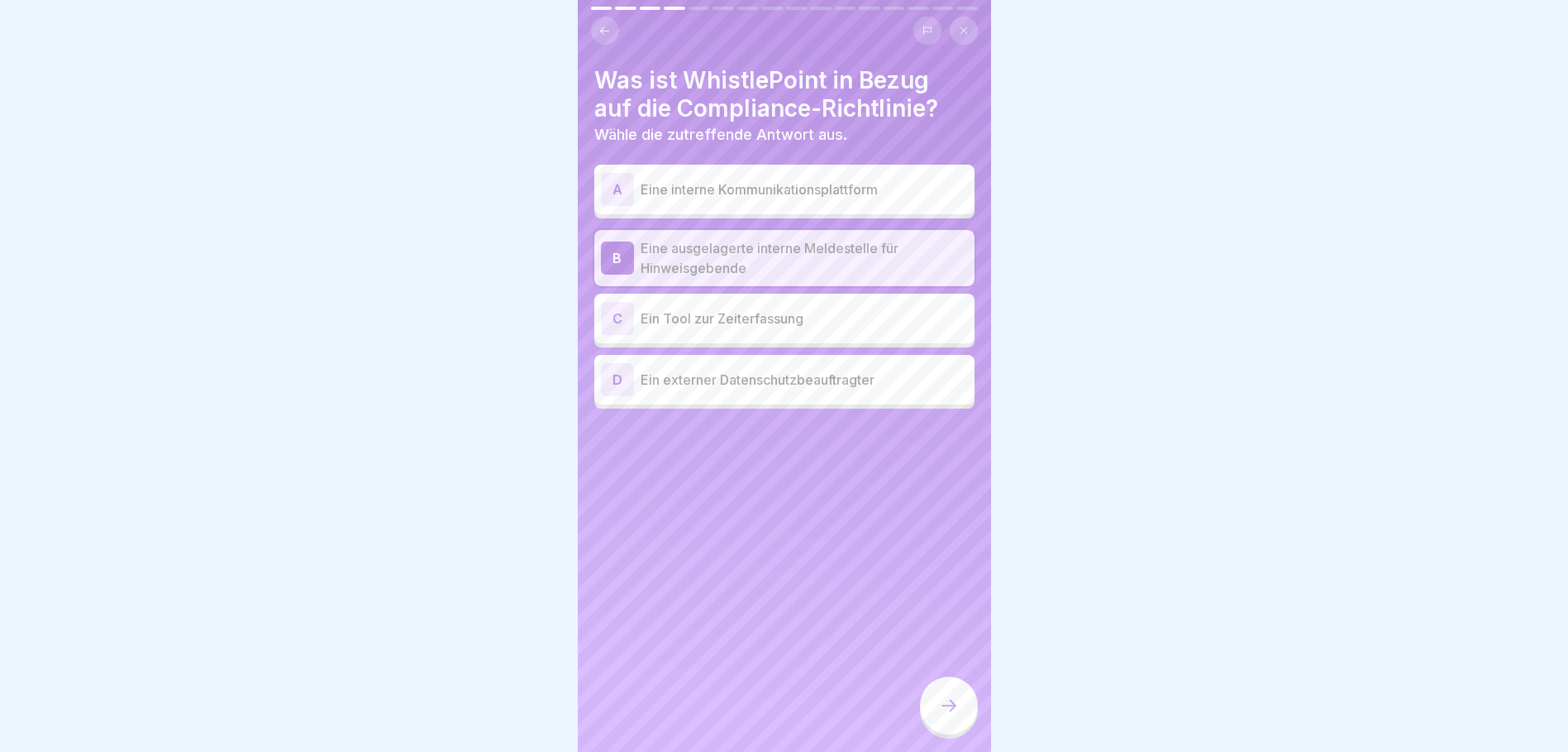
click at [610, 33] on icon at bounding box center [605, 31] width 12 height 12
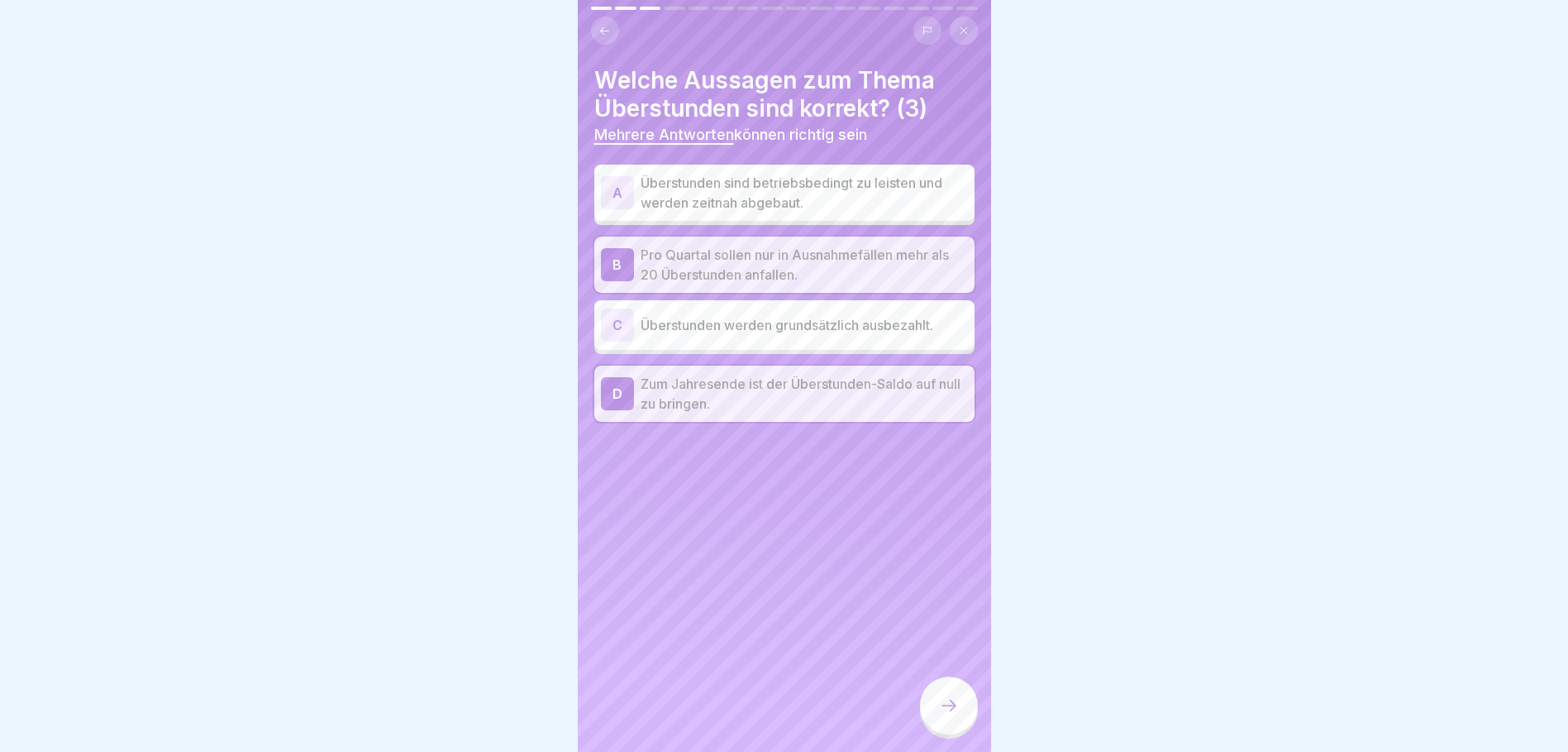
click at [715, 194] on p "Überstunden sind betriebsbedingt zu leisten und werden zeitnah abgebaut." at bounding box center [804, 193] width 328 height 40
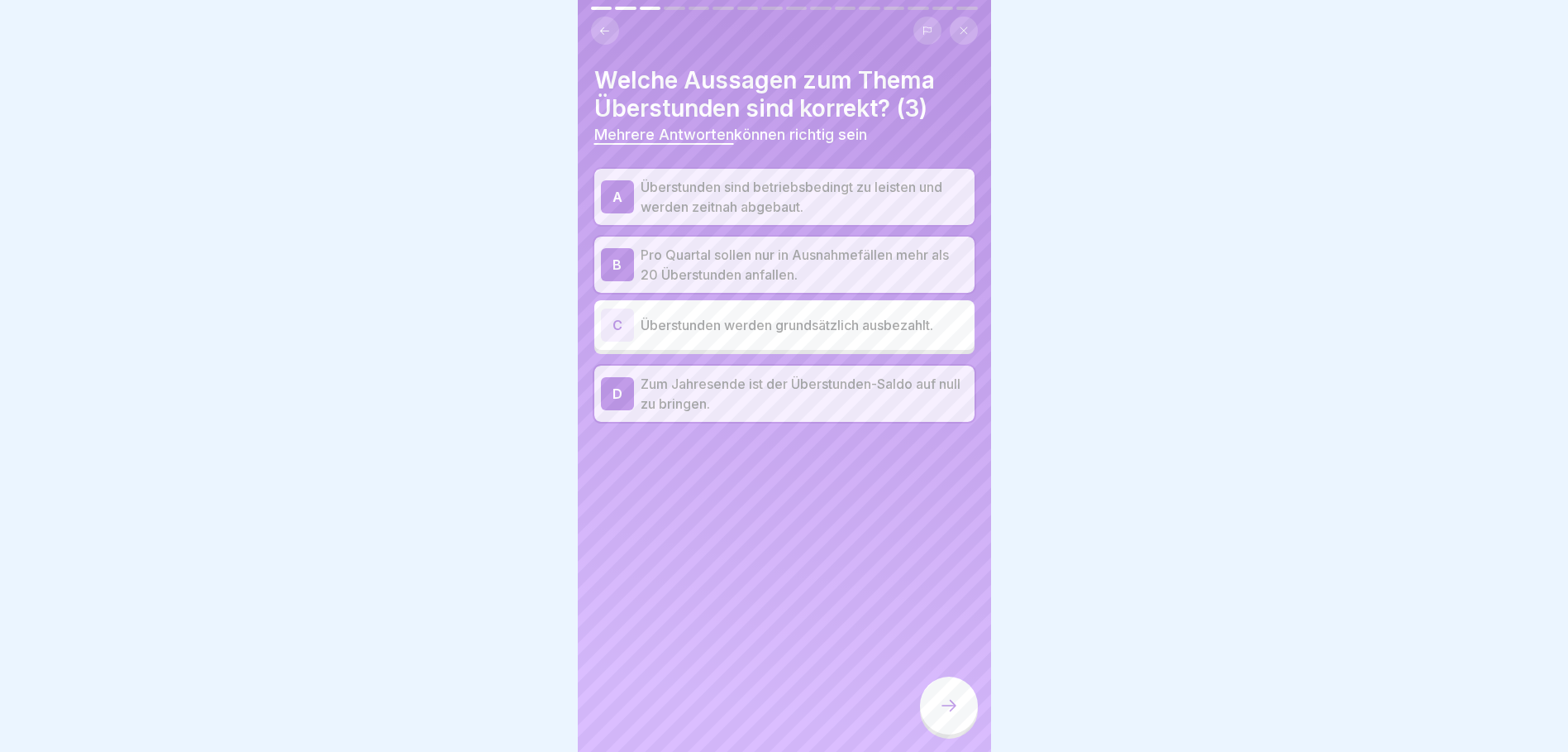
click at [605, 29] on icon at bounding box center [605, 31] width 12 height 12
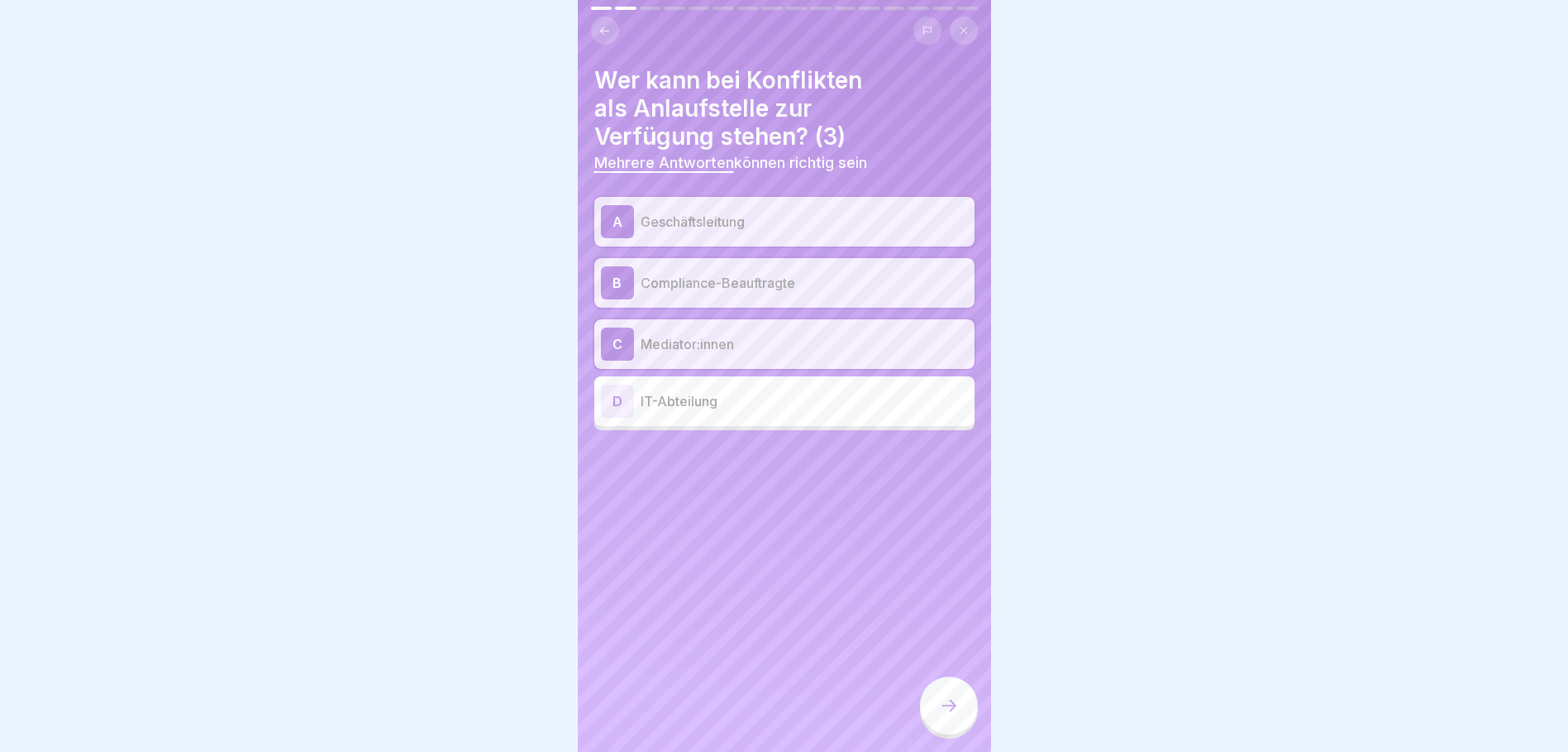
click at [605, 29] on icon at bounding box center [605, 31] width 12 height 12
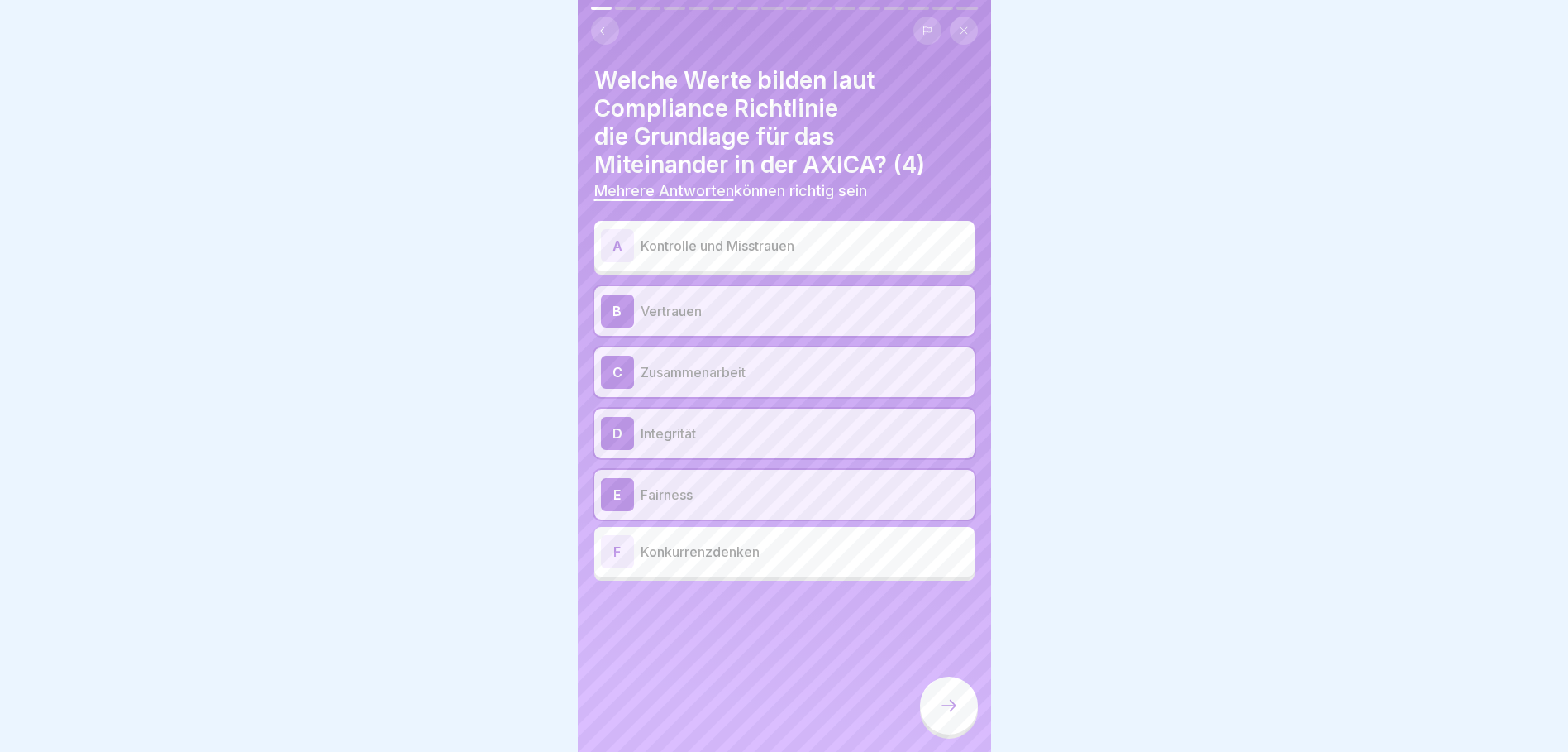
click at [955, 707] on div at bounding box center [949, 706] width 58 height 58
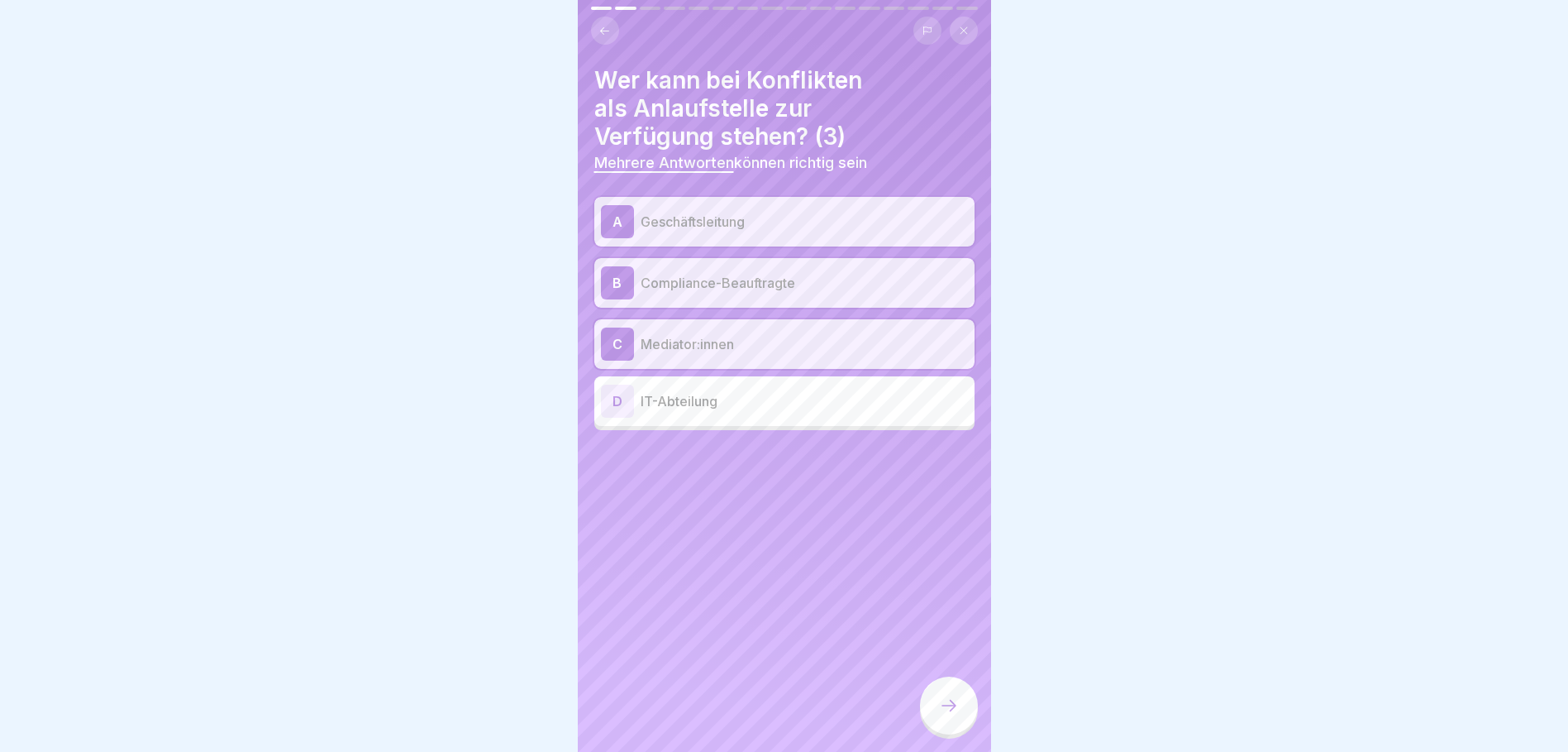
click at [954, 705] on div at bounding box center [949, 706] width 58 height 58
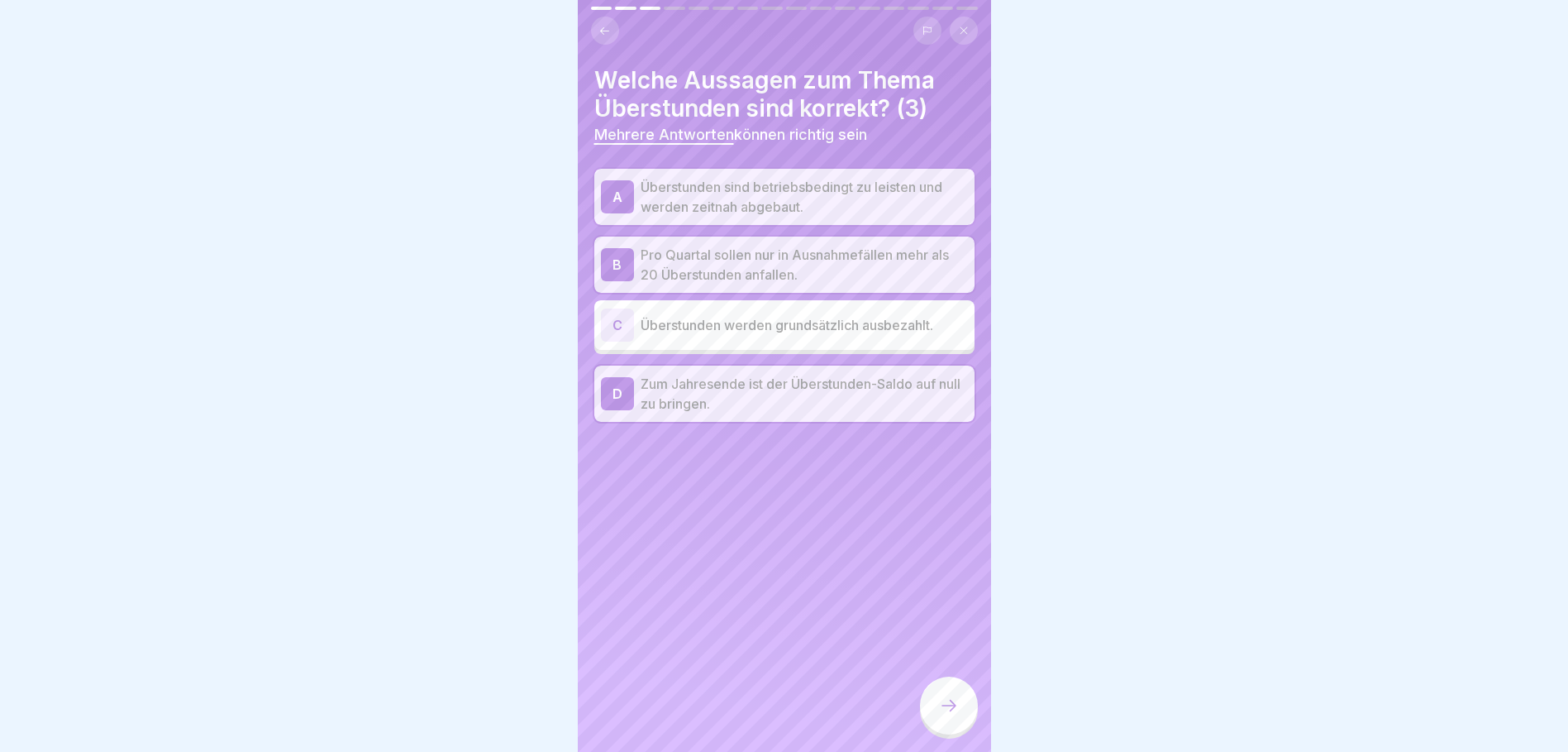
click at [954, 705] on div at bounding box center [949, 706] width 58 height 58
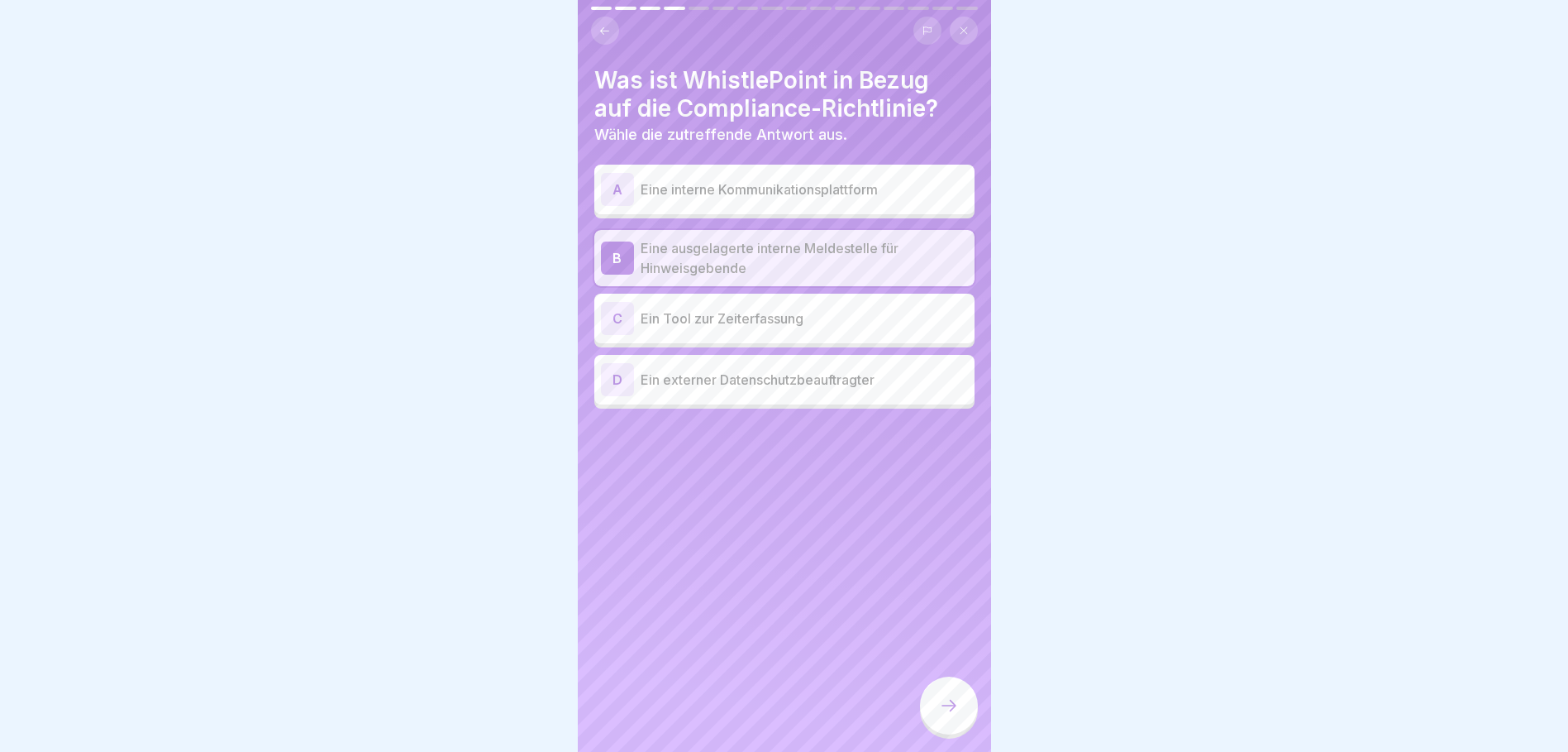
click at [954, 705] on div at bounding box center [949, 706] width 58 height 58
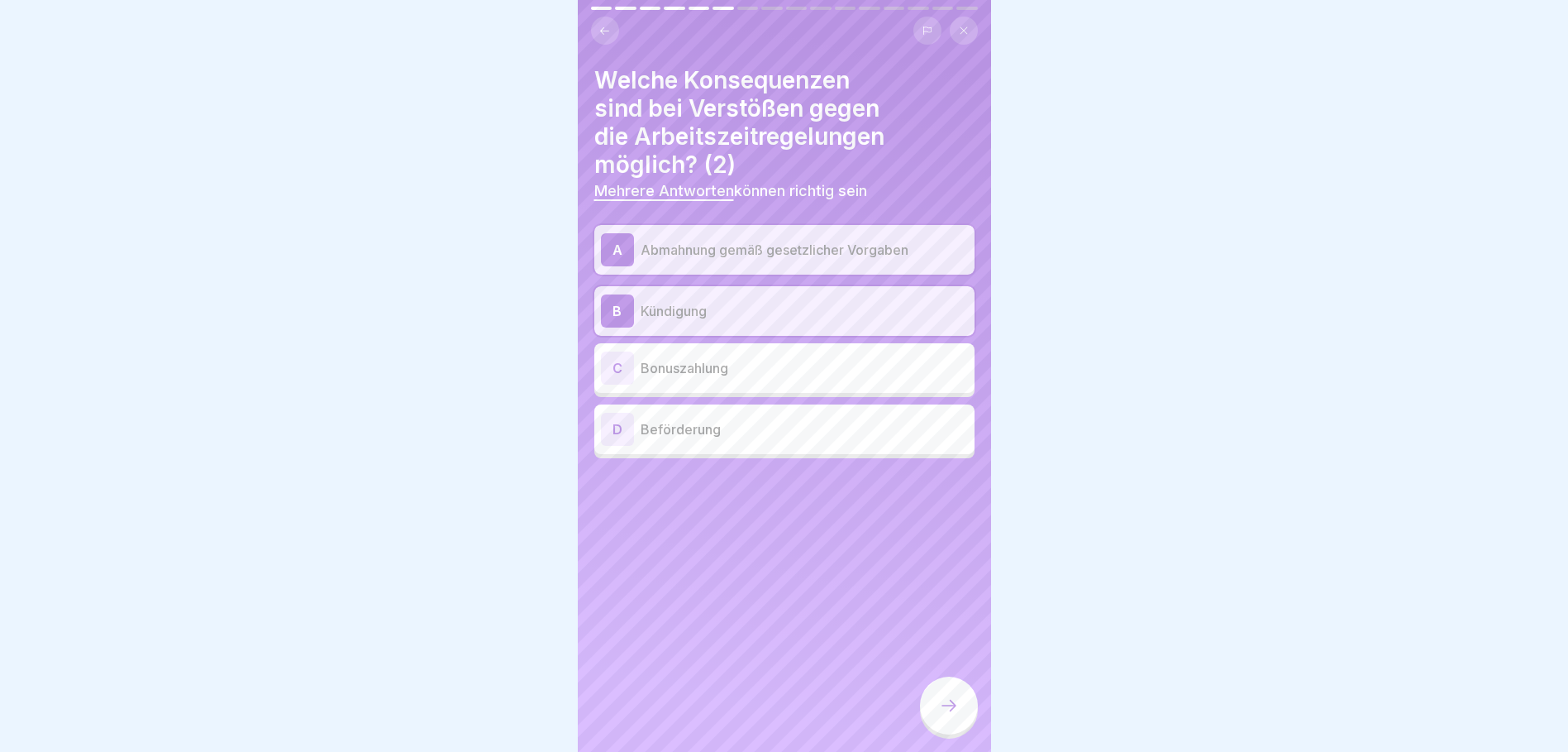
click at [954, 705] on div at bounding box center [949, 706] width 58 height 58
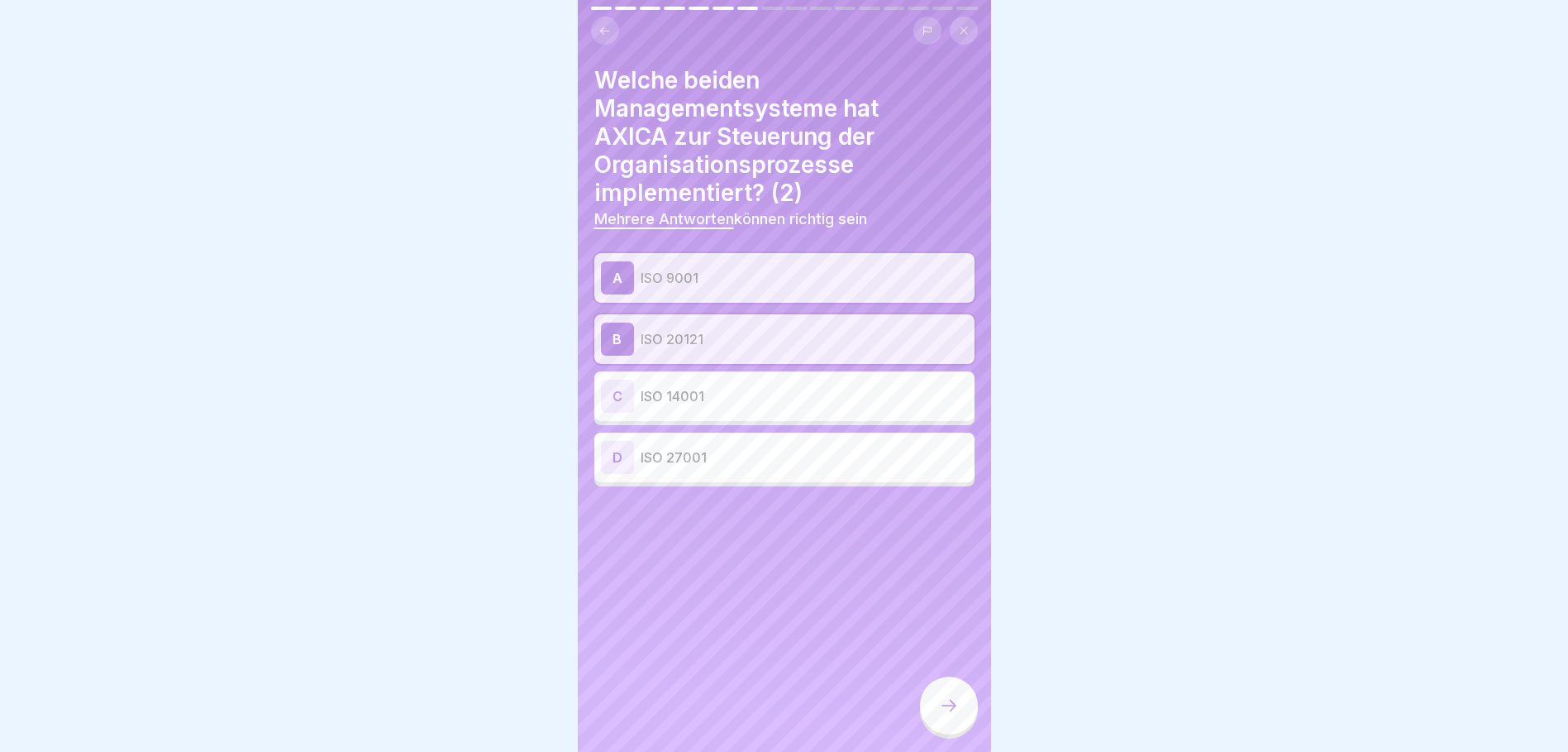
click at [953, 703] on div at bounding box center [949, 706] width 58 height 58
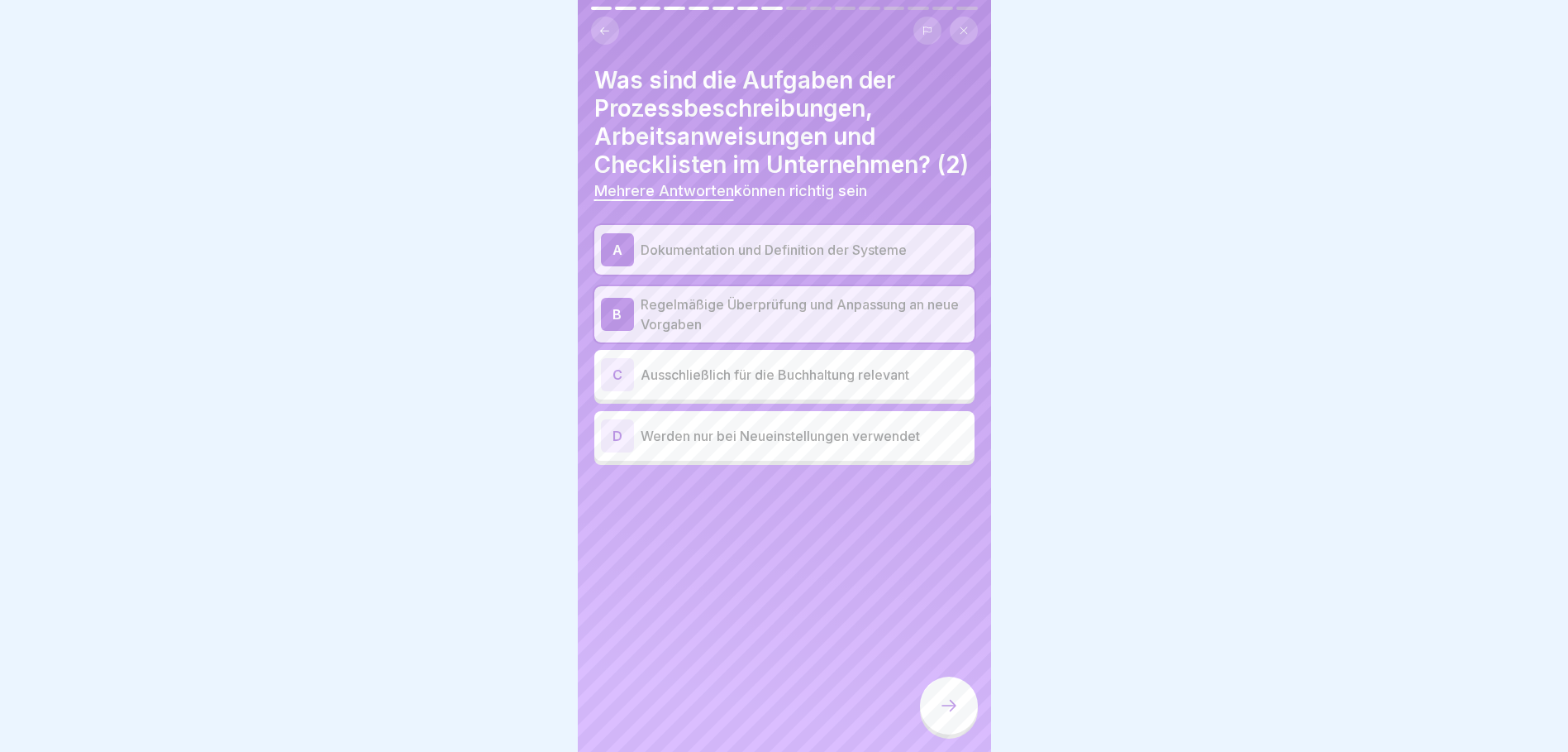
click at [953, 703] on div at bounding box center [949, 706] width 58 height 58
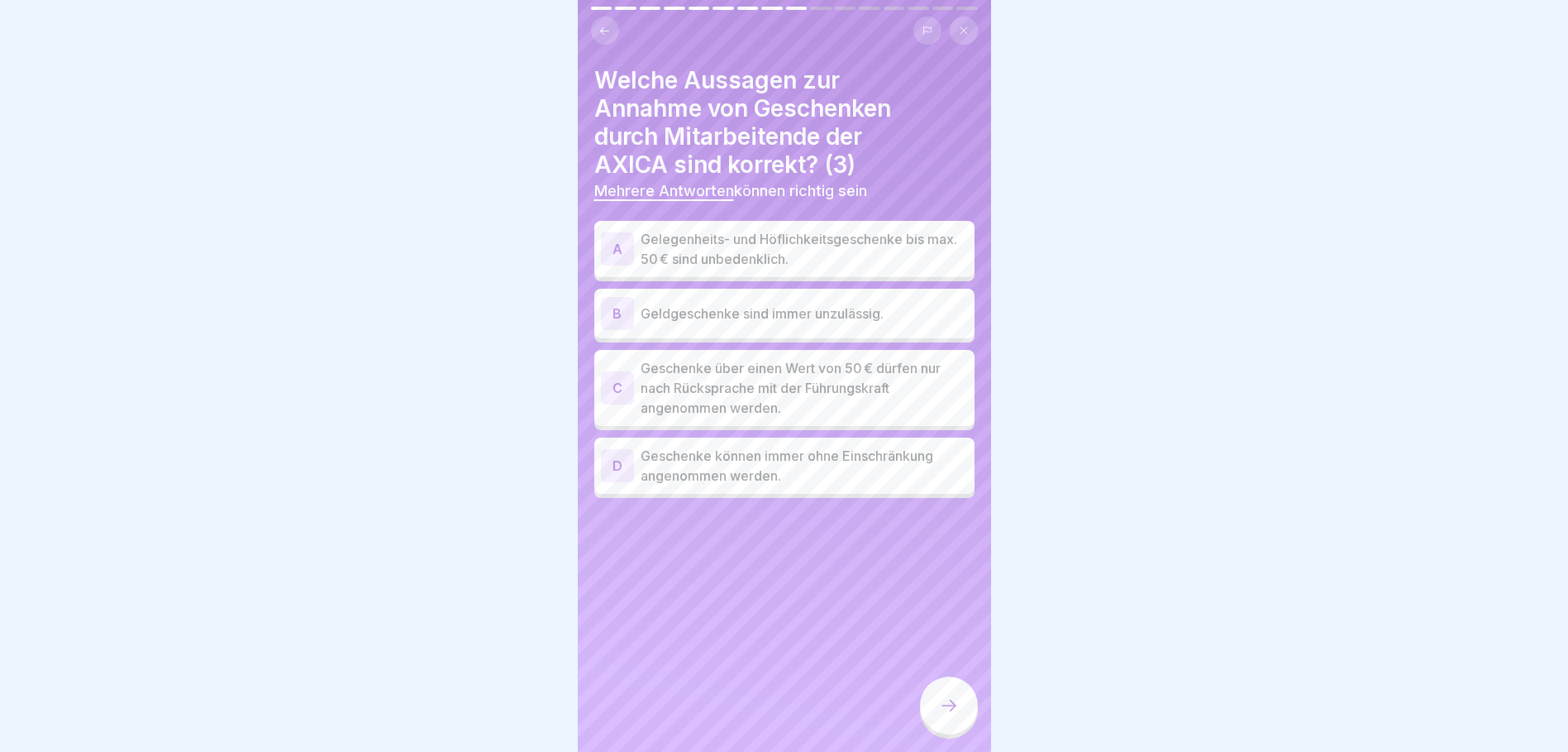
click at [758, 251] on p "Gelegenheits- und Höflichkeitsgeschenke bis max. 50 € sind unbedenklich." at bounding box center [804, 249] width 328 height 40
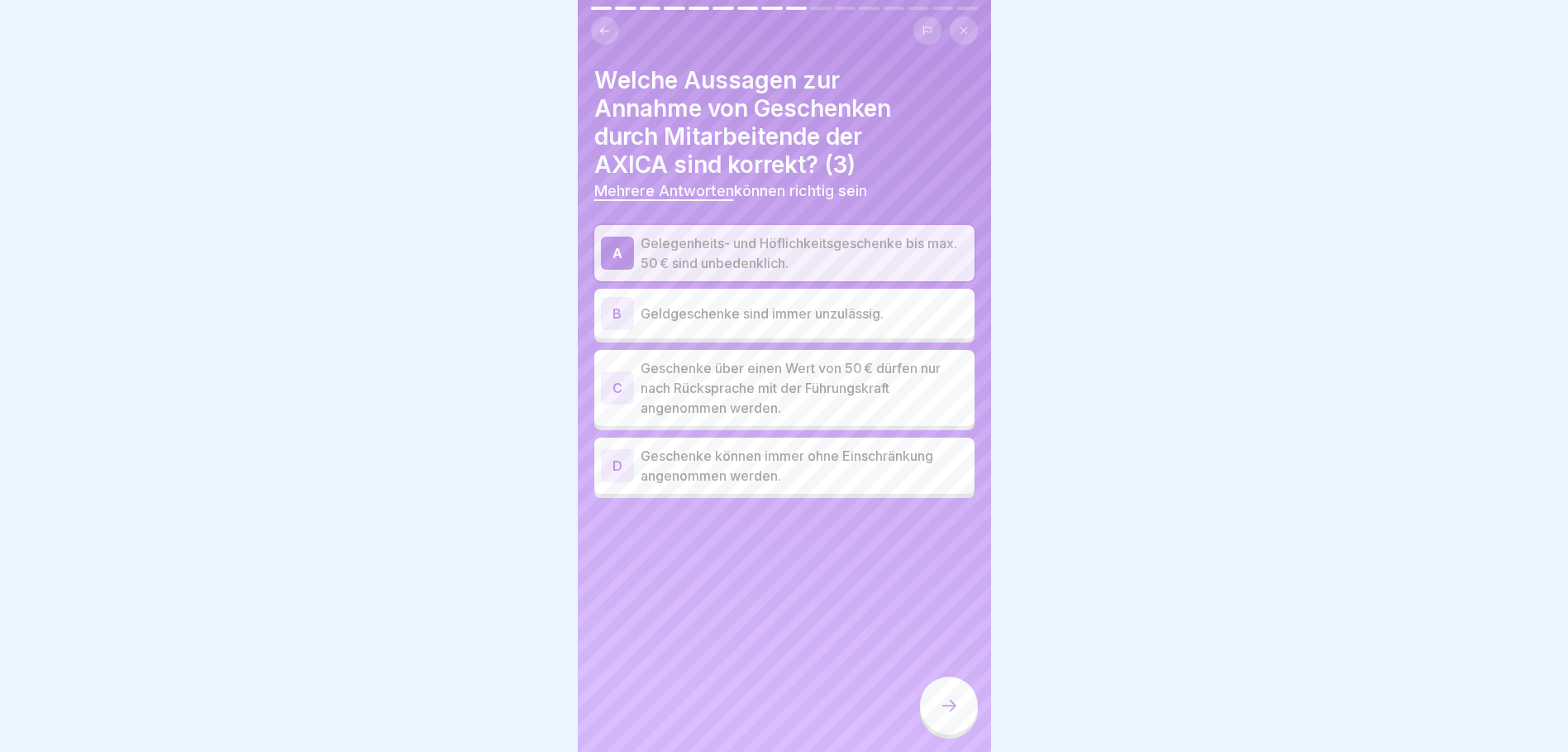
click at [800, 396] on p "Geschenke über einen Wert von 50 € dürfen nur nach Rücksprache mit der Führungs…" at bounding box center [804, 388] width 328 height 60
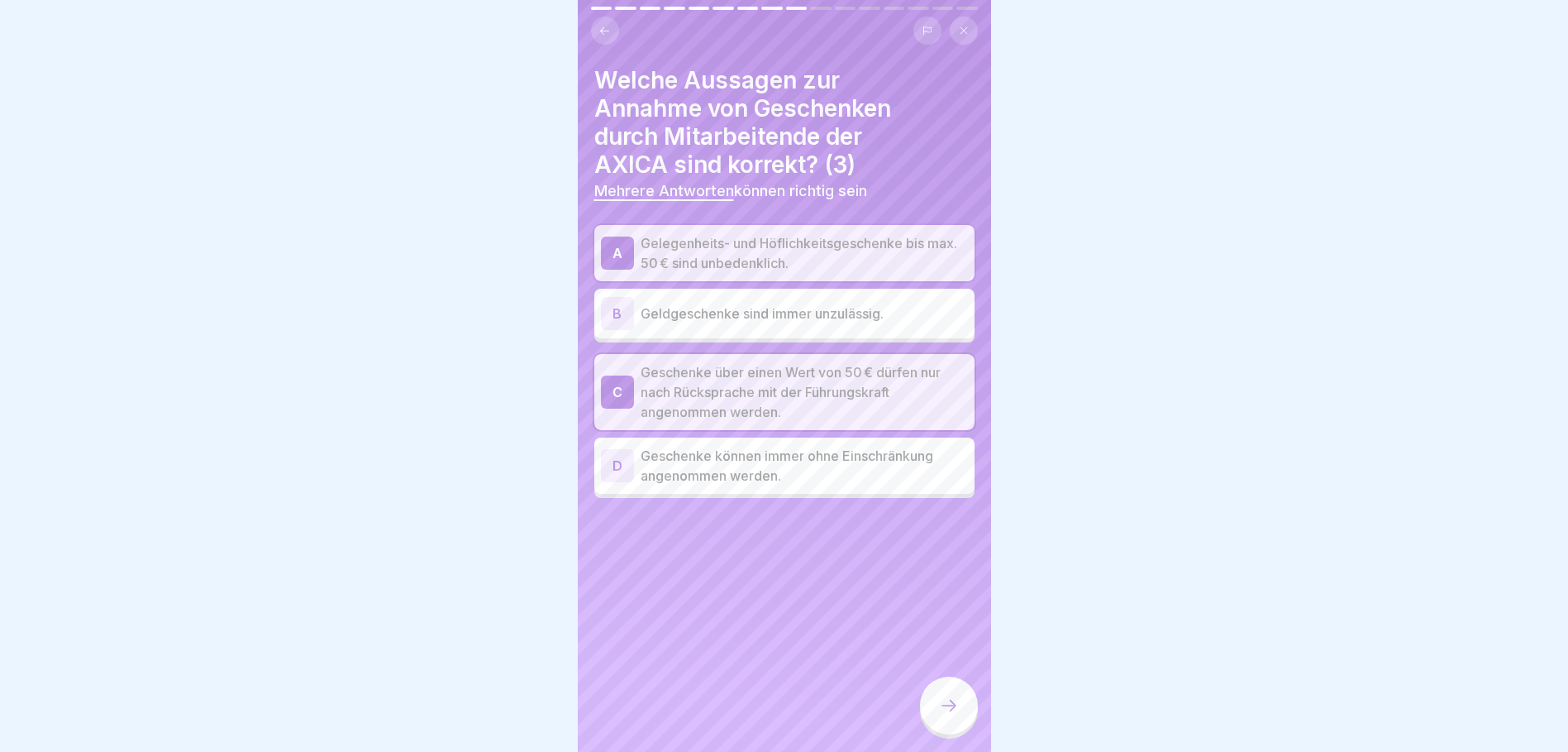
click at [710, 304] on p "Geldgeschenke sind immer unzulässig." at bounding box center [804, 314] width 328 height 20
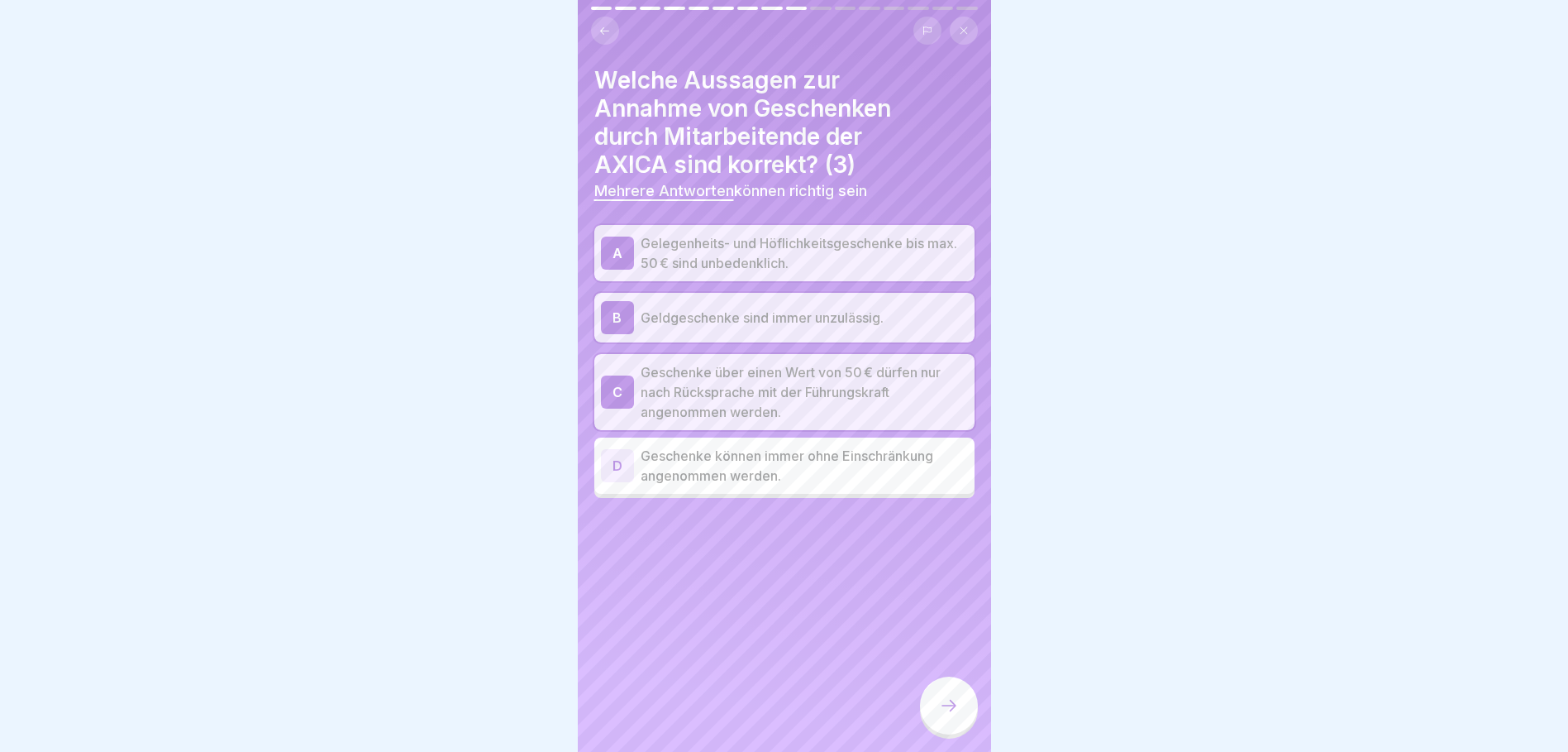
click at [947, 728] on div at bounding box center [949, 706] width 58 height 58
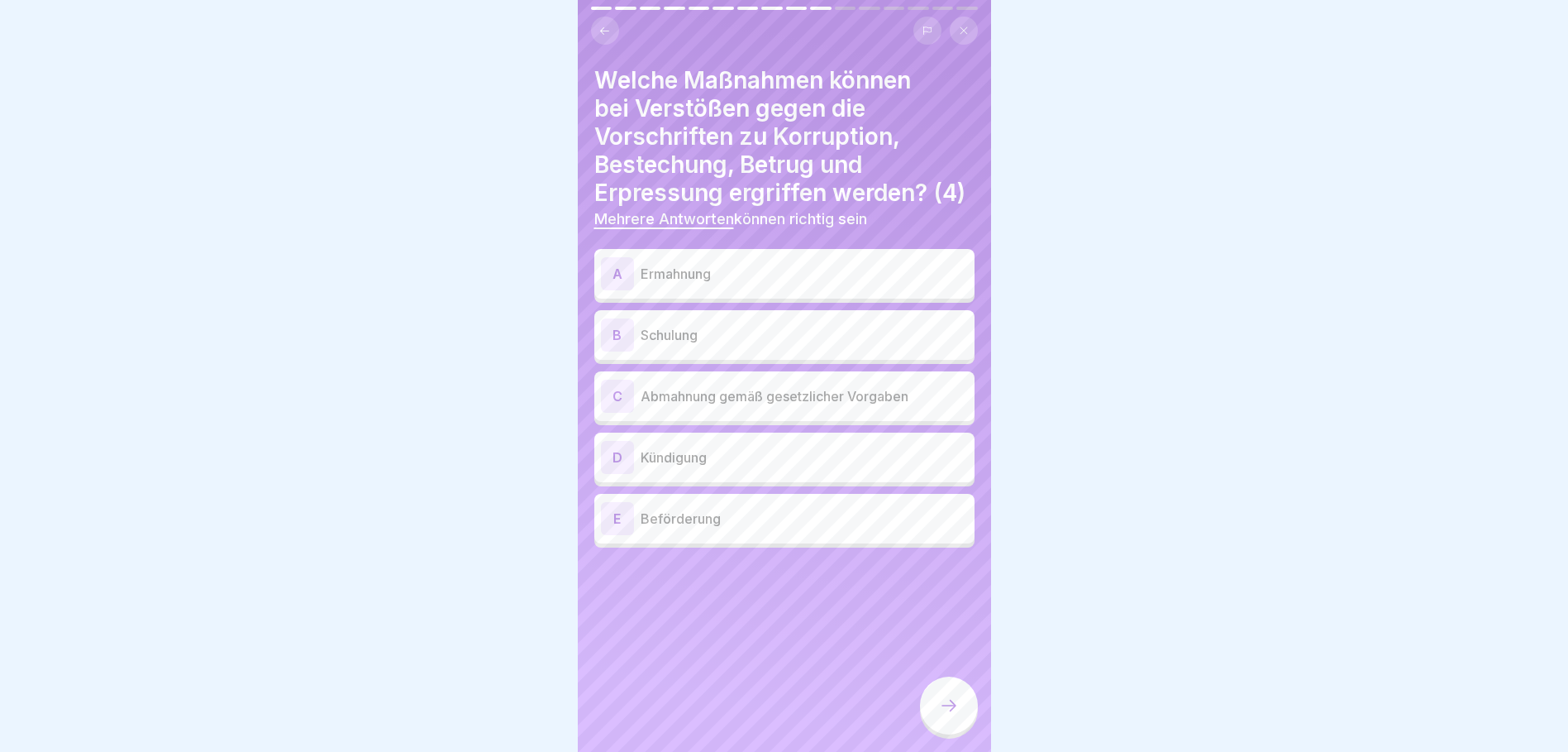
click at [717, 406] on p "Abmahnung gemäß gesetzlicher Vorgaben" at bounding box center [804, 396] width 328 height 20
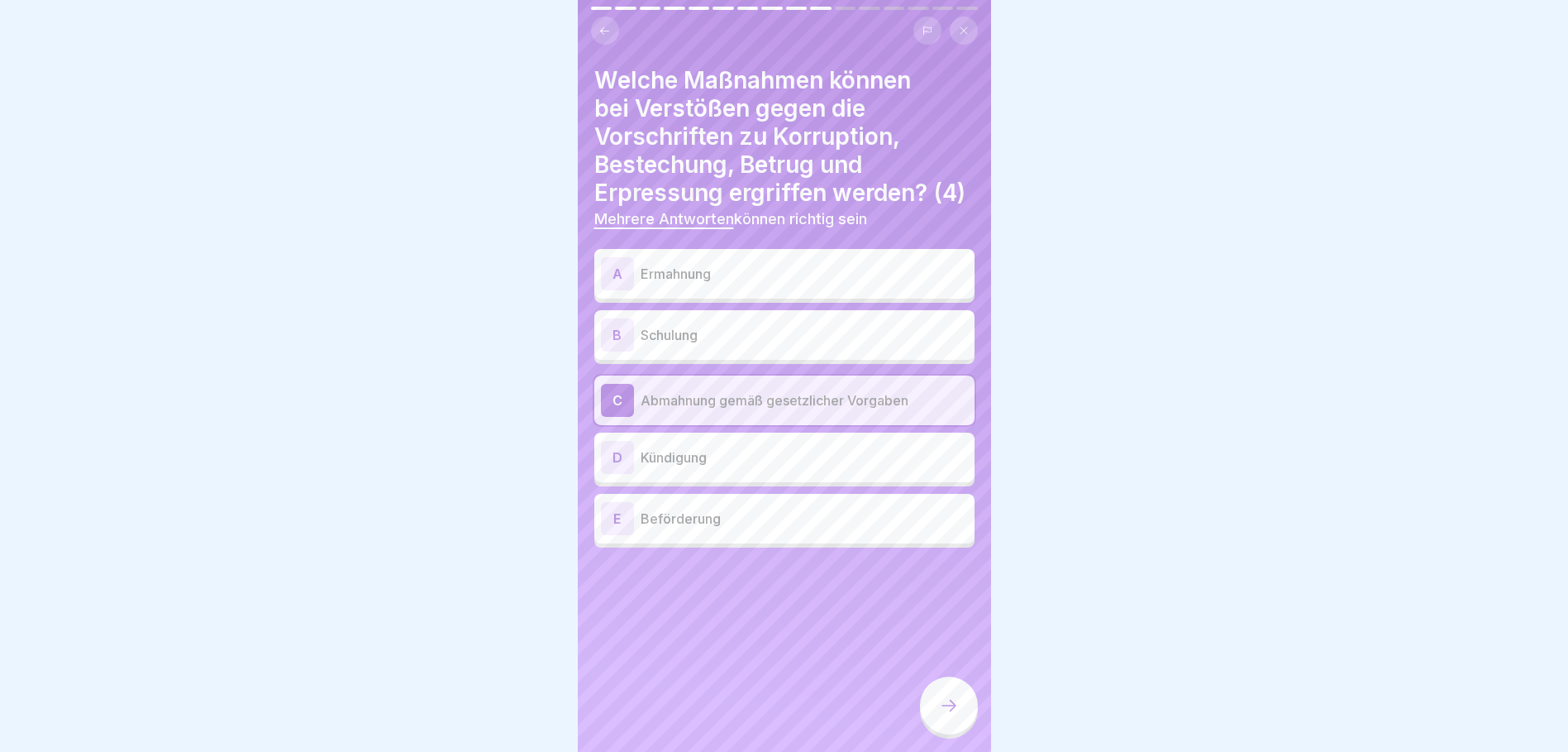
click at [689, 467] on p "Kündigung" at bounding box center [804, 457] width 328 height 20
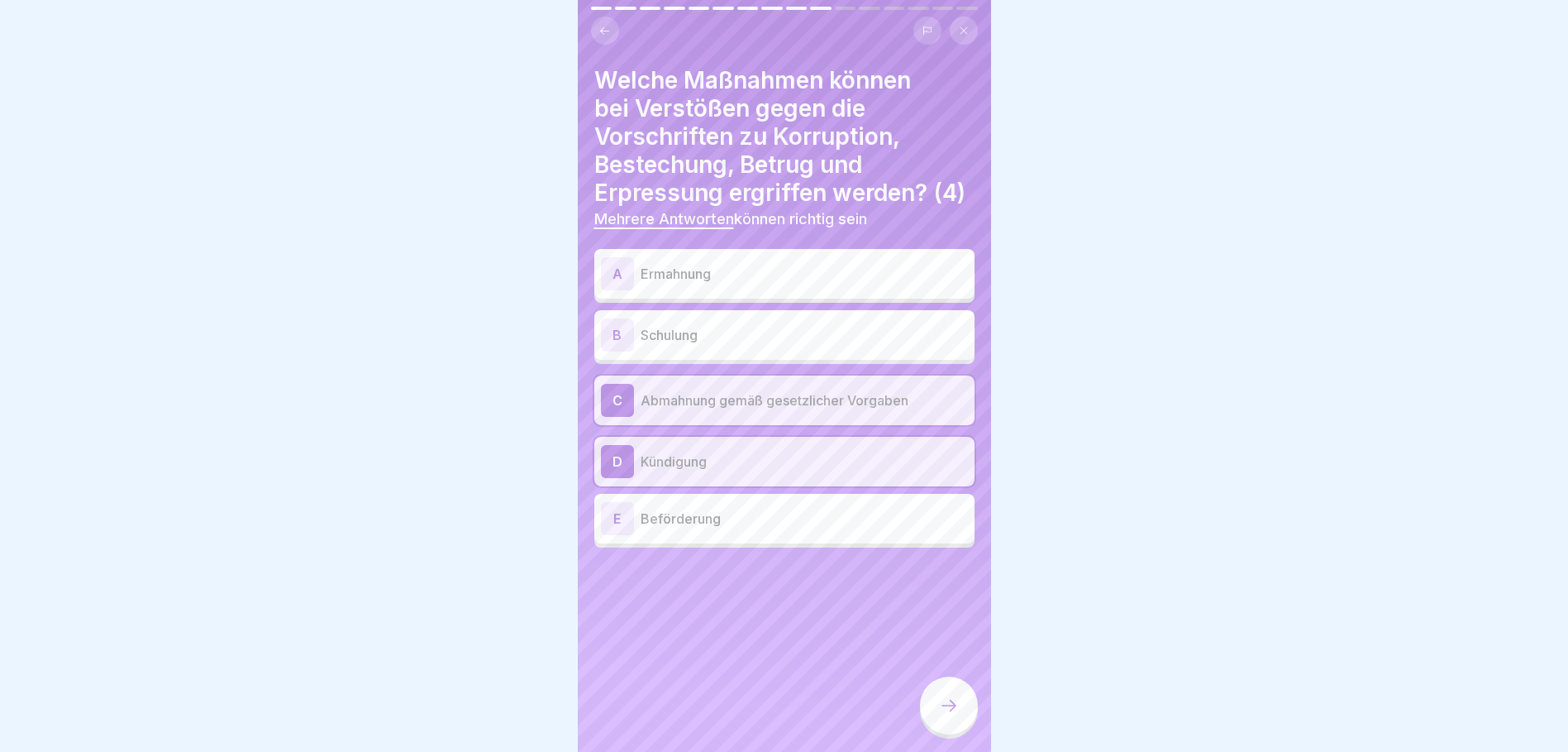
click at [682, 349] on div "B Schulung" at bounding box center [784, 334] width 367 height 33
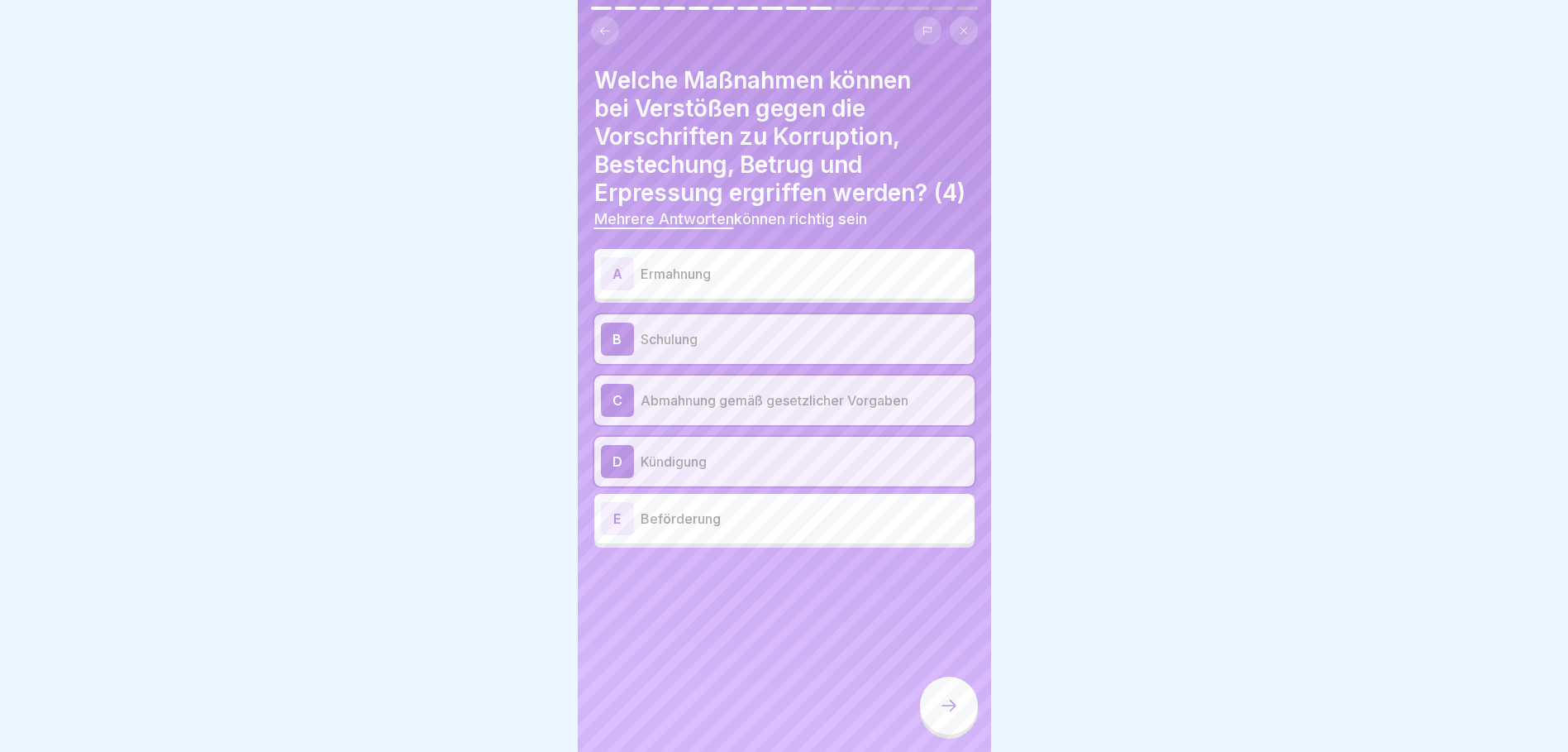
click at [686, 284] on p "Ermahnung" at bounding box center [804, 274] width 328 height 20
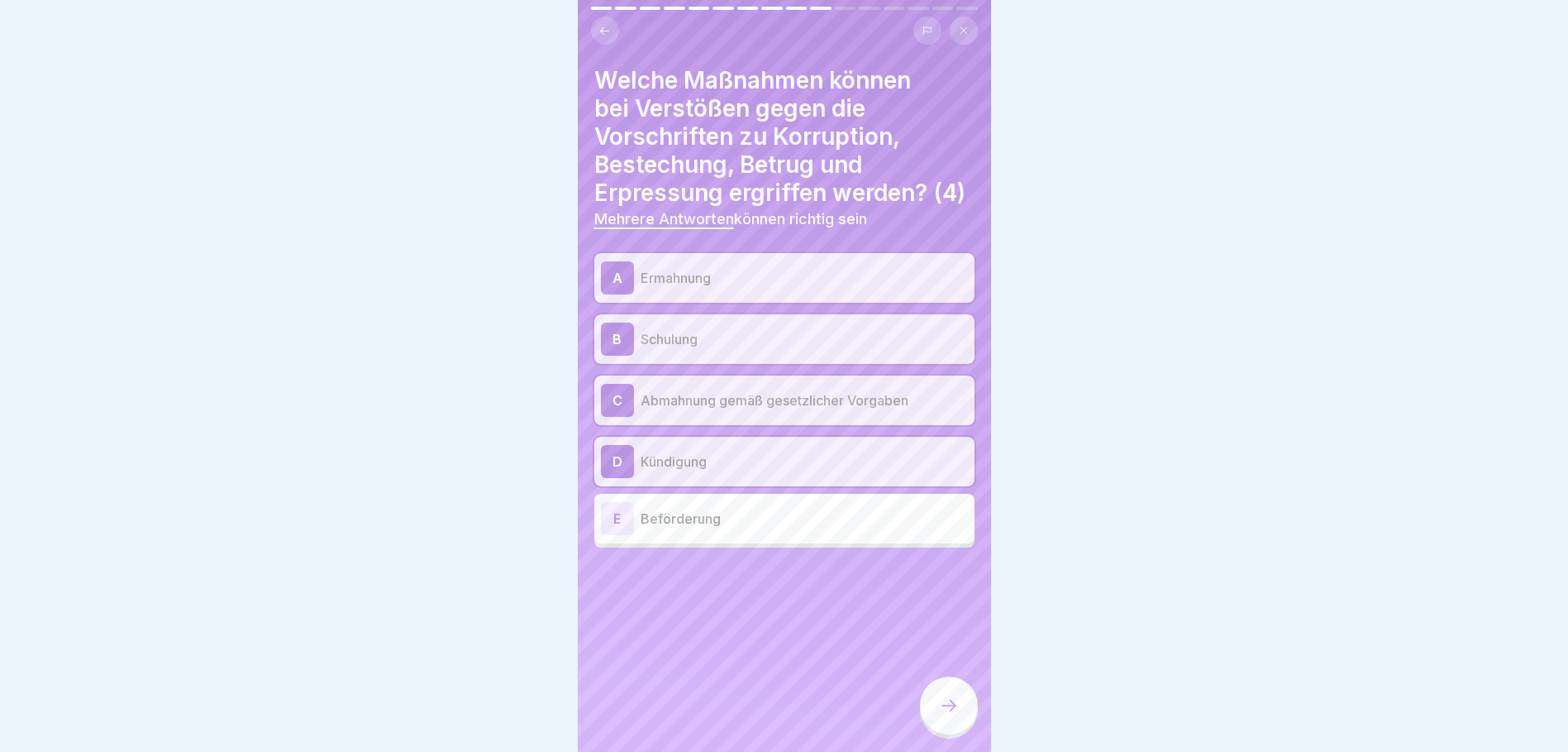
click at [943, 715] on icon at bounding box center [949, 706] width 20 height 20
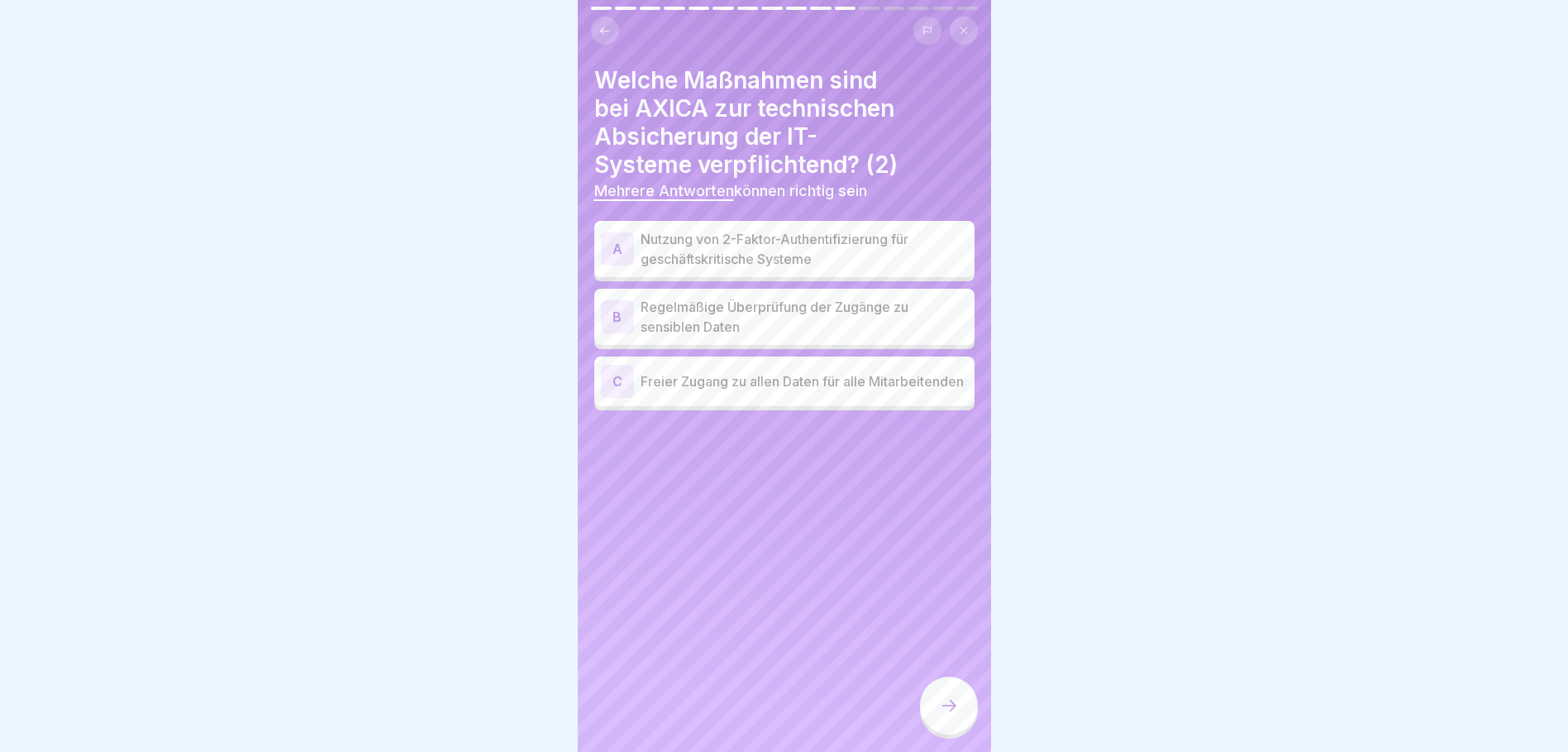
click at [734, 260] on p "Nutzung von 2-Faktor-Authentifizierung für geschäftskritische Systeme" at bounding box center [804, 249] width 328 height 40
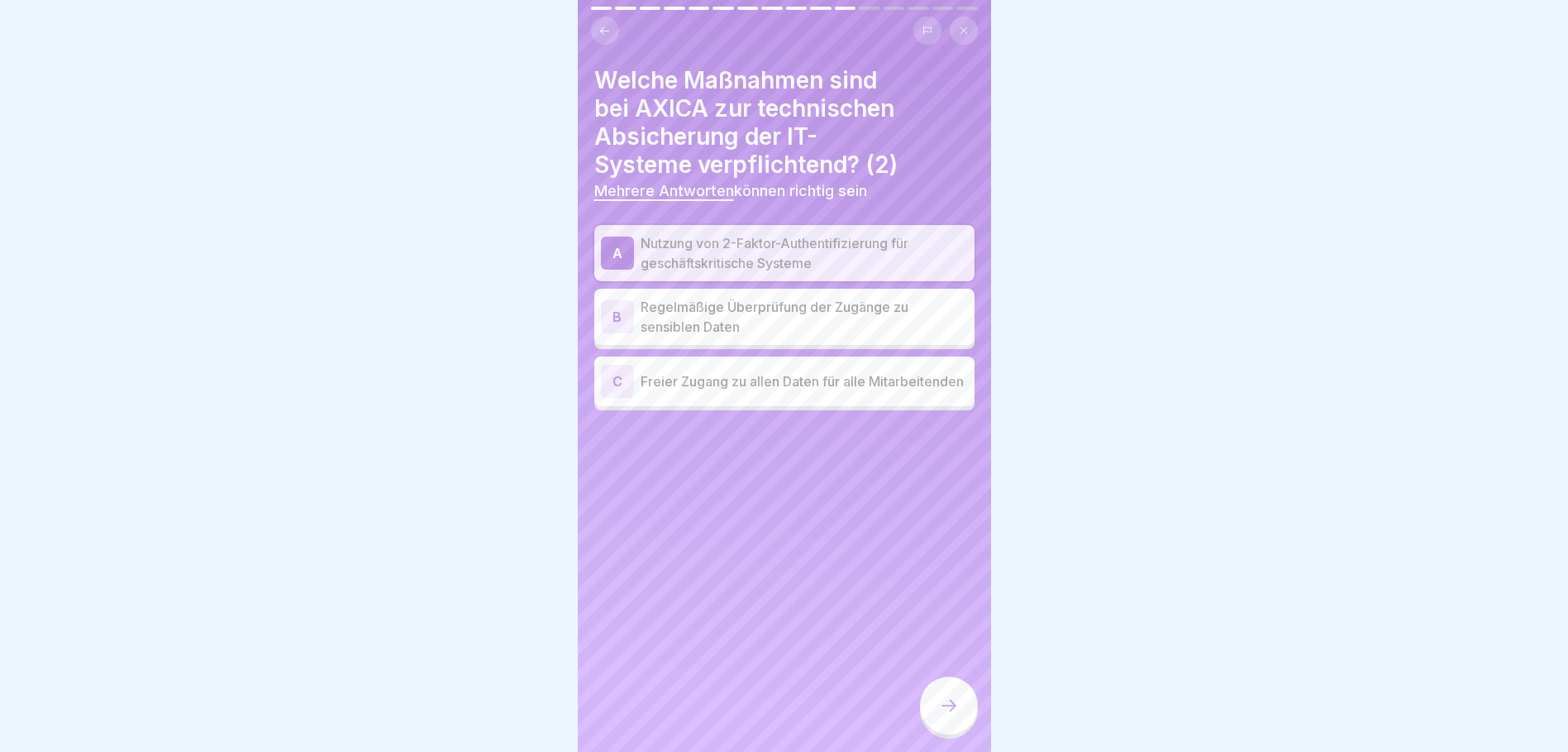
click at [726, 317] on p "Regelmäßige Überprüfung der Zugänge zu sensiblen Daten" at bounding box center [804, 317] width 328 height 40
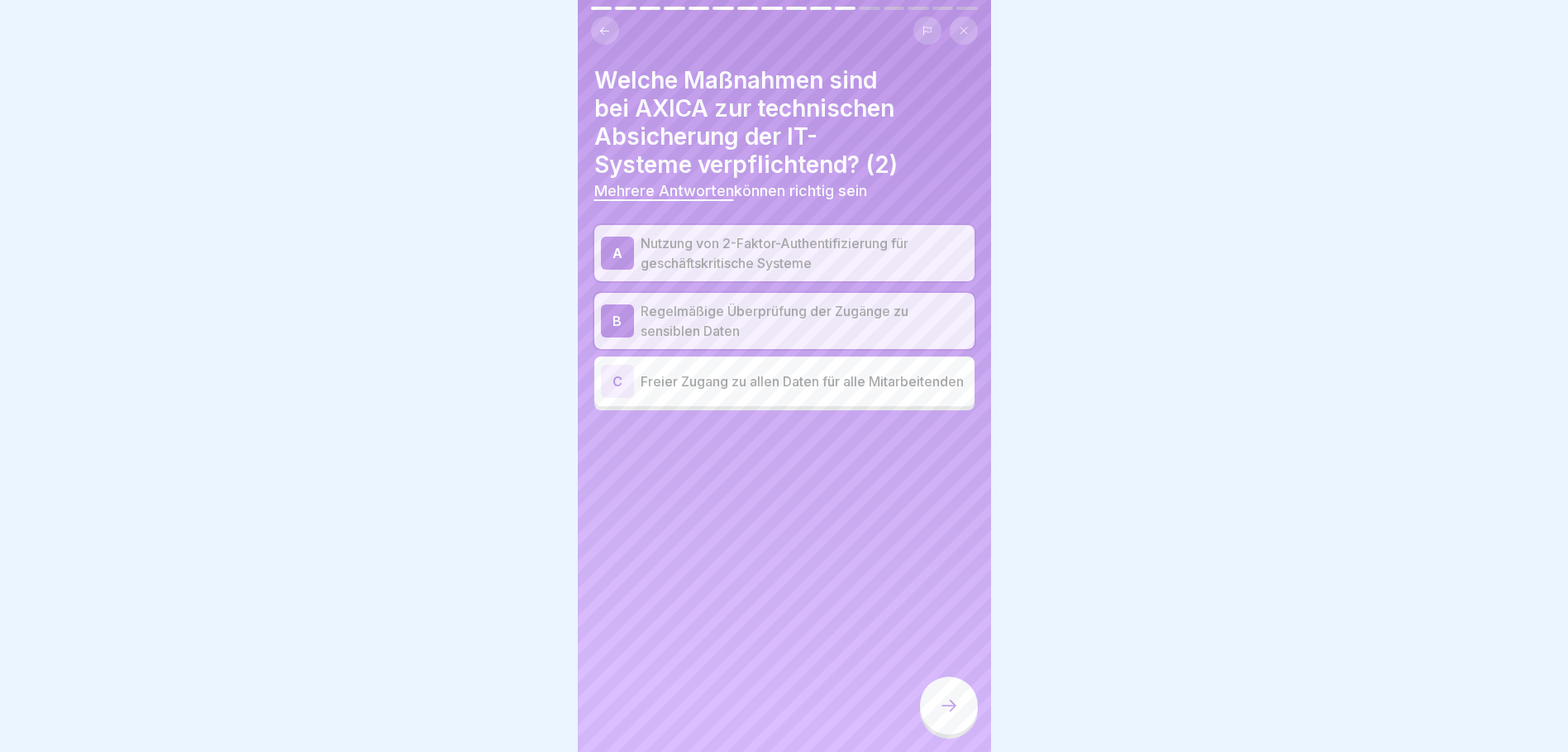
click at [944, 712] on icon at bounding box center [949, 706] width 20 height 20
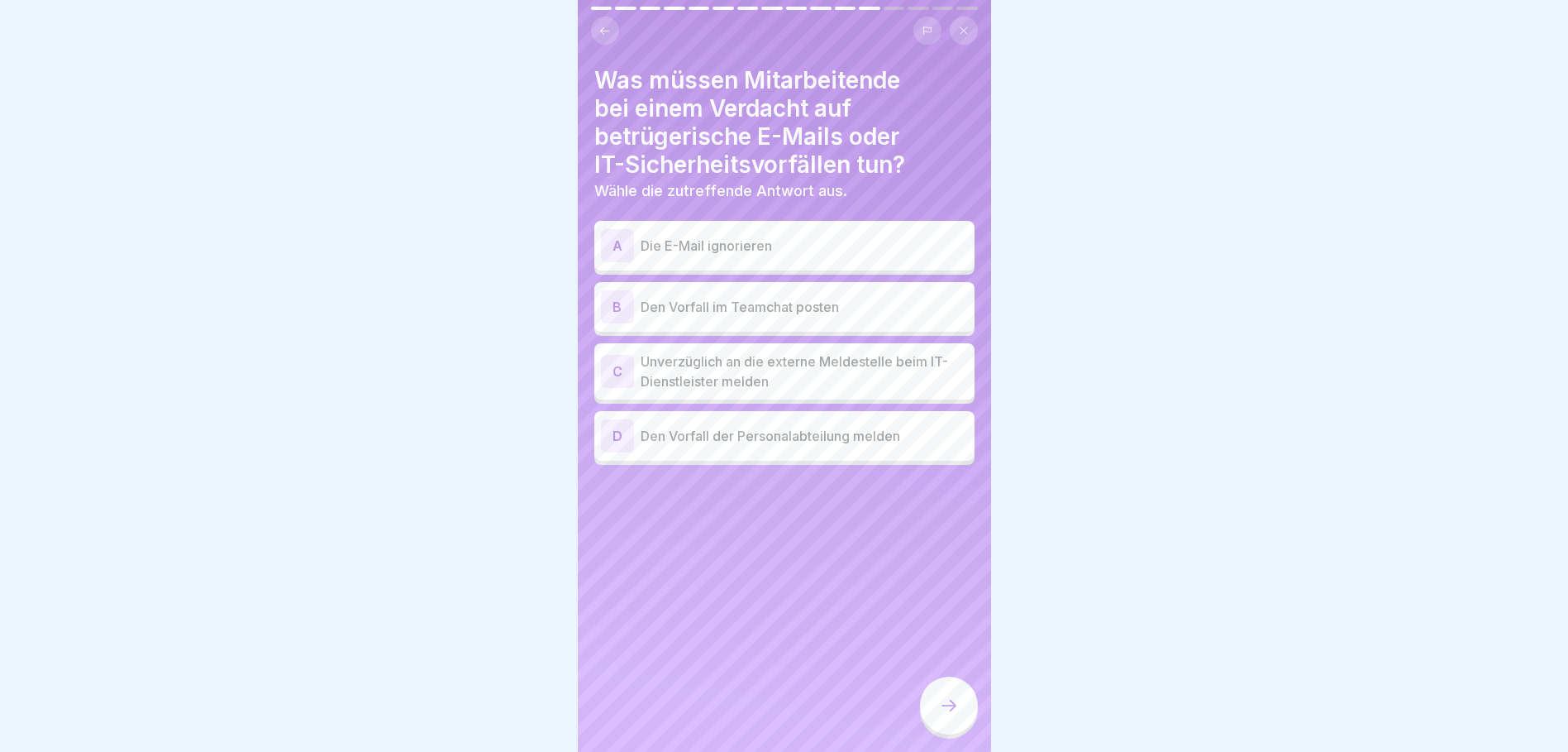
click at [729, 361] on p "Unverzüglich an die externe Meldestelle beim IT-Dienstleister melden" at bounding box center [804, 372] width 328 height 40
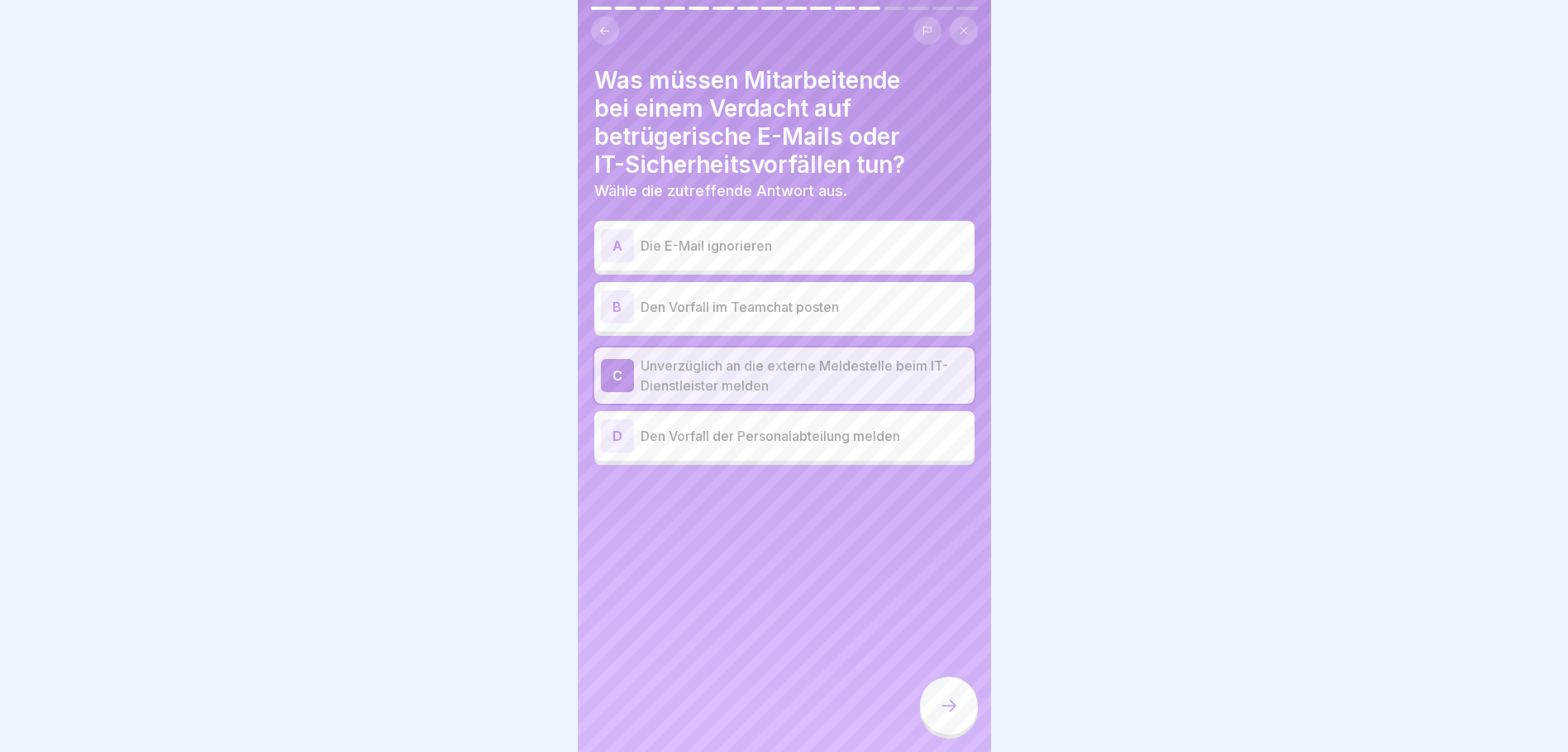
click at [958, 715] on icon at bounding box center [949, 706] width 20 height 20
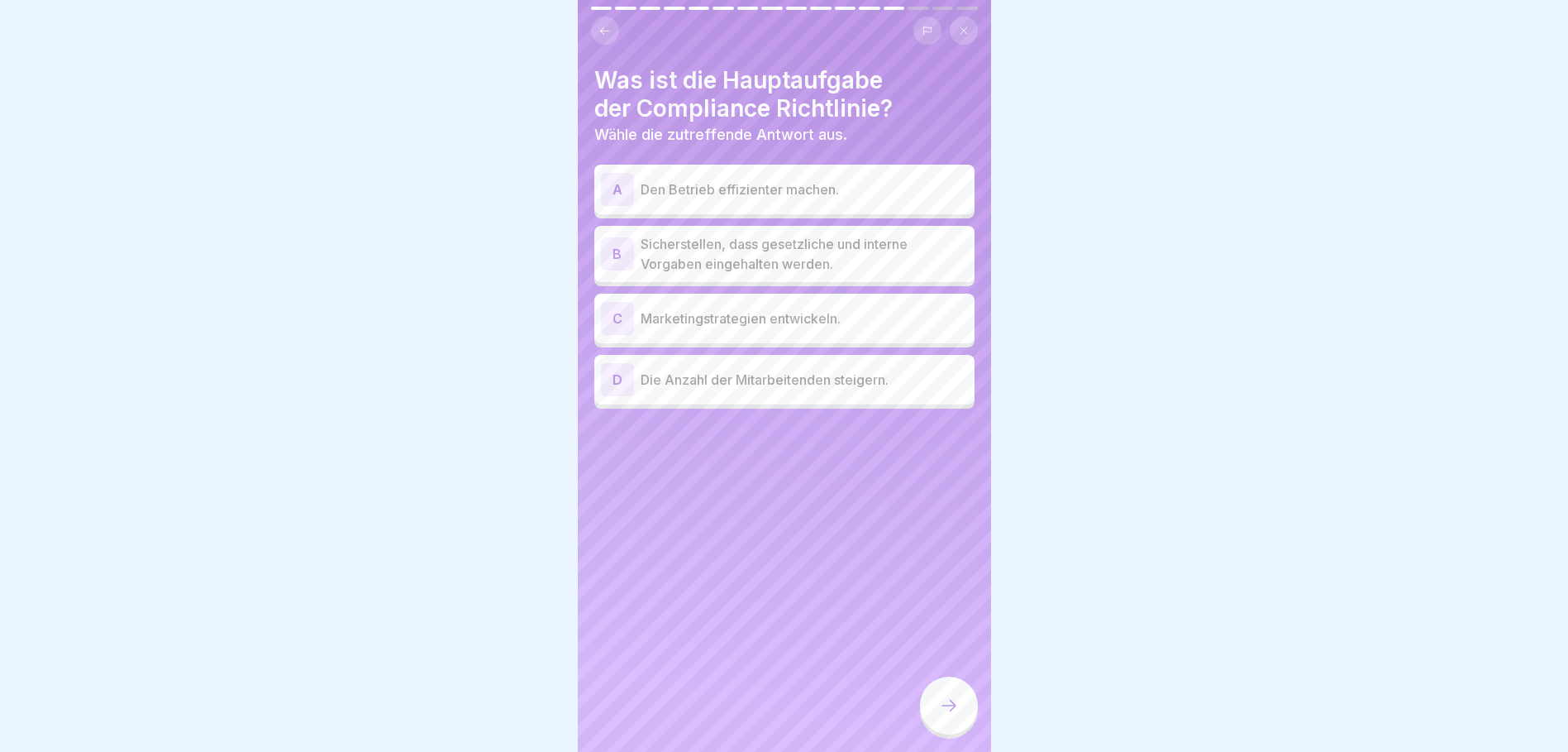
click at [887, 261] on p "Sicherstellen, dass gesetzliche und interne Vorgaben eingehalten werden." at bounding box center [804, 254] width 328 height 40
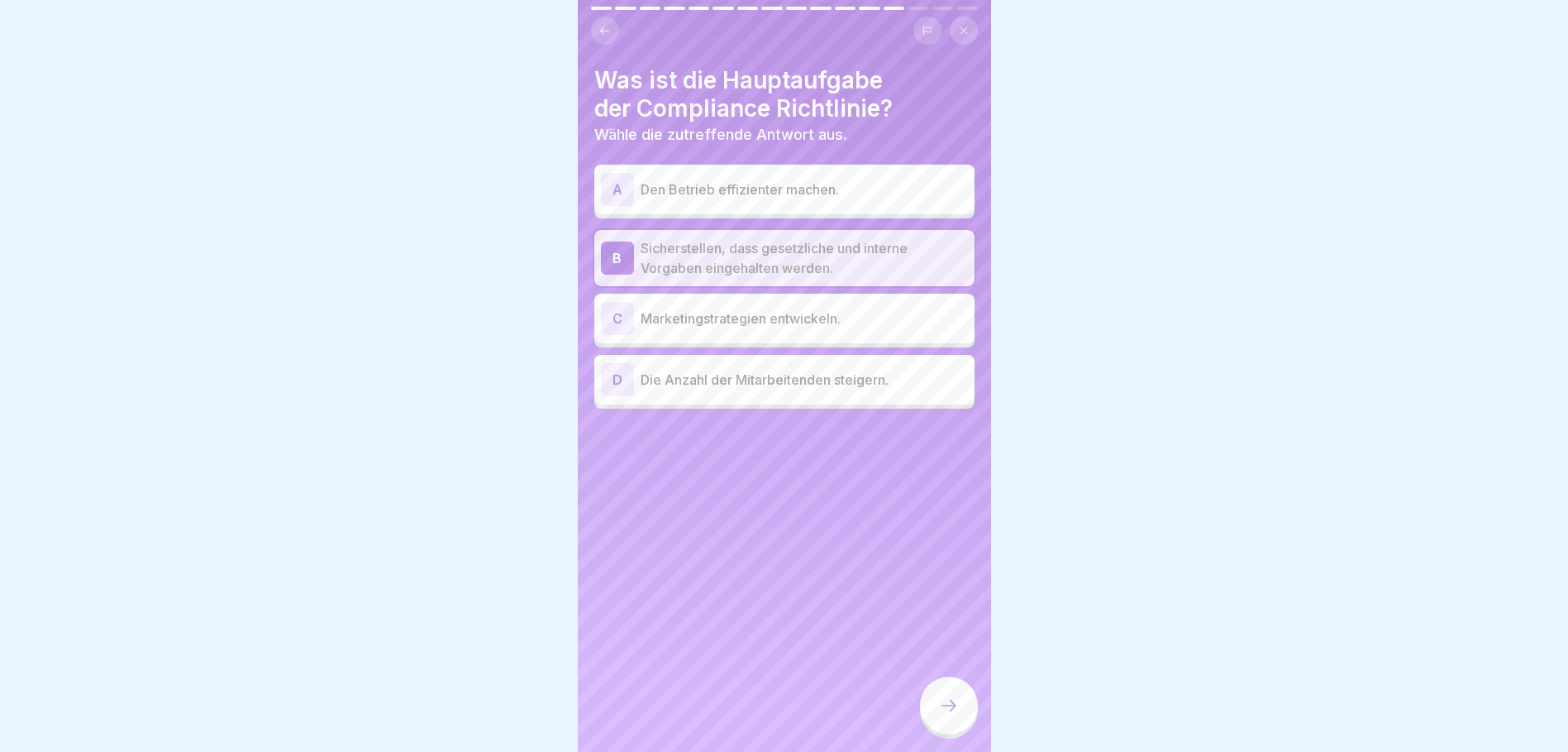
click at [937, 705] on div at bounding box center [949, 706] width 58 height 58
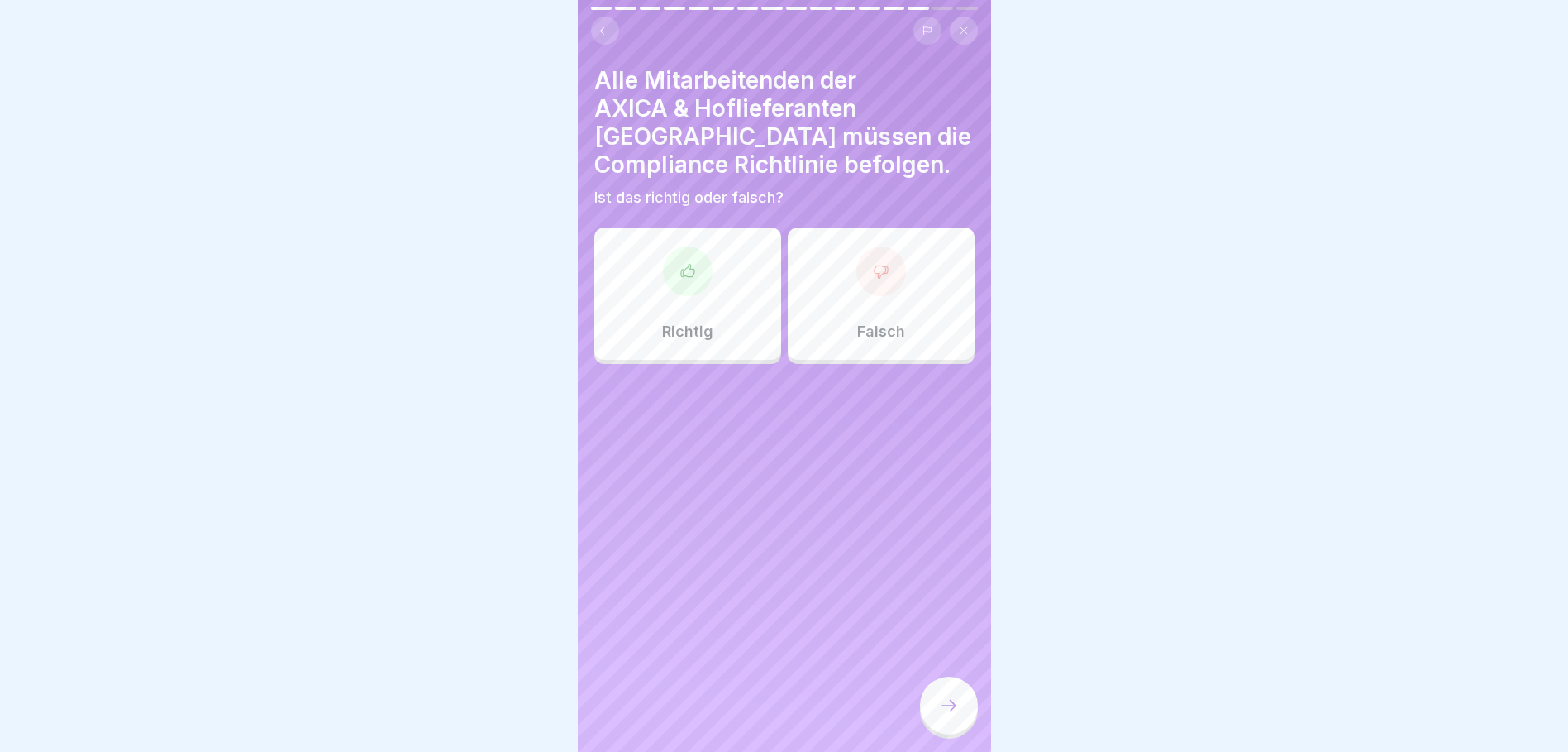
click at [691, 252] on div at bounding box center [688, 271] width 50 height 50
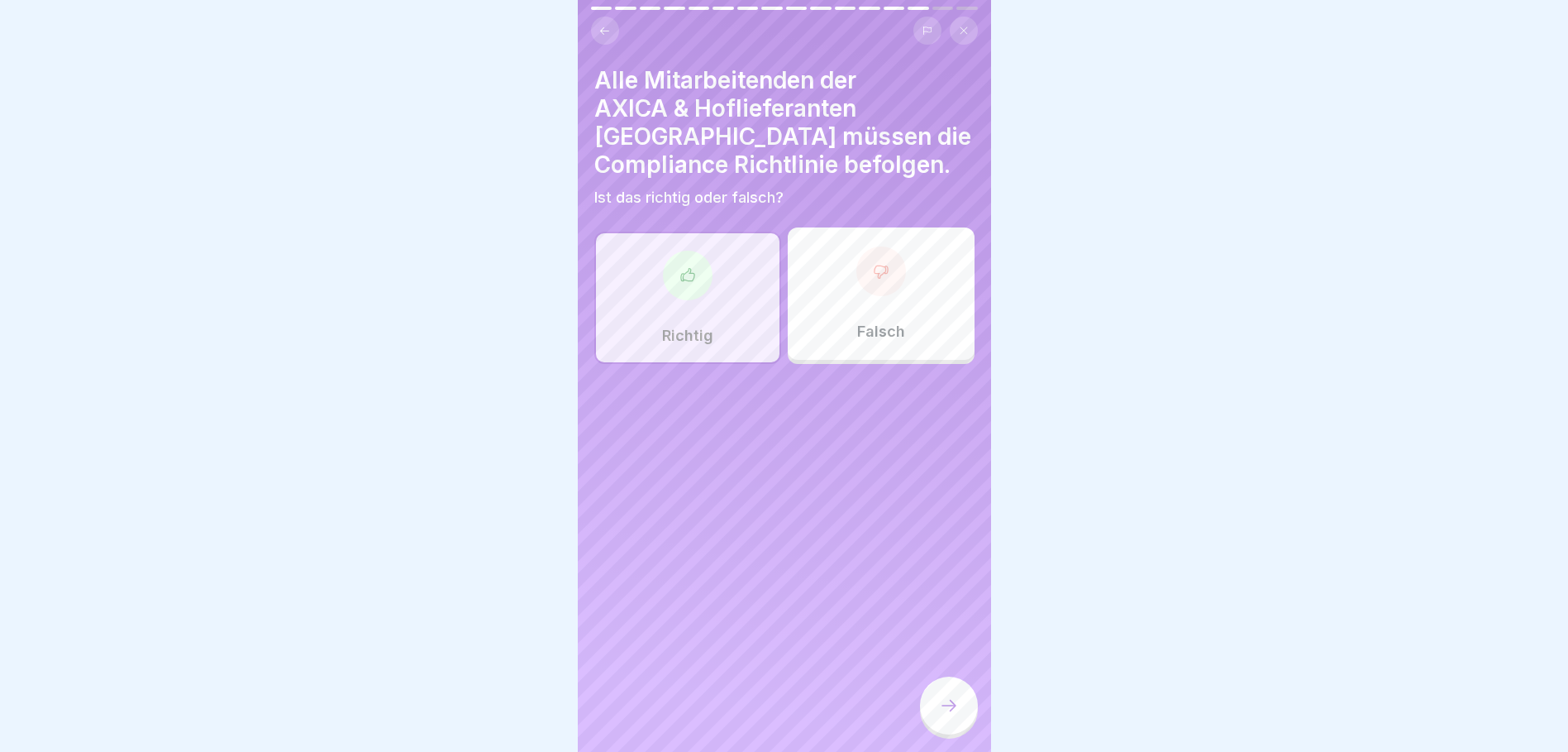
click at [946, 714] on icon at bounding box center [949, 706] width 20 height 20
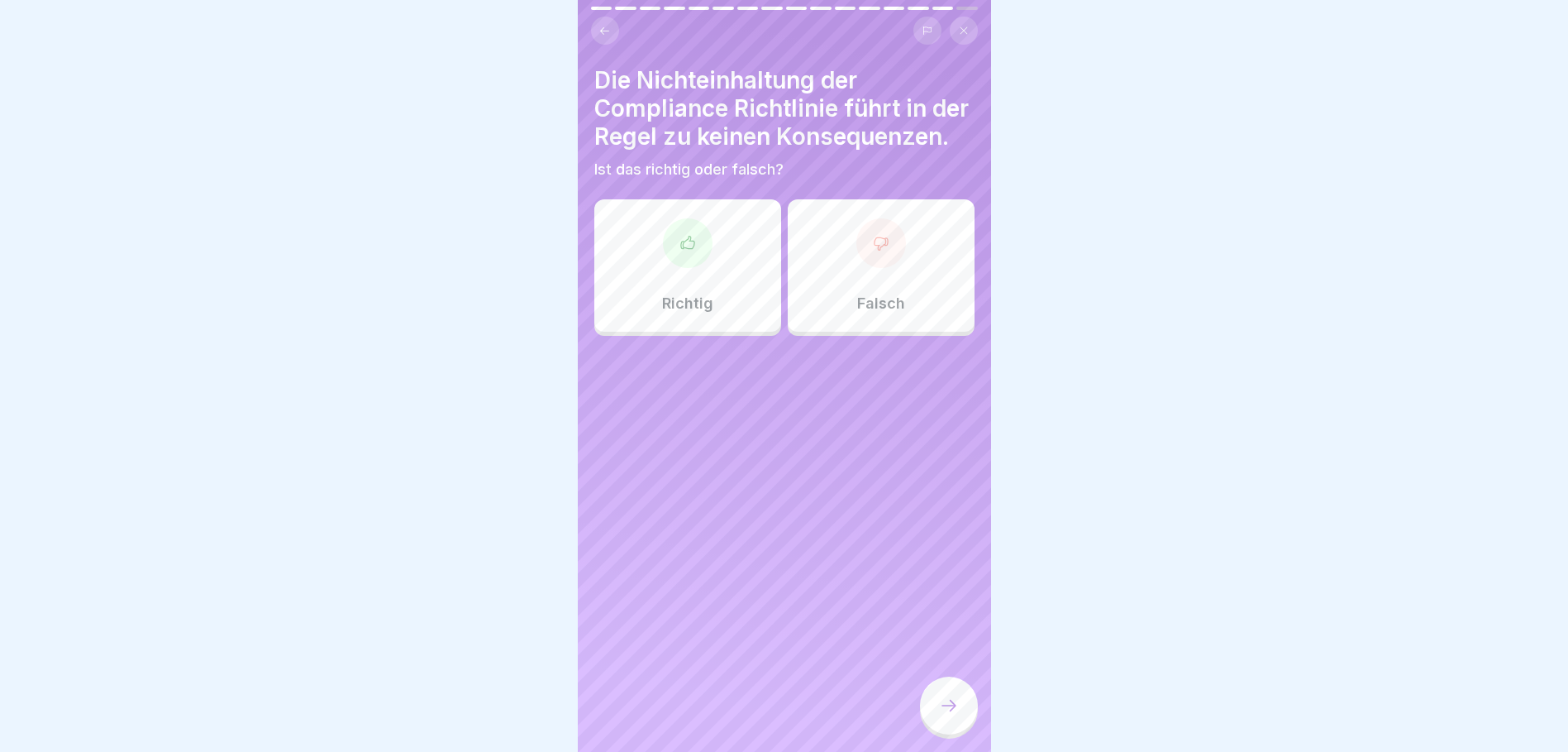
click at [872, 251] on icon at bounding box center [880, 243] width 17 height 17
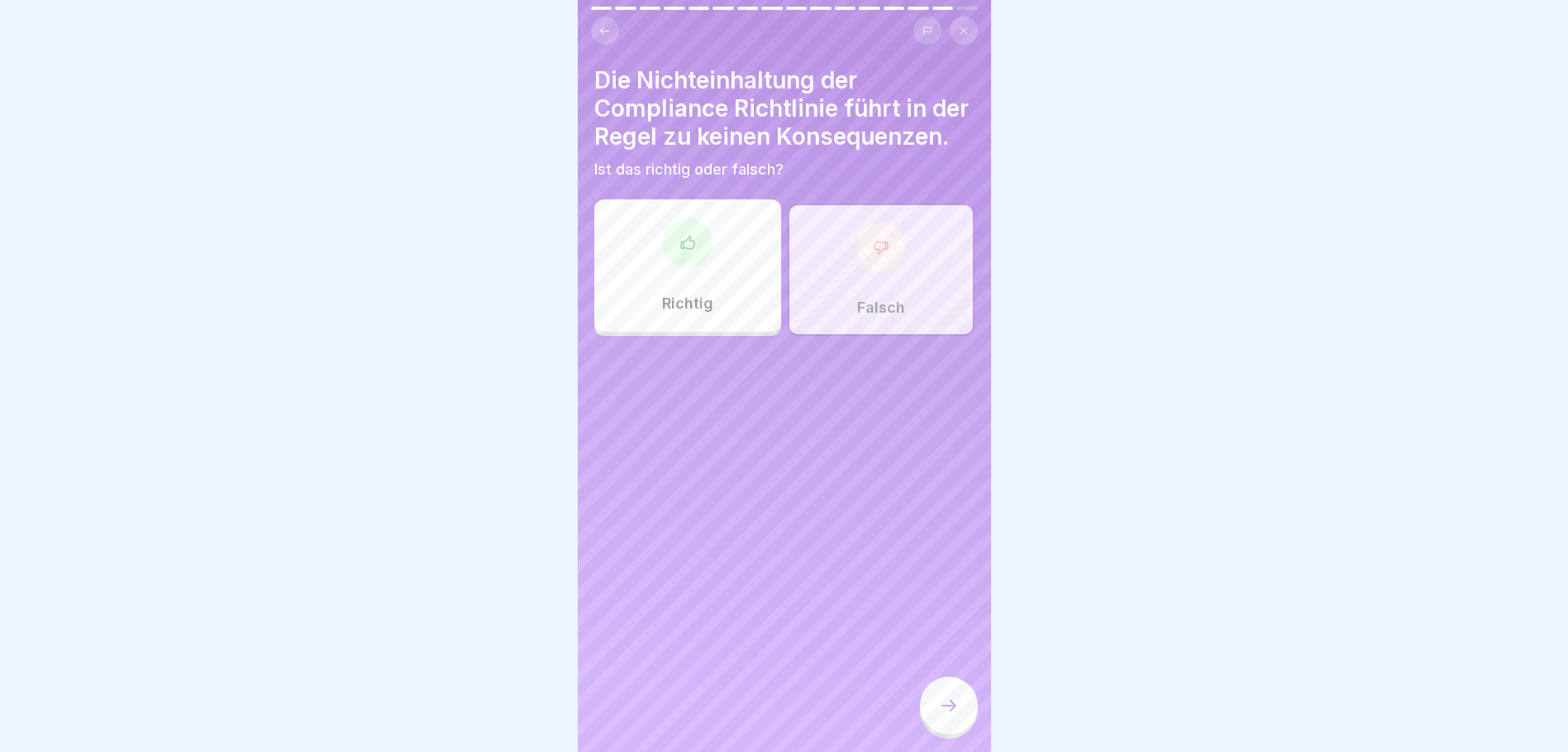
click at [939, 705] on div at bounding box center [949, 706] width 58 height 58
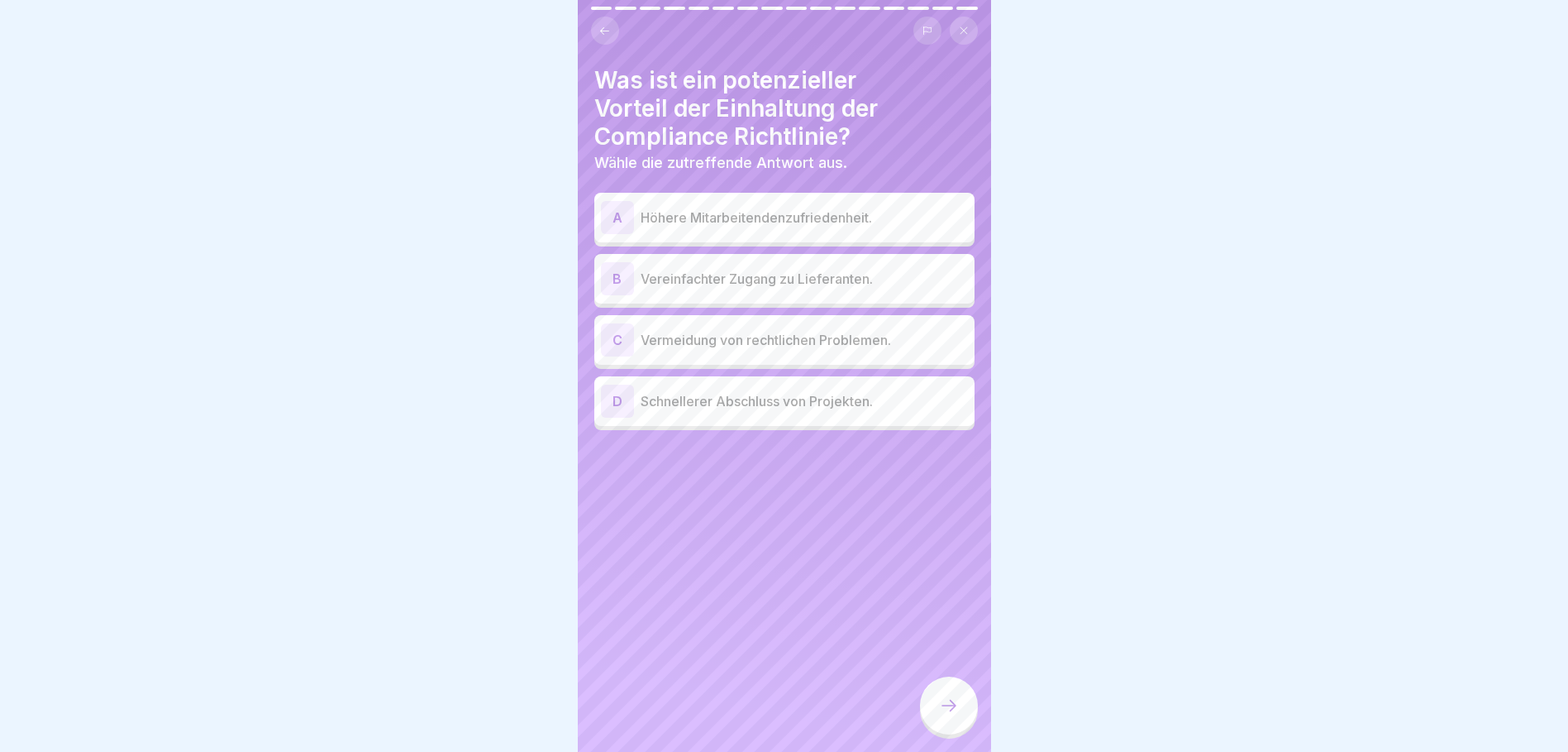
click at [735, 339] on p "Vermeidung von rechtlichen Problemen." at bounding box center [804, 340] width 328 height 20
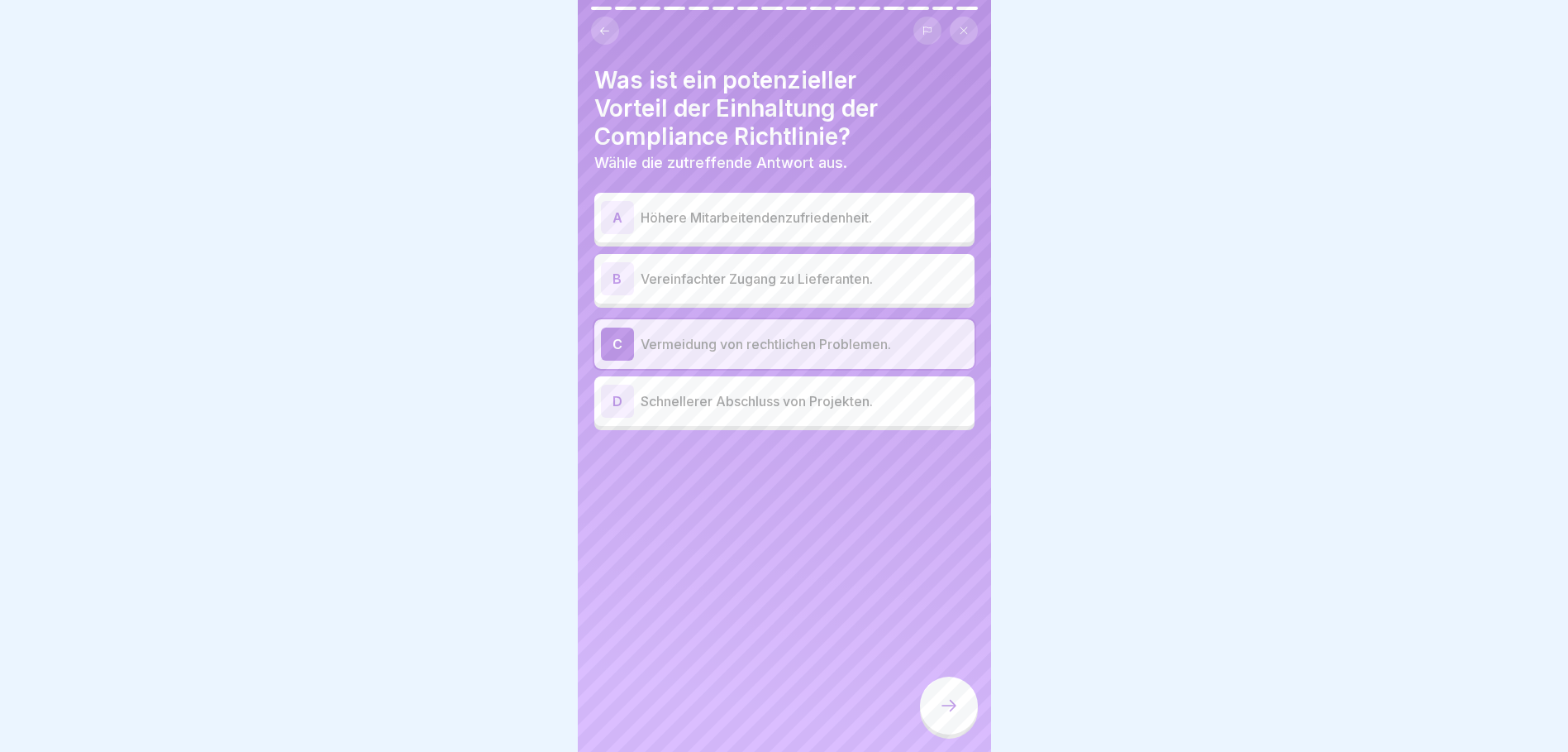
click at [941, 706] on div at bounding box center [949, 706] width 58 height 58
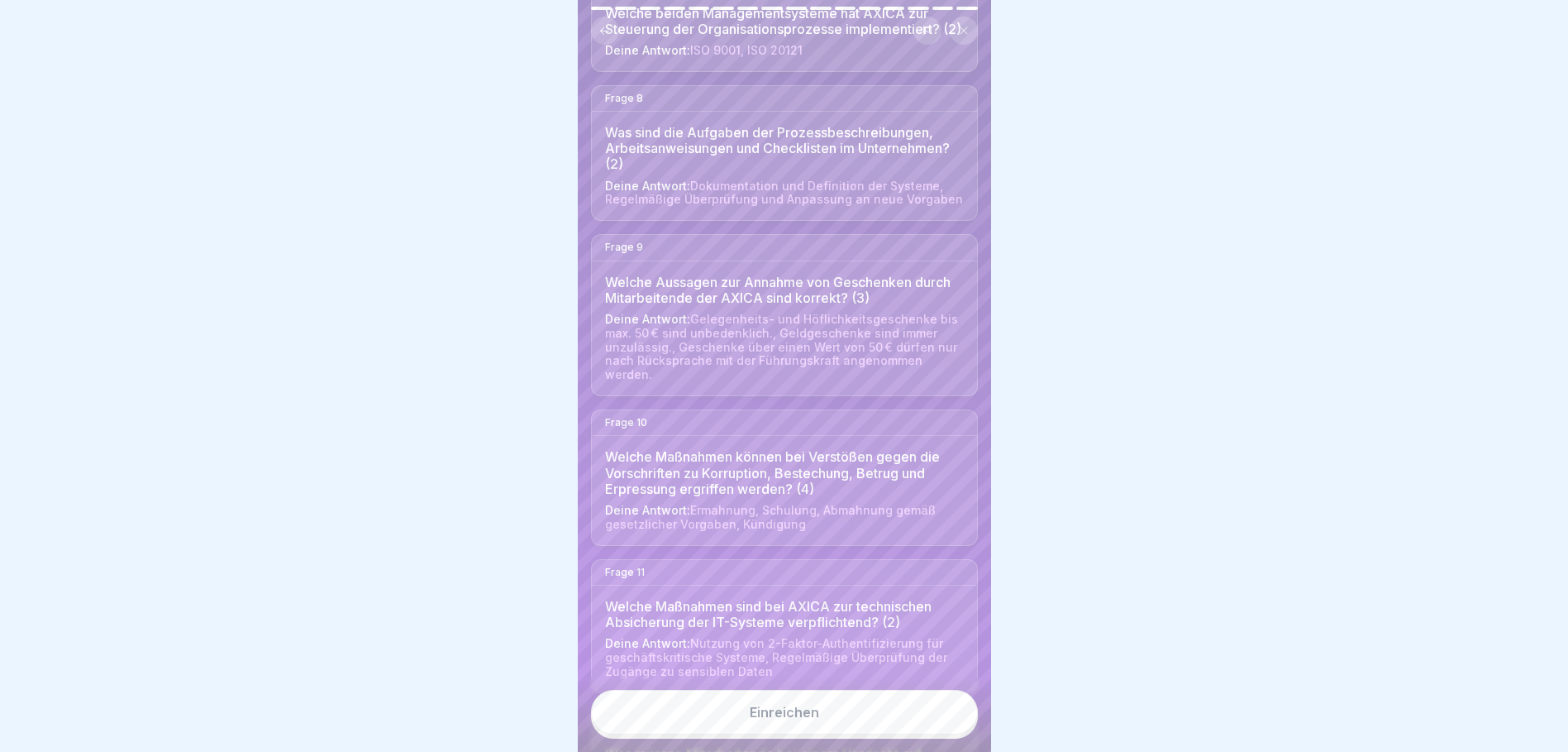
scroll to position [1406, 0]
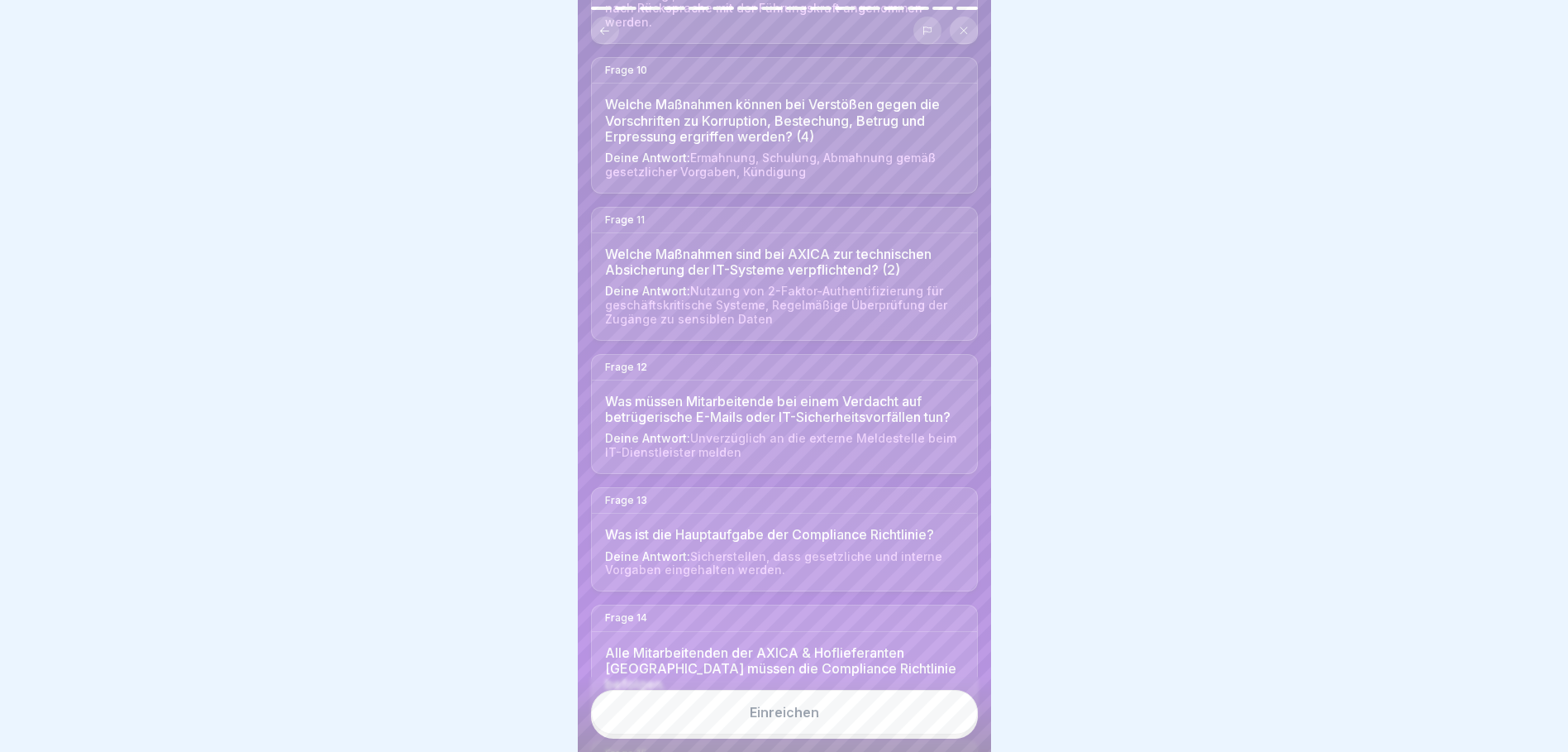
click at [810, 719] on div "Einreichen" at bounding box center [784, 712] width 69 height 15
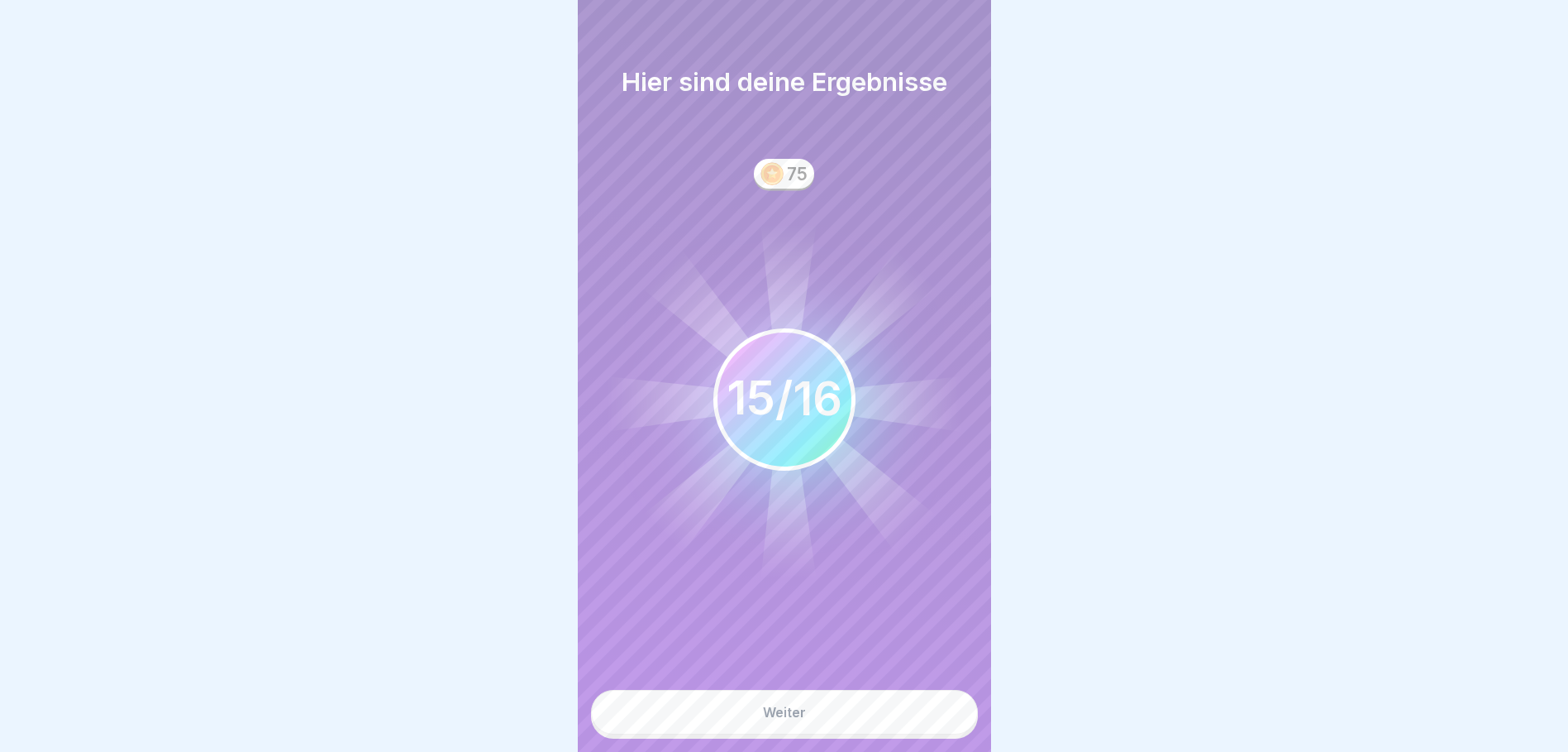
click at [780, 720] on div "Weiter" at bounding box center [784, 712] width 43 height 15
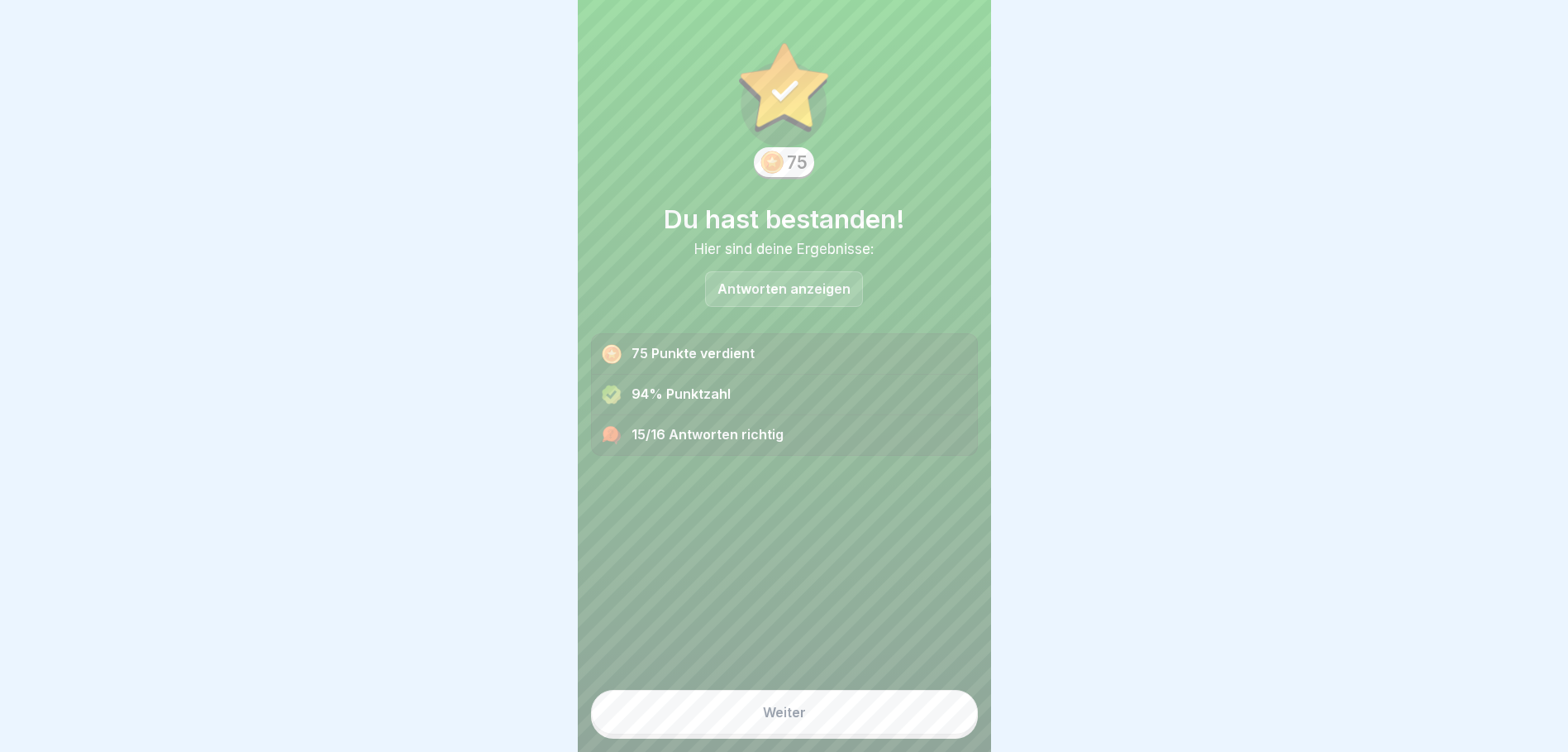
click at [650, 425] on div "15/16 Antworten richtig" at bounding box center [784, 435] width 385 height 40
click at [782, 734] on button "Weiter" at bounding box center [784, 712] width 387 height 45
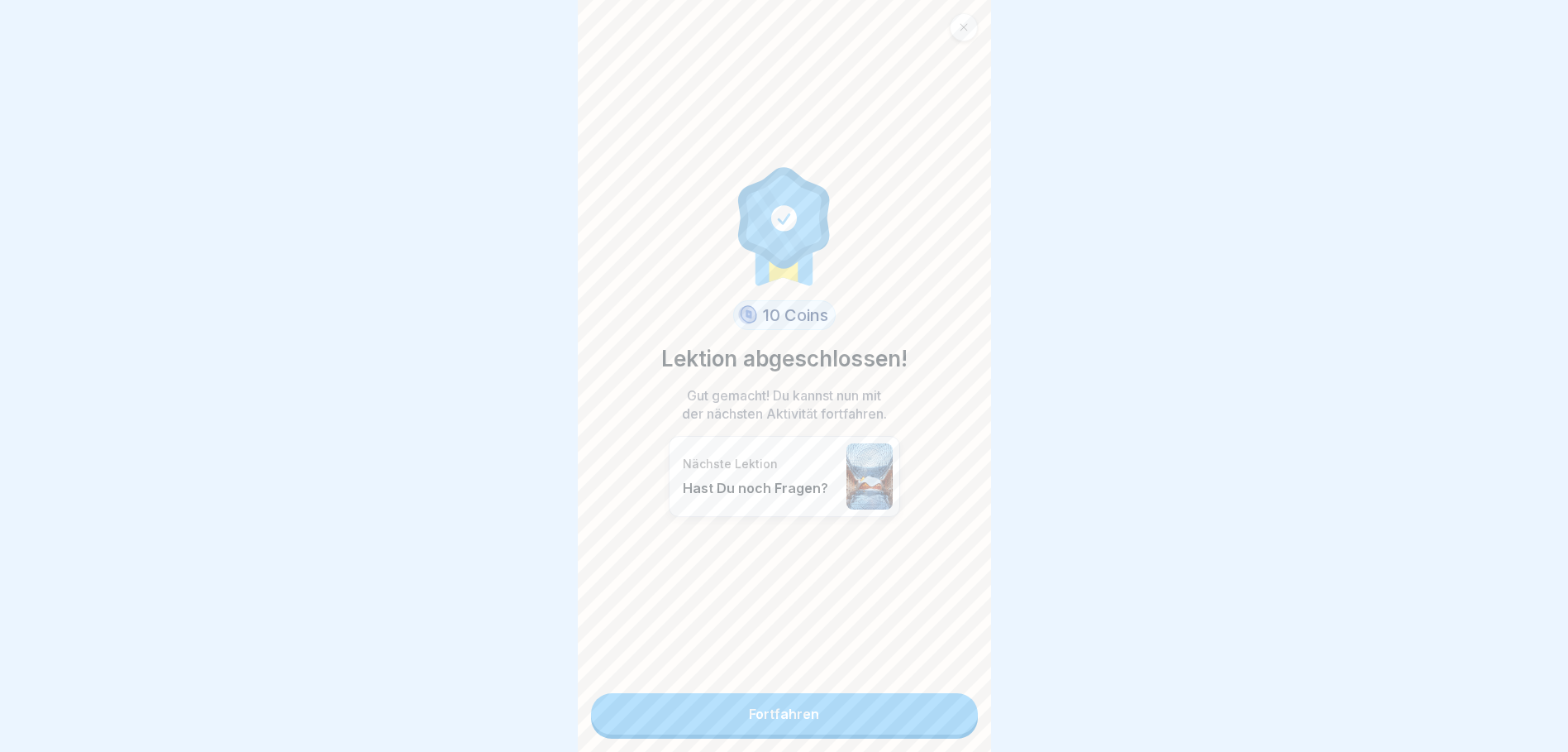
click at [778, 719] on link "Fortfahren" at bounding box center [784, 713] width 387 height 41
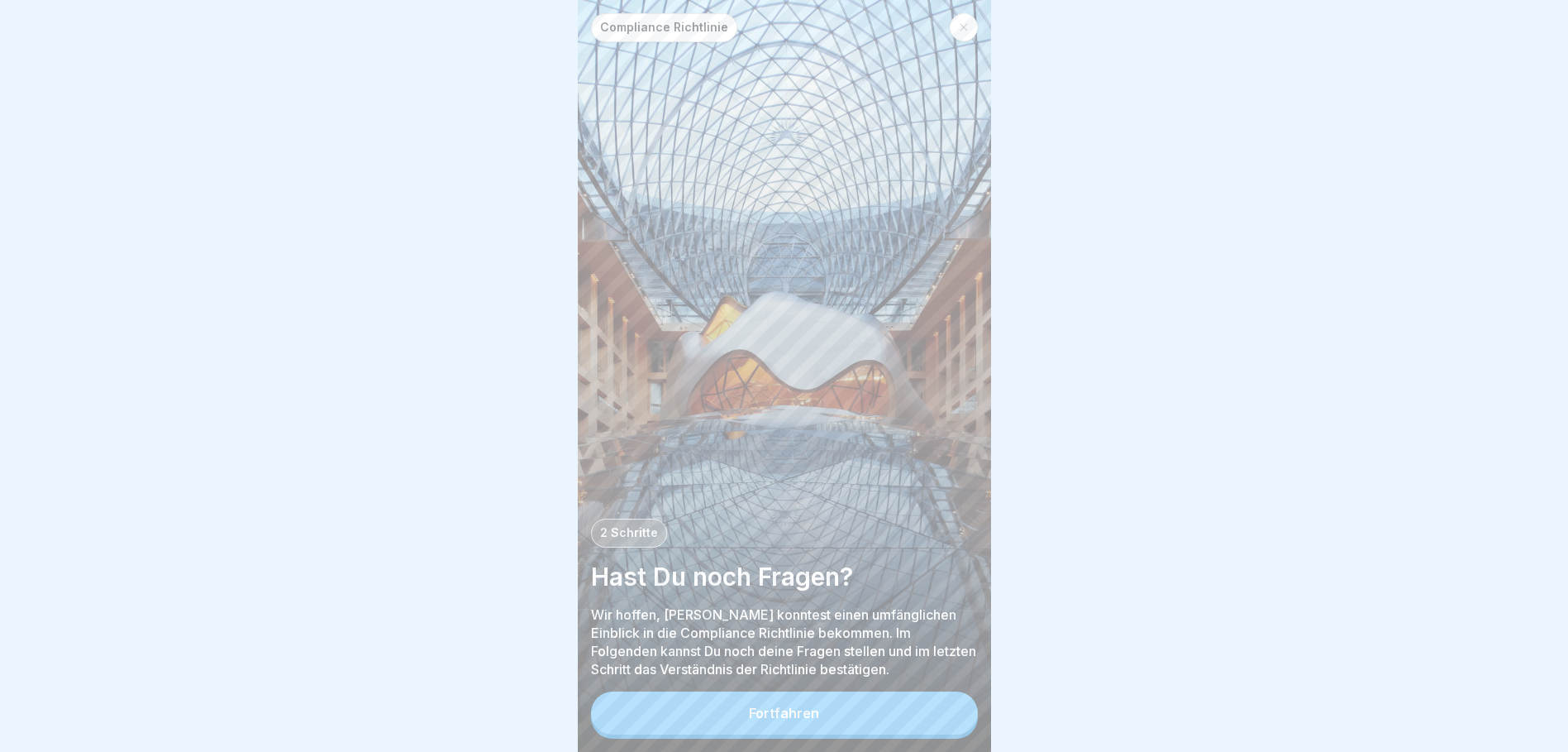
click at [779, 720] on div "Fortfahren" at bounding box center [784, 712] width 70 height 15
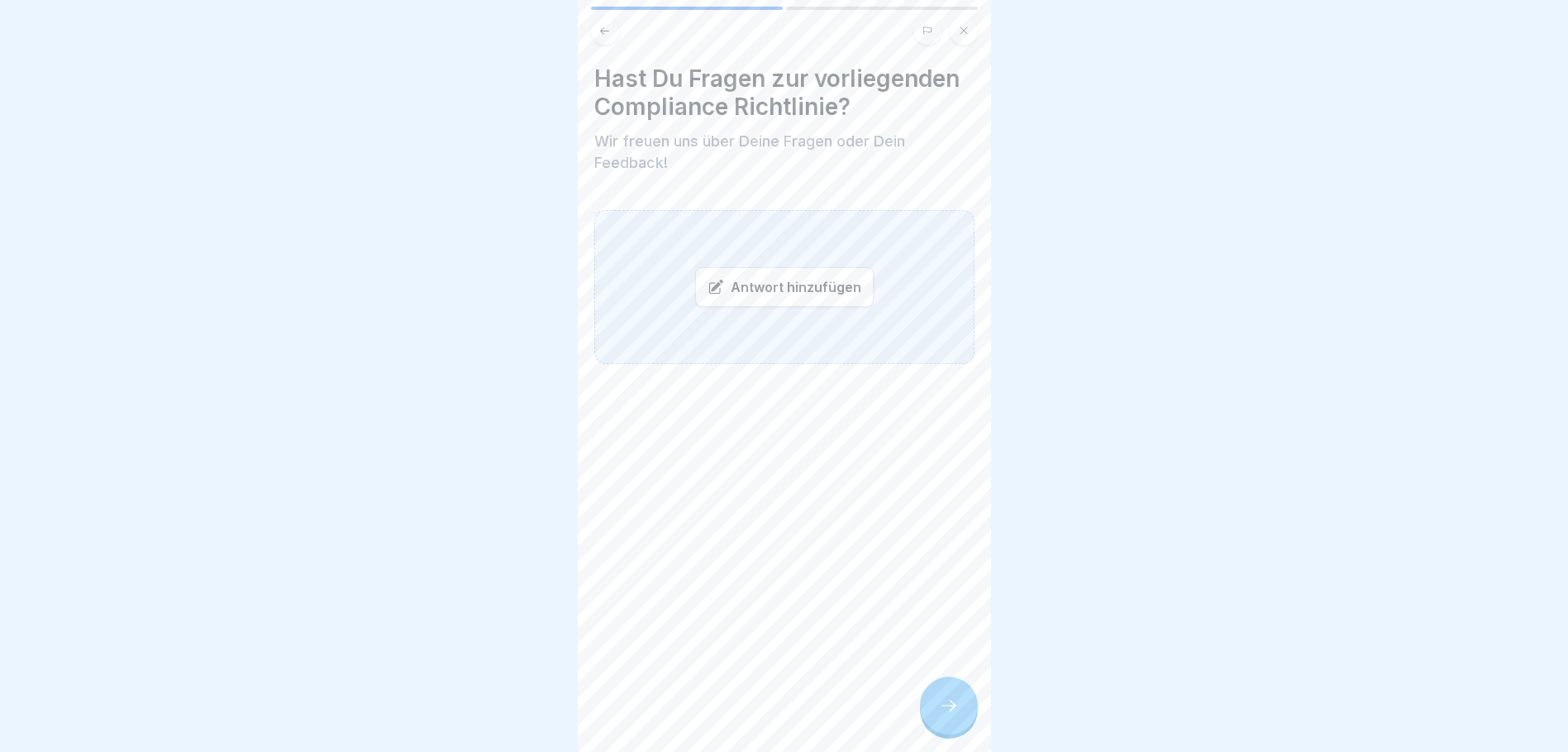
click at [946, 715] on icon at bounding box center [949, 706] width 20 height 20
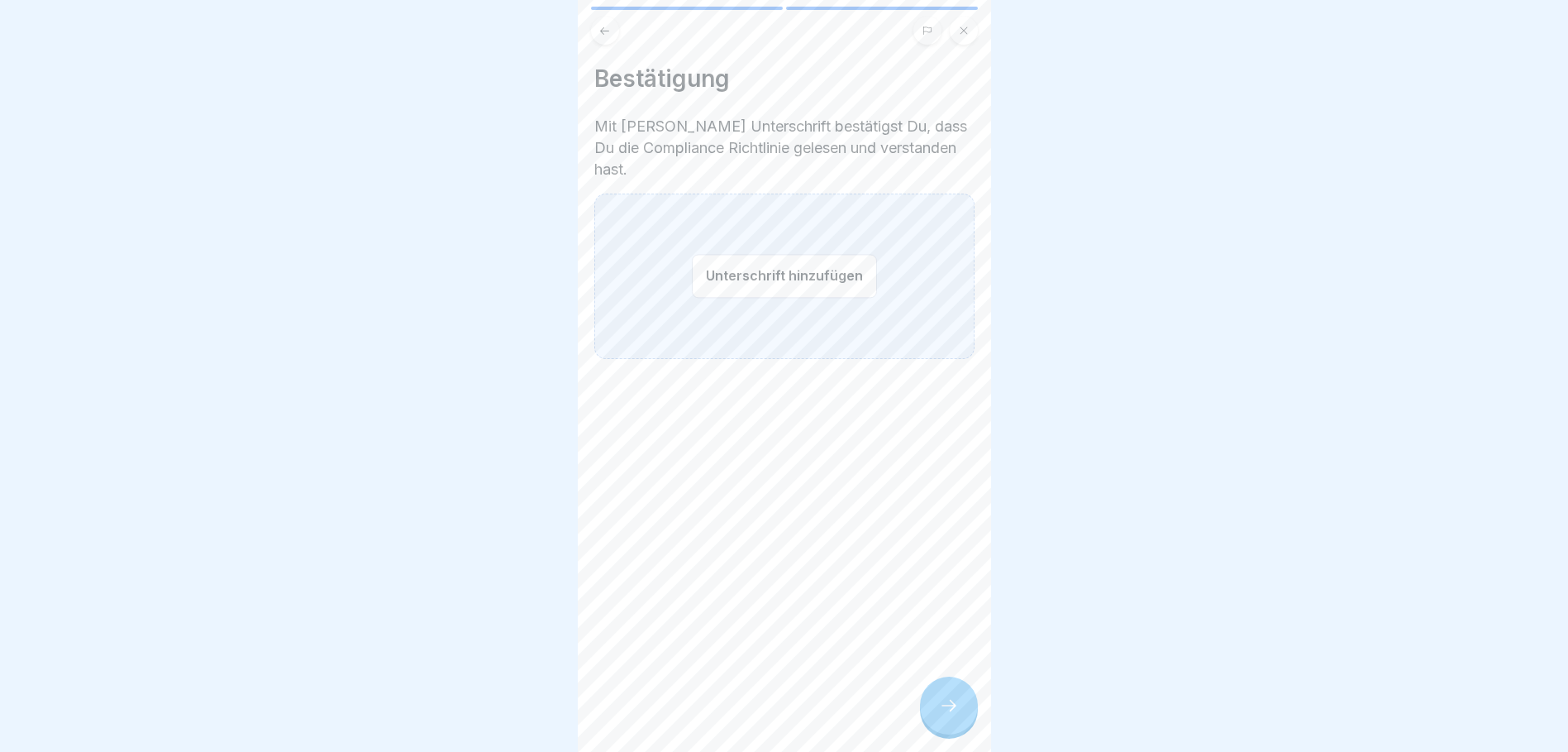
drag, startPoint x: 946, startPoint y: 720, endPoint x: 832, endPoint y: 393, distance: 346.3
click at [841, 414] on div "Compliance Richtlinie 2 Schritte Hast Du noch Fragen? Wir hoffen, [PERSON_NAME]…" at bounding box center [784, 376] width 414 height 752
click at [746, 262] on button "Unterschrift hinzufügen" at bounding box center [784, 276] width 185 height 44
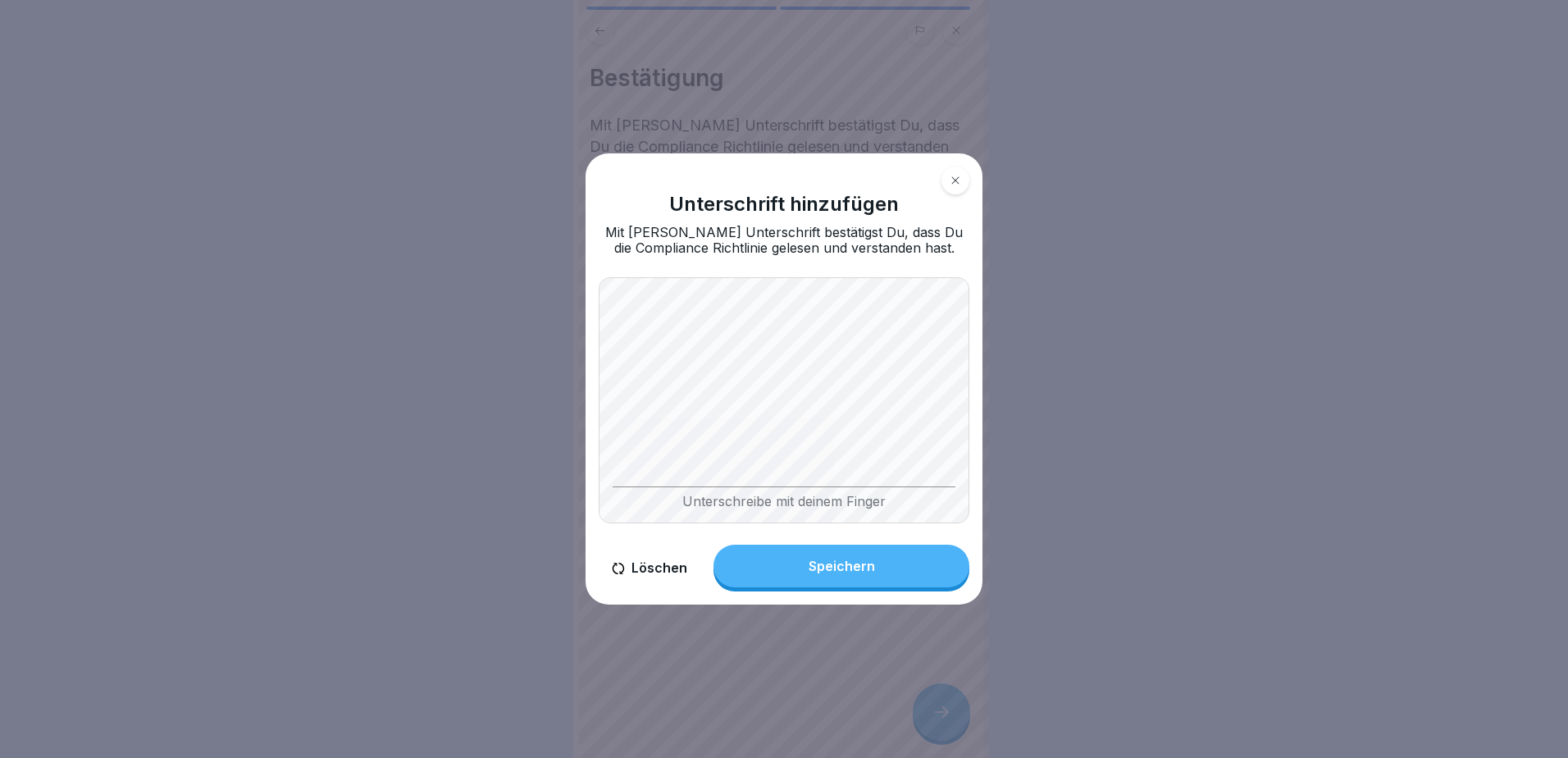
click at [837, 573] on div "Speichern" at bounding box center [841, 566] width 66 height 15
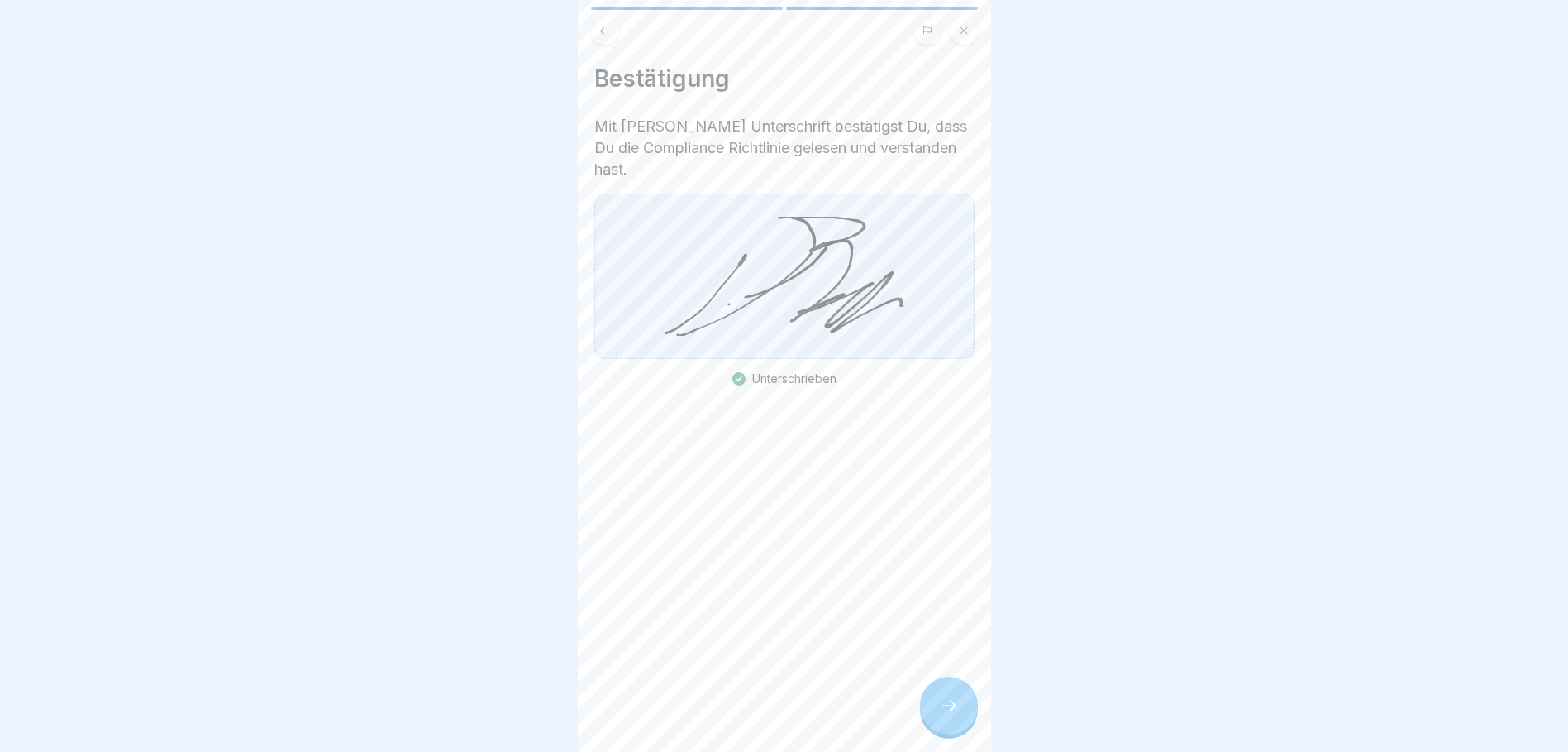
click at [952, 715] on icon at bounding box center [949, 706] width 20 height 20
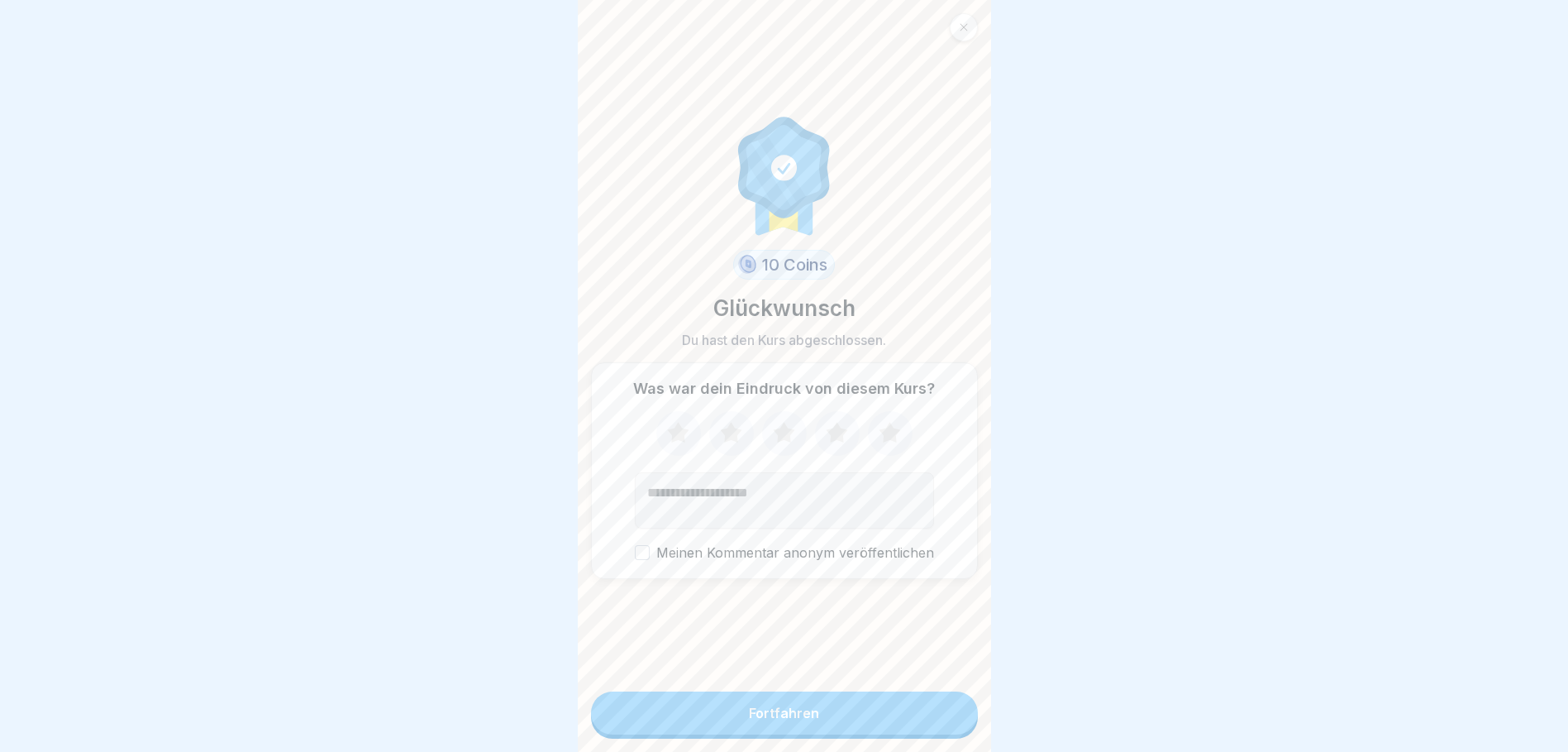
click at [721, 725] on button "Fortfahren" at bounding box center [784, 712] width 387 height 43
